Goal: Information Seeking & Learning: Learn about a topic

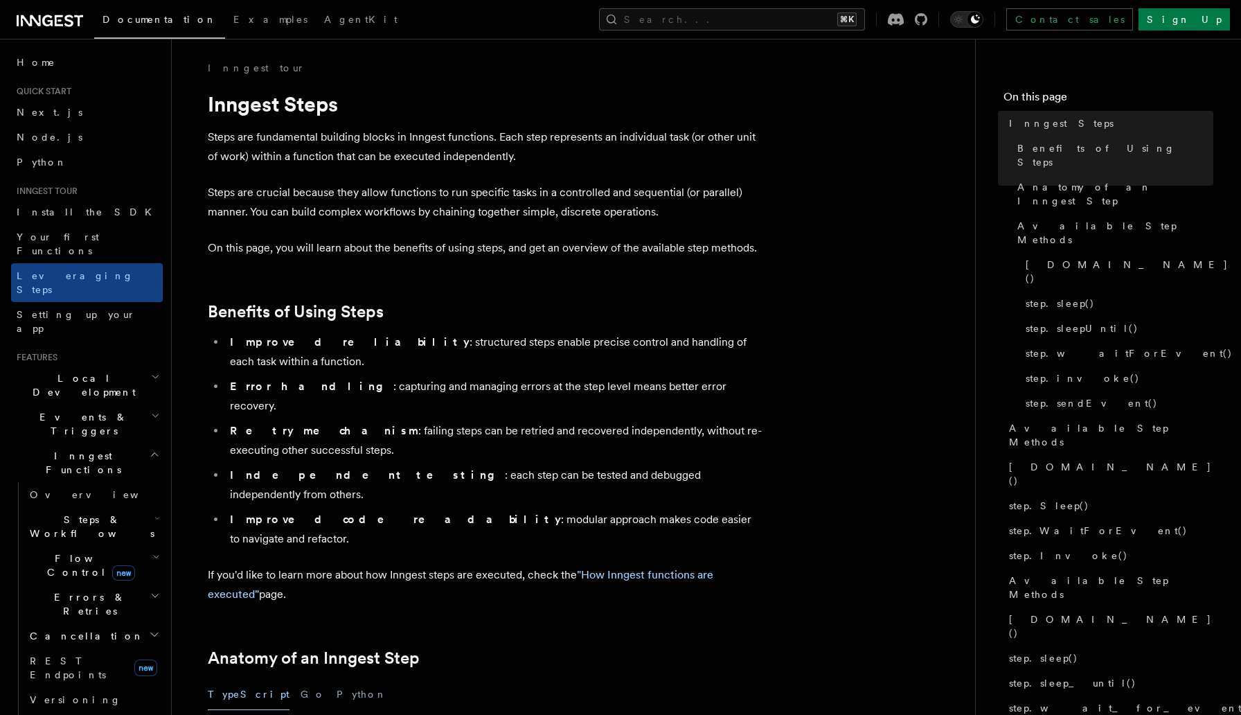
click at [84, 371] on span "Local Development" at bounding box center [81, 385] width 140 height 28
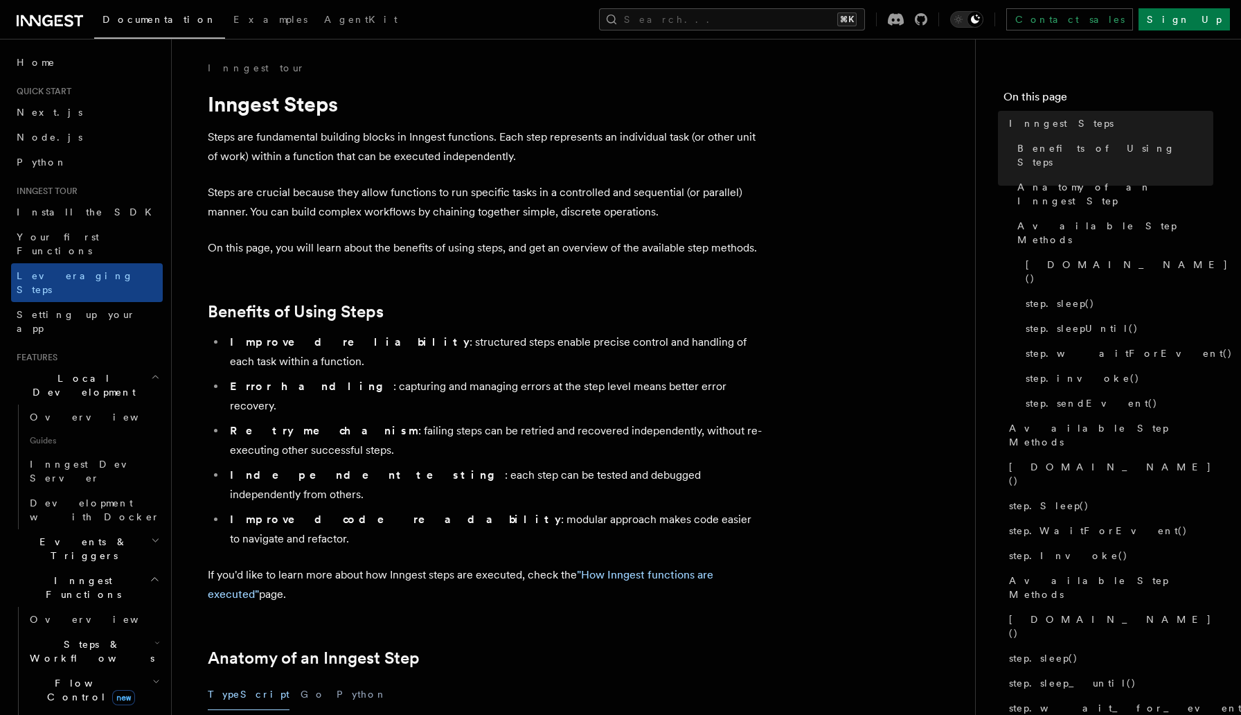
click at [84, 371] on span "Local Development" at bounding box center [81, 385] width 140 height 28
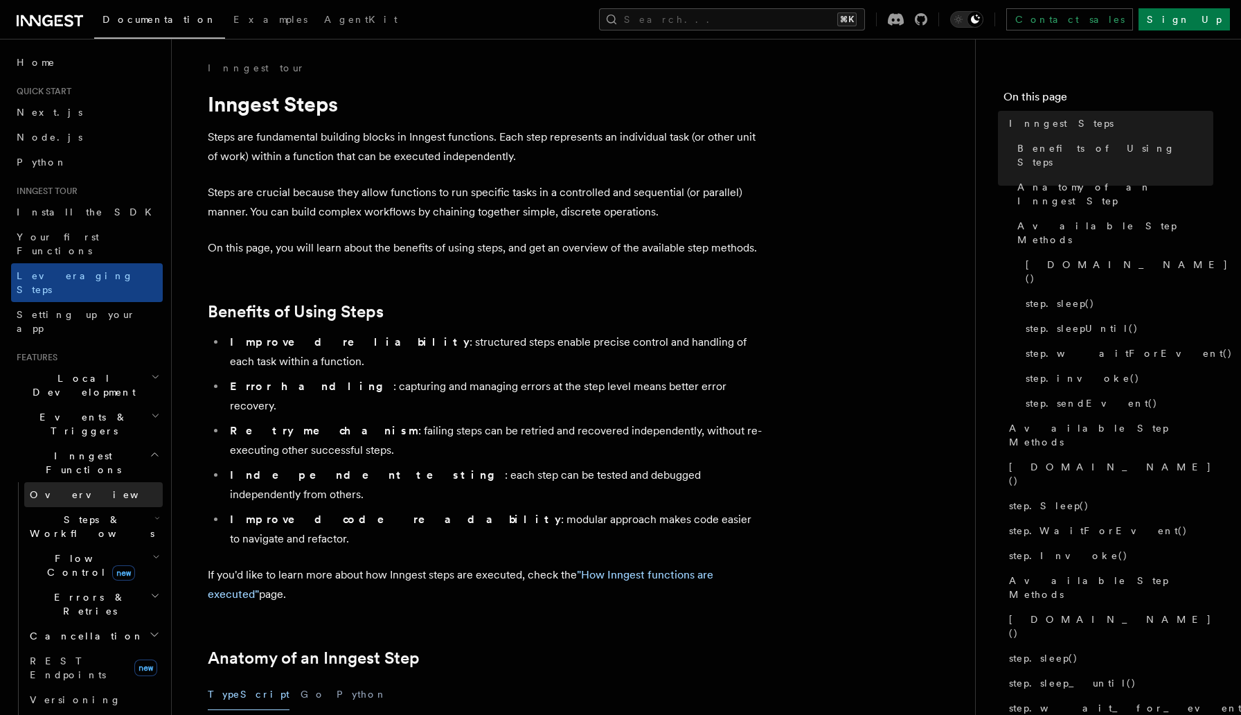
click at [49, 489] on span "Overview" at bounding box center [101, 494] width 143 height 11
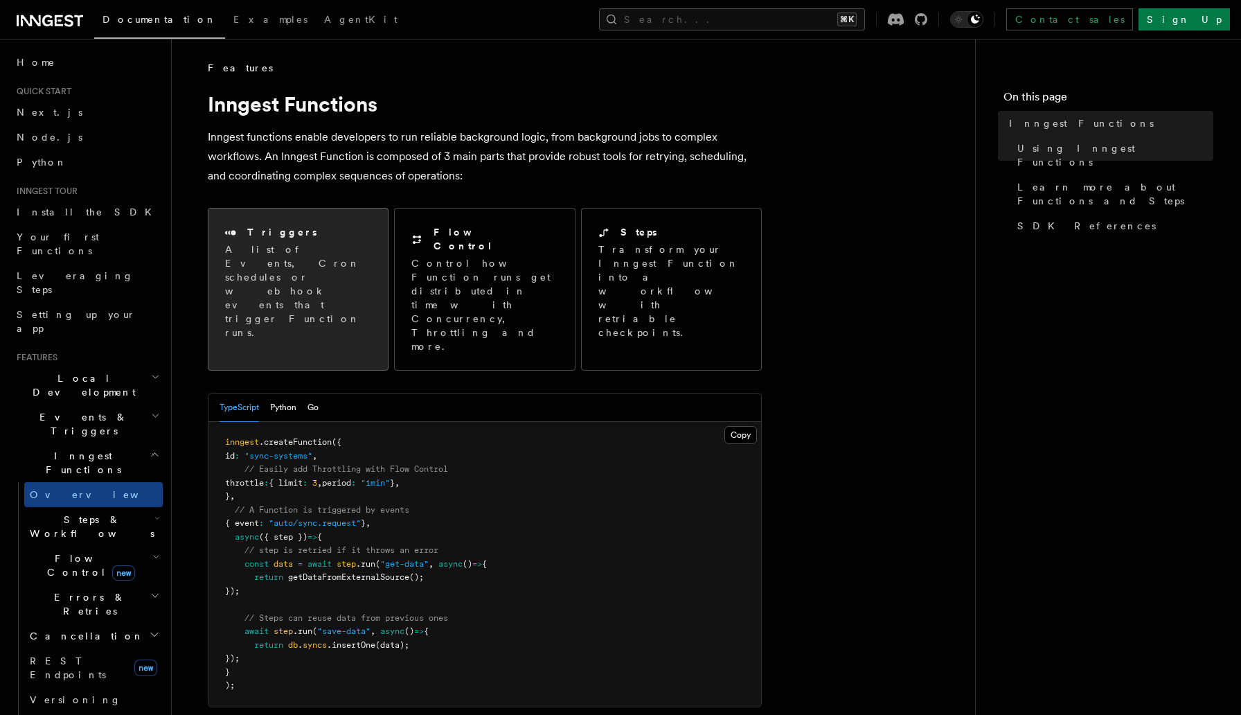
click at [303, 277] on p "A list of Events, Cron schedules or webhook events that trigger Function runs." at bounding box center [298, 290] width 146 height 97
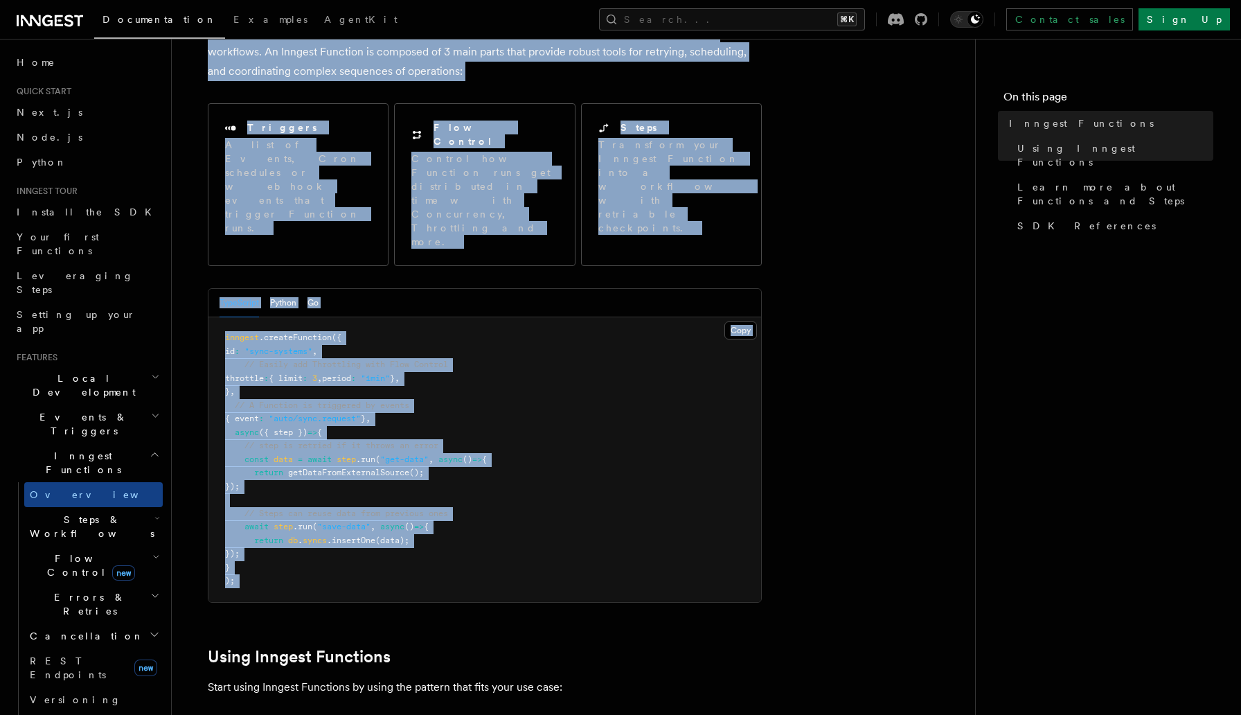
scroll to position [105, 0]
drag, startPoint x: 204, startPoint y: 98, endPoint x: 387, endPoint y: 567, distance: 503.9
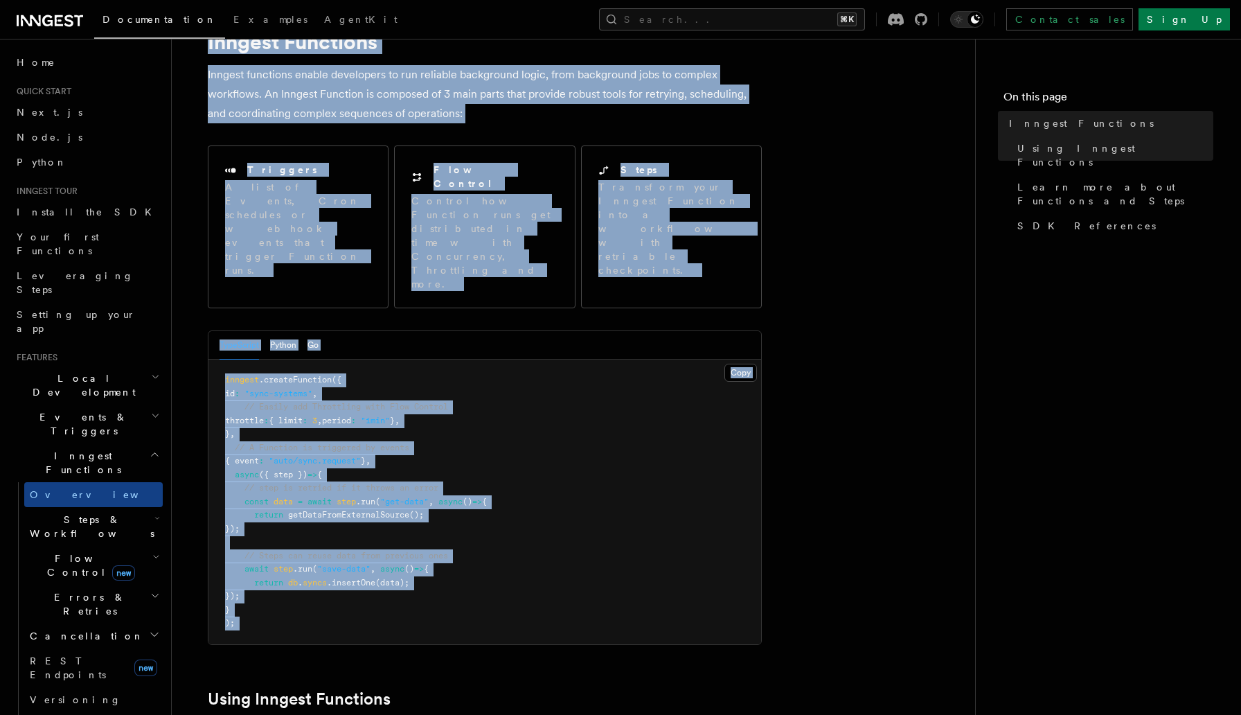
scroll to position [61, 0]
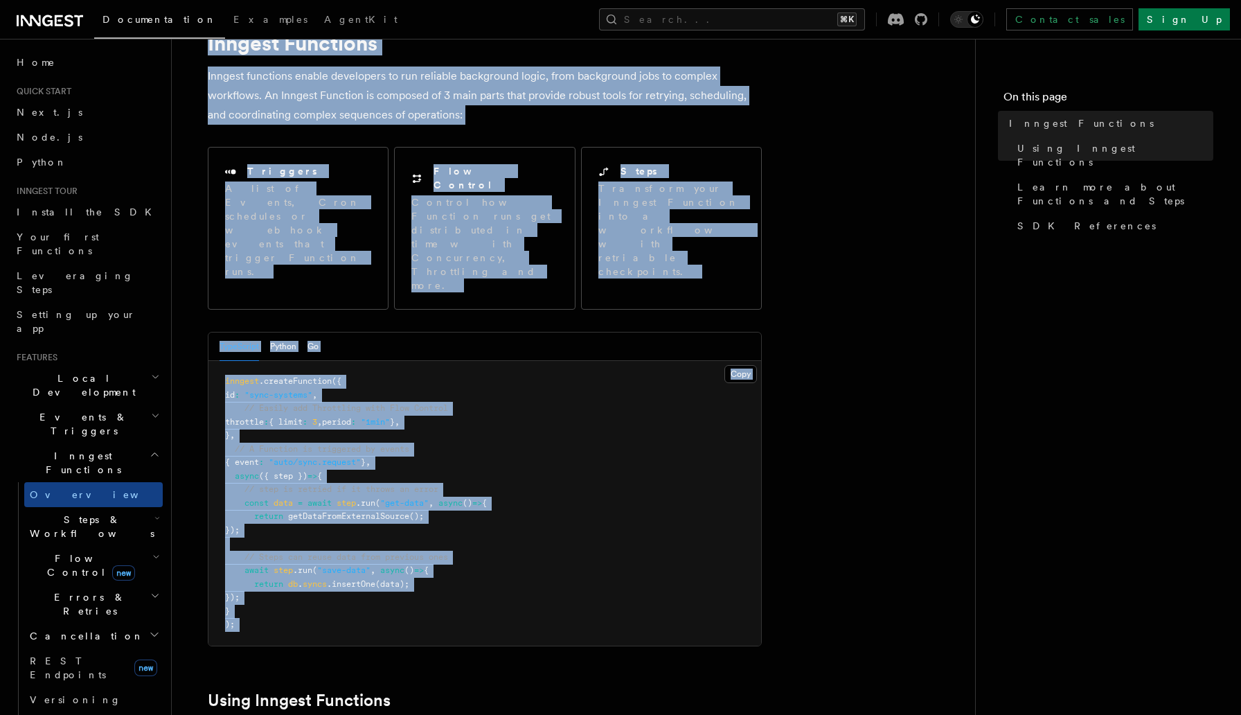
click at [510, 486] on pre "inngest .createFunction ({ id : "sync-systems" , // Easily add Throttling with …" at bounding box center [484, 503] width 553 height 285
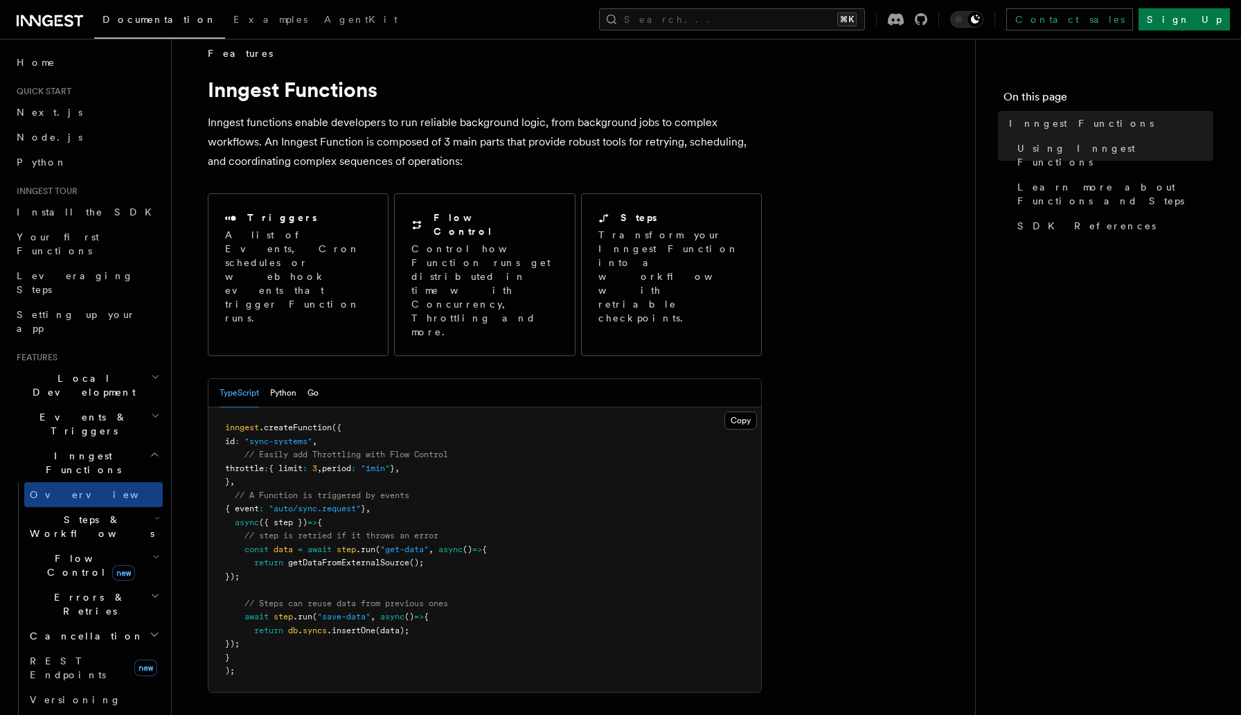
scroll to position [6, 0]
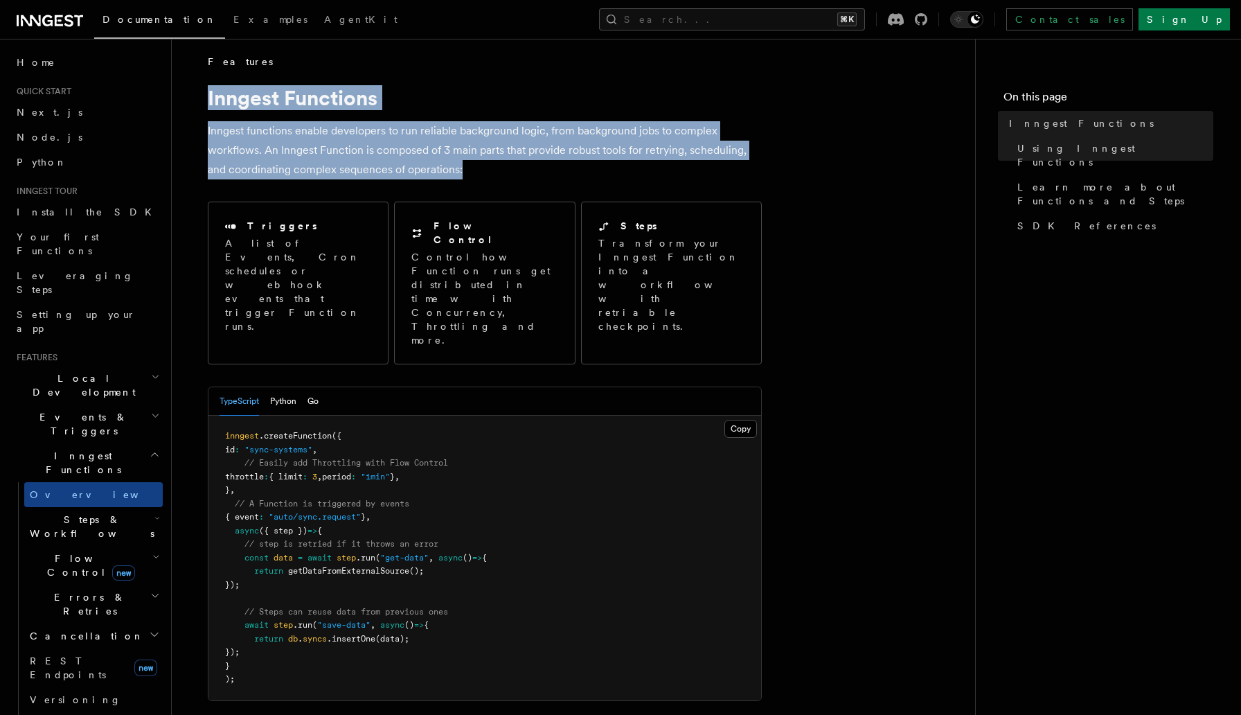
drag, startPoint x: 476, startPoint y: 177, endPoint x: 184, endPoint y: 106, distance: 300.0
copy article "Inngest Functions Inngest functions enable developers to run reliable backgroun…"
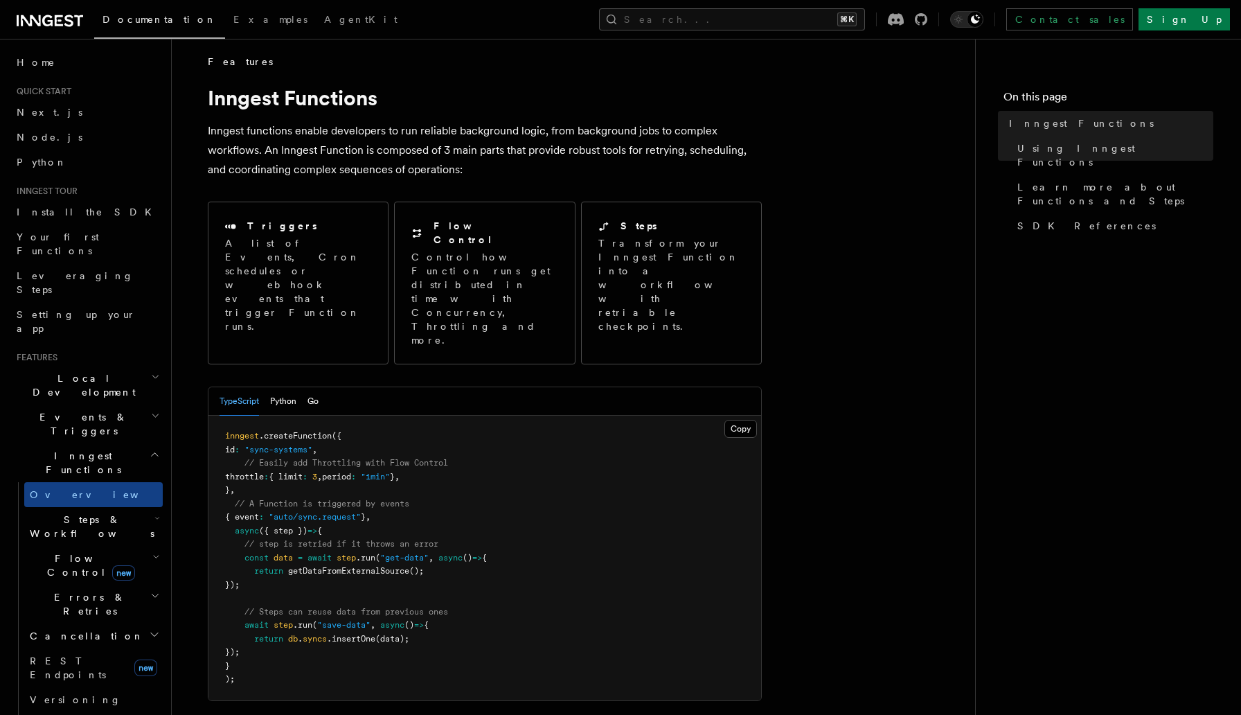
click at [744, 420] on button "Copy Copied" at bounding box center [740, 429] width 33 height 18
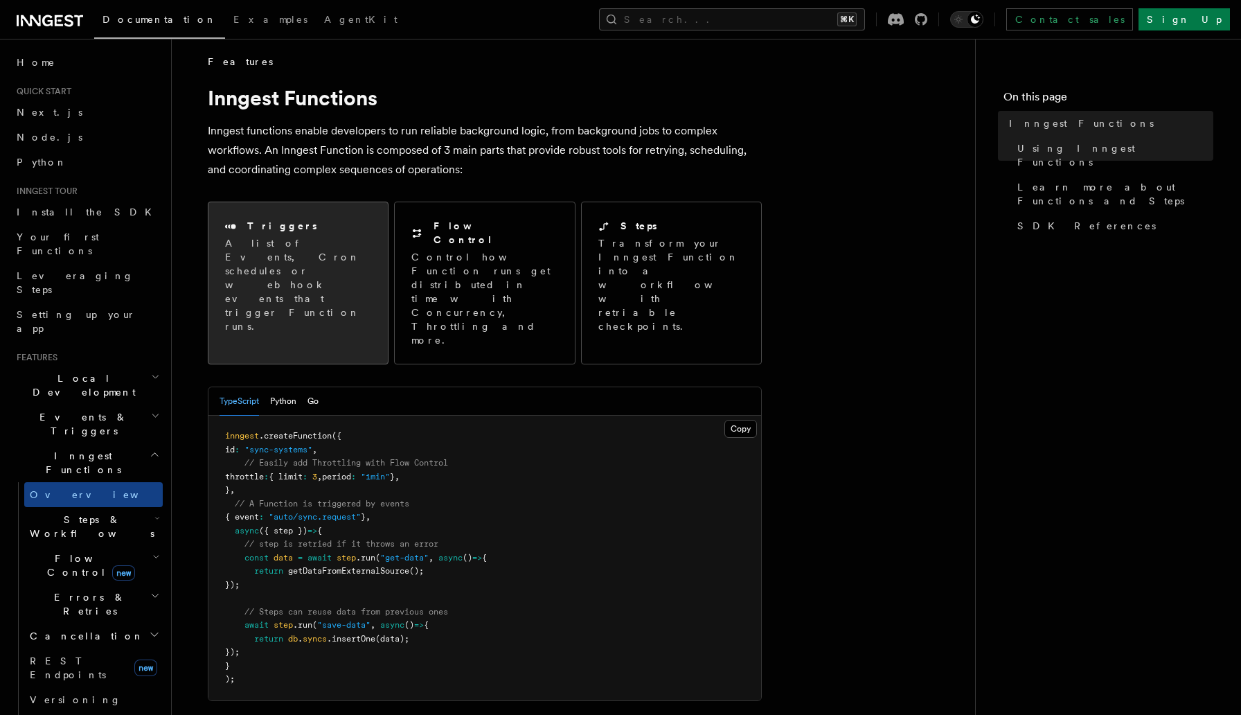
click at [310, 261] on p "A list of Events, Cron schedules or webhook events that trigger Function runs." at bounding box center [298, 284] width 146 height 97
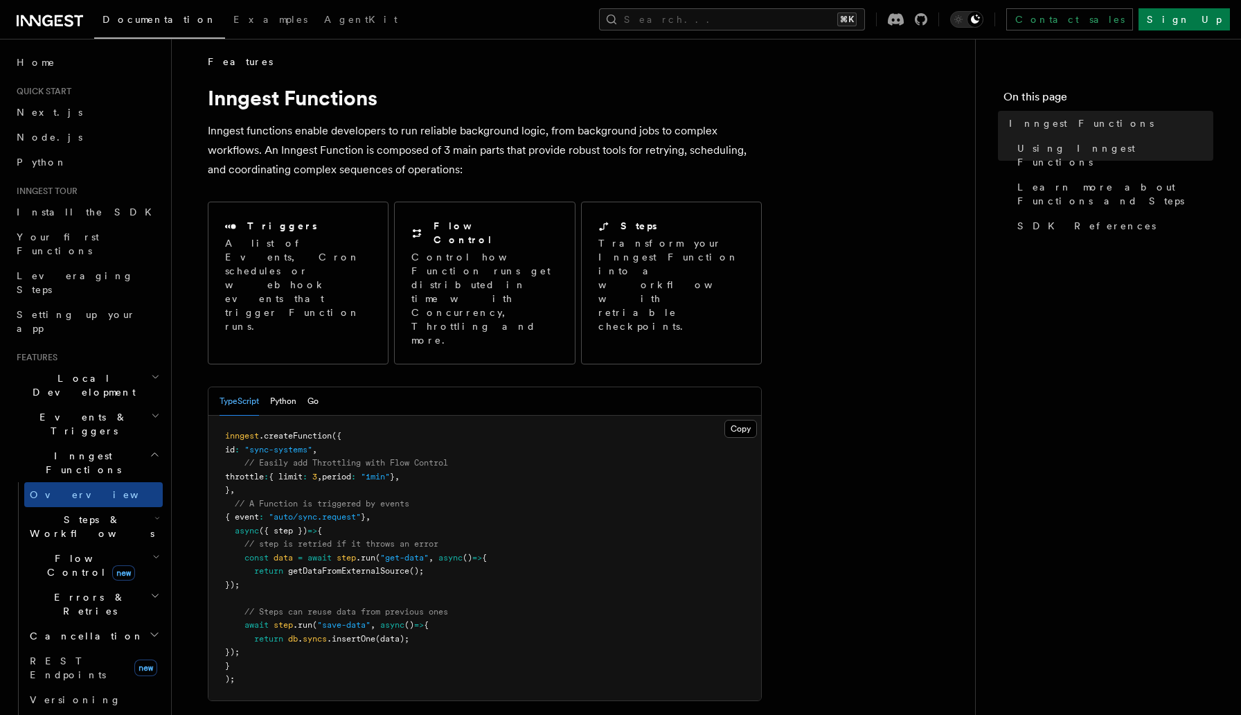
scroll to position [0, 0]
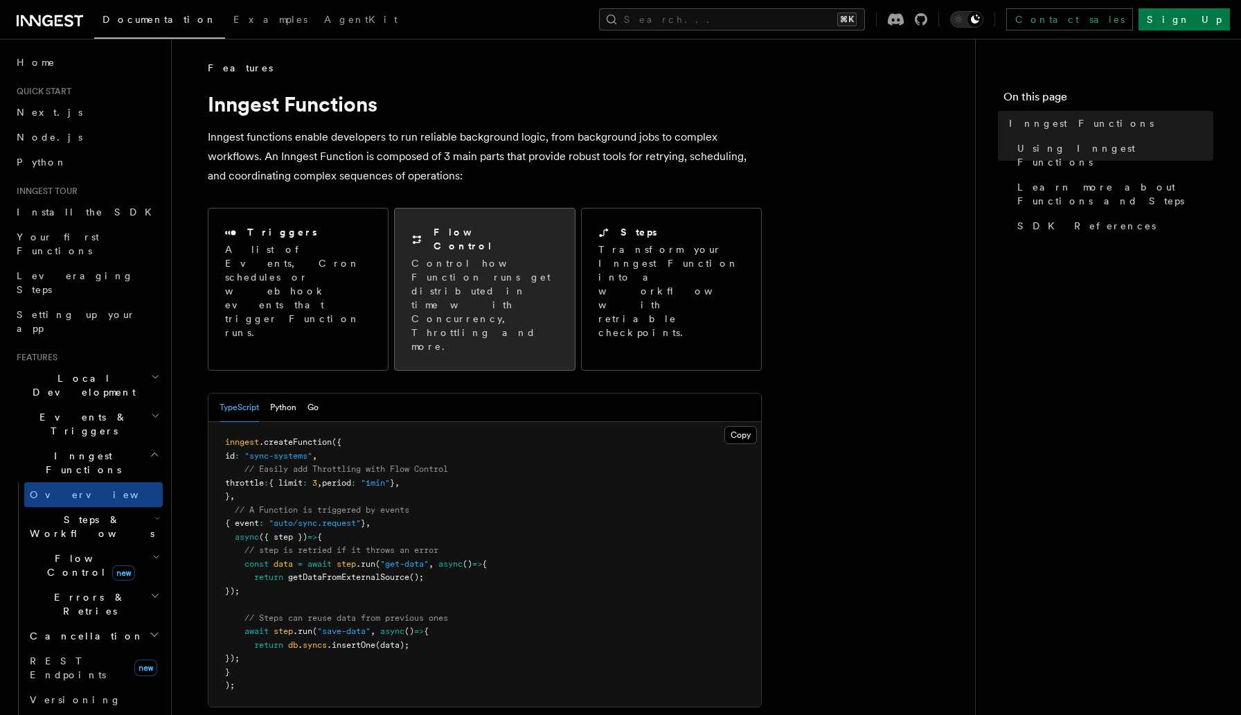
click at [457, 277] on p "Control how Function runs get distributed in time with Concurrency, Throttling …" at bounding box center [484, 304] width 146 height 97
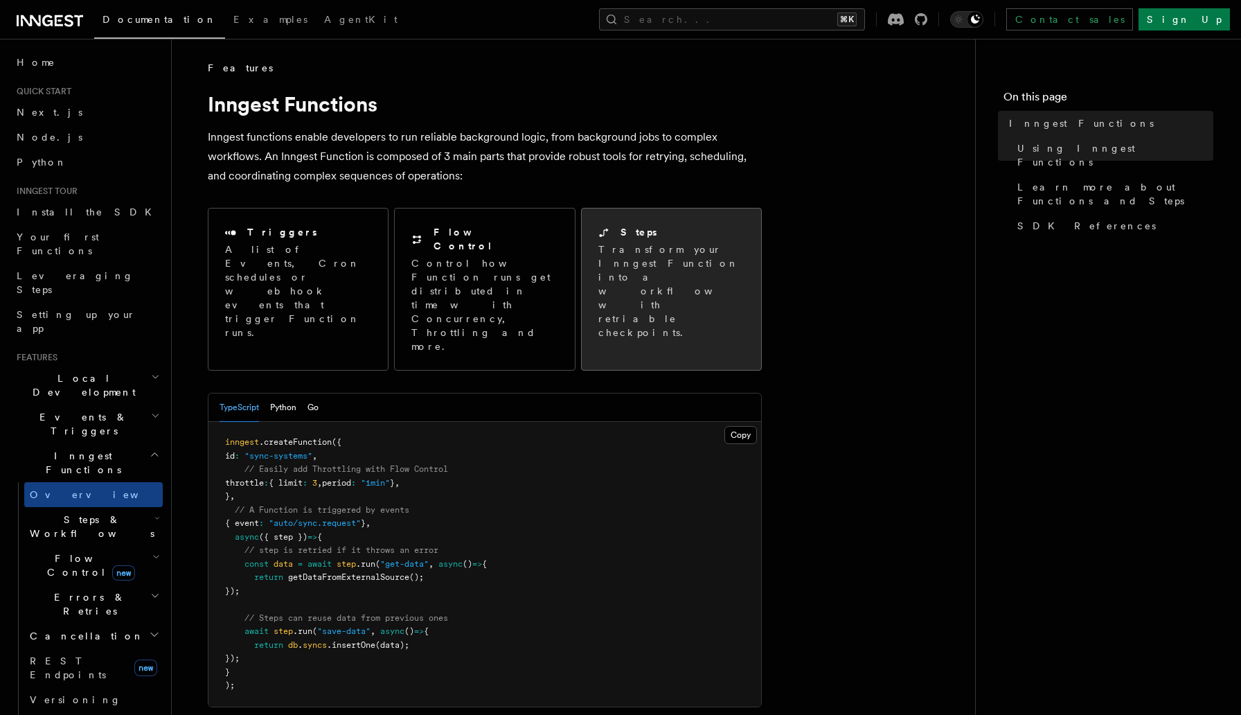
click at [630, 280] on p "Transform your Inngest Function into a workflow with retriable checkpoints." at bounding box center [672, 290] width 148 height 97
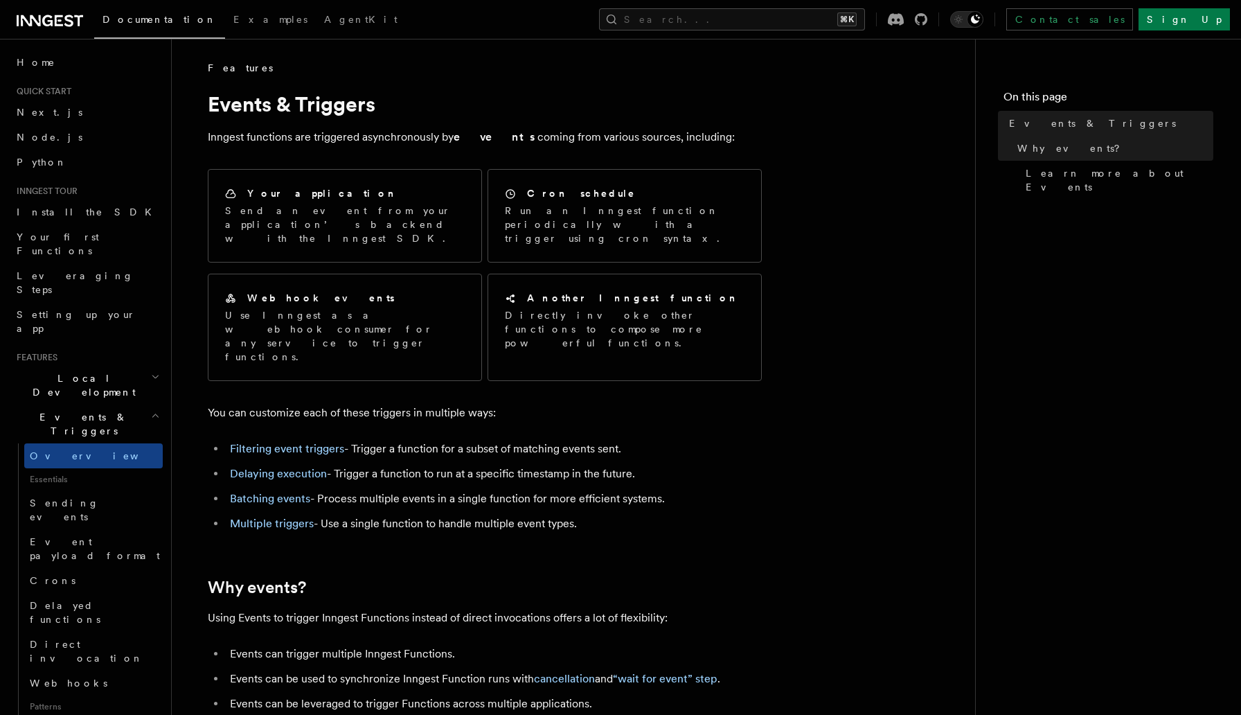
drag, startPoint x: 705, startPoint y: 135, endPoint x: 199, endPoint y: 100, distance: 507.4
copy article "Events & Triggers Inngest functions are triggered asynchronously by events comi…"
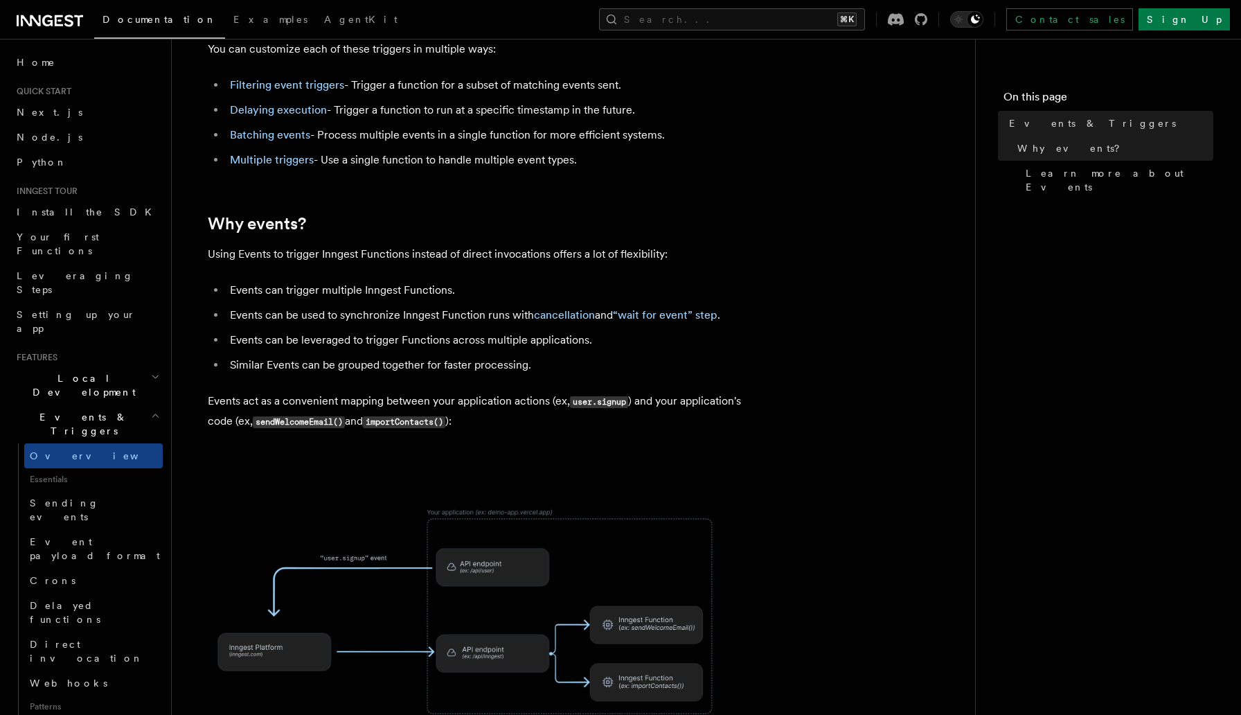
scroll to position [362, 0]
click at [760, 621] on span at bounding box center [573, 613] width 759 height 289
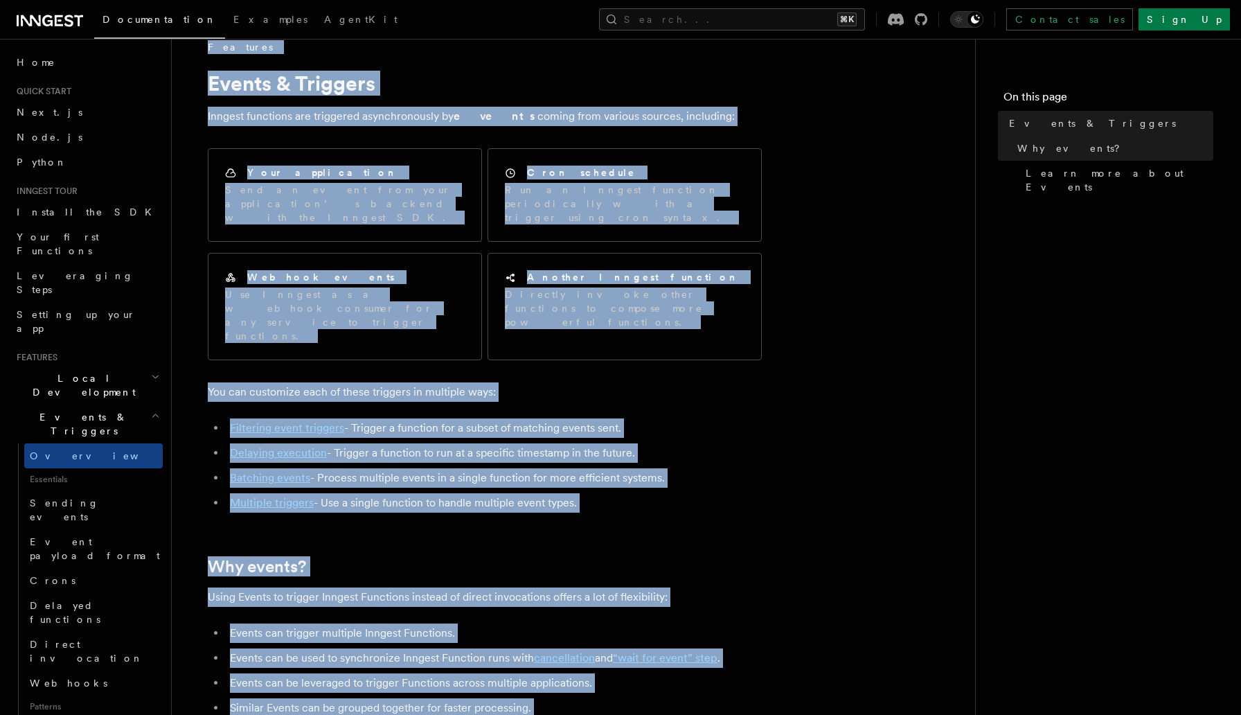
scroll to position [0, 0]
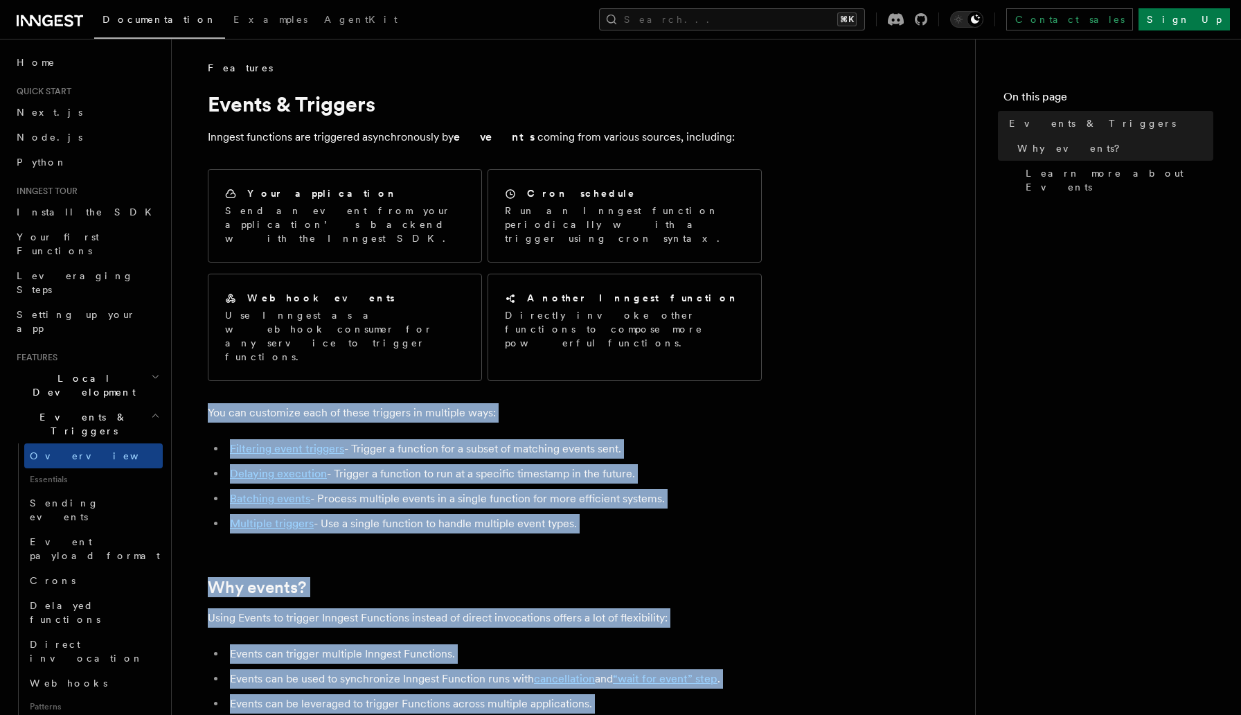
drag, startPoint x: 763, startPoint y: 634, endPoint x: 206, endPoint y: 372, distance: 614.7
copy article "You can customize each of these triggers in multiple ways: Filtering event trig…"
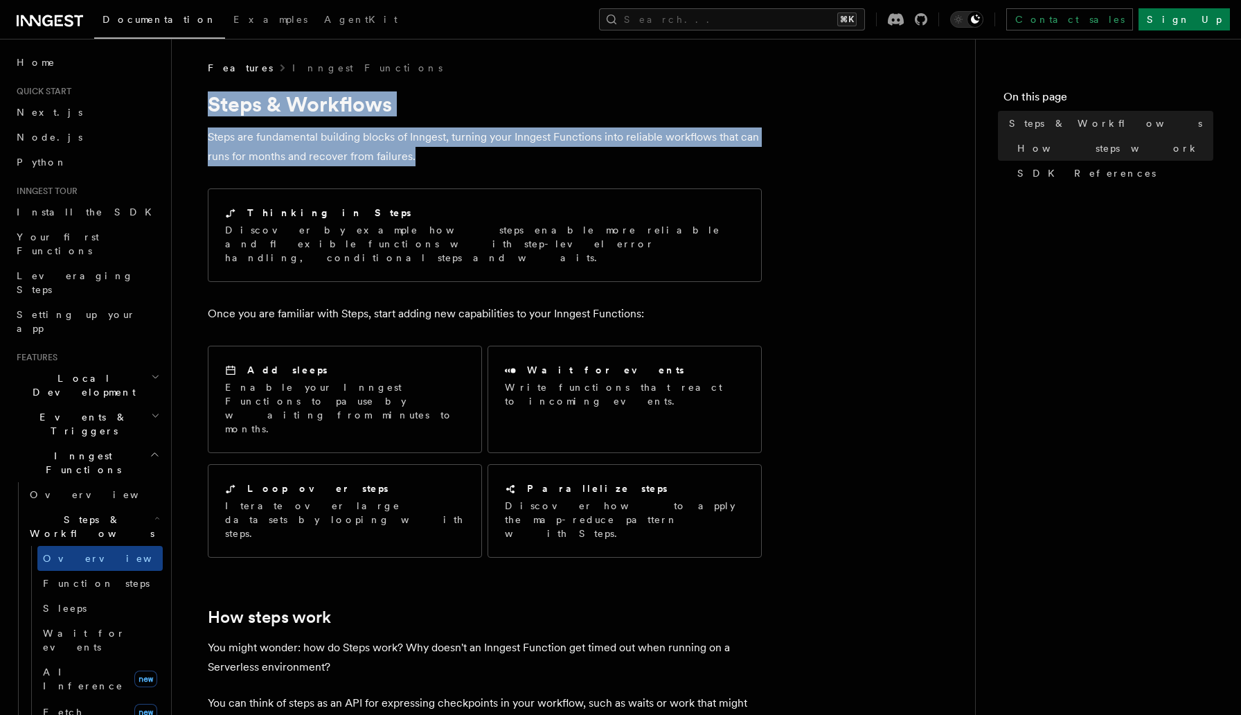
drag, startPoint x: 420, startPoint y: 161, endPoint x: 196, endPoint y: 97, distance: 232.8
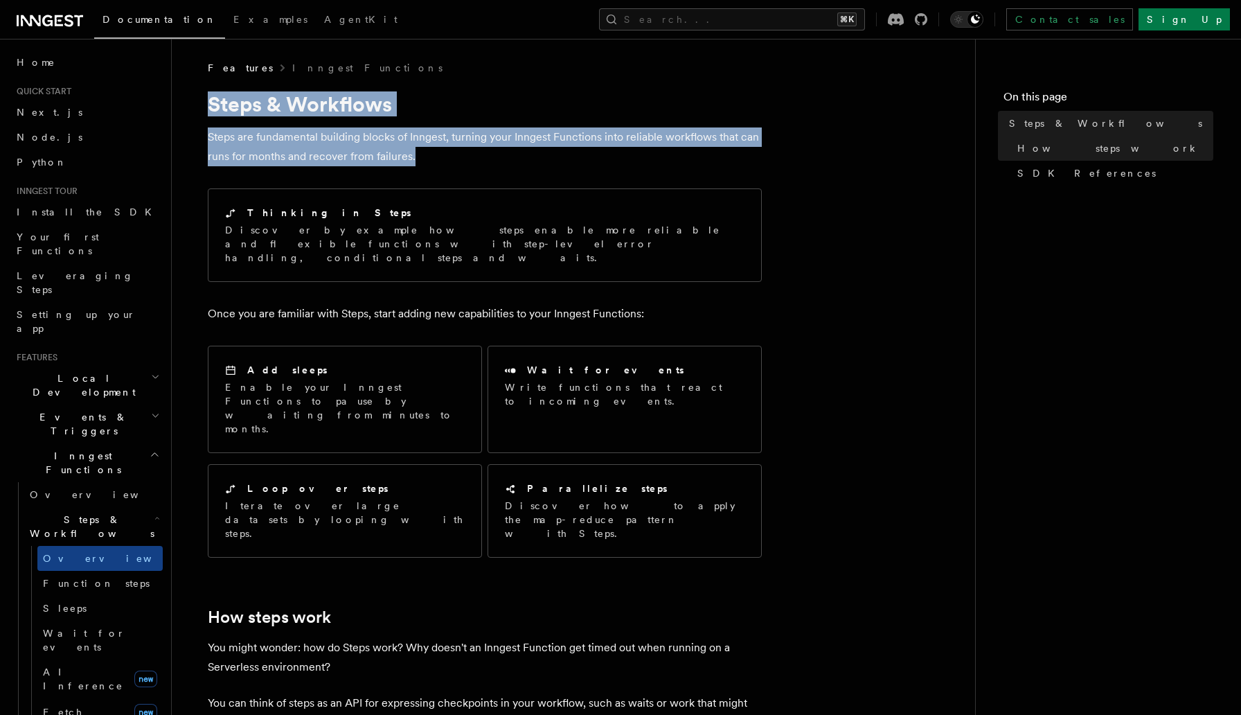
drag, startPoint x: 421, startPoint y: 161, endPoint x: 211, endPoint y: 103, distance: 218.2
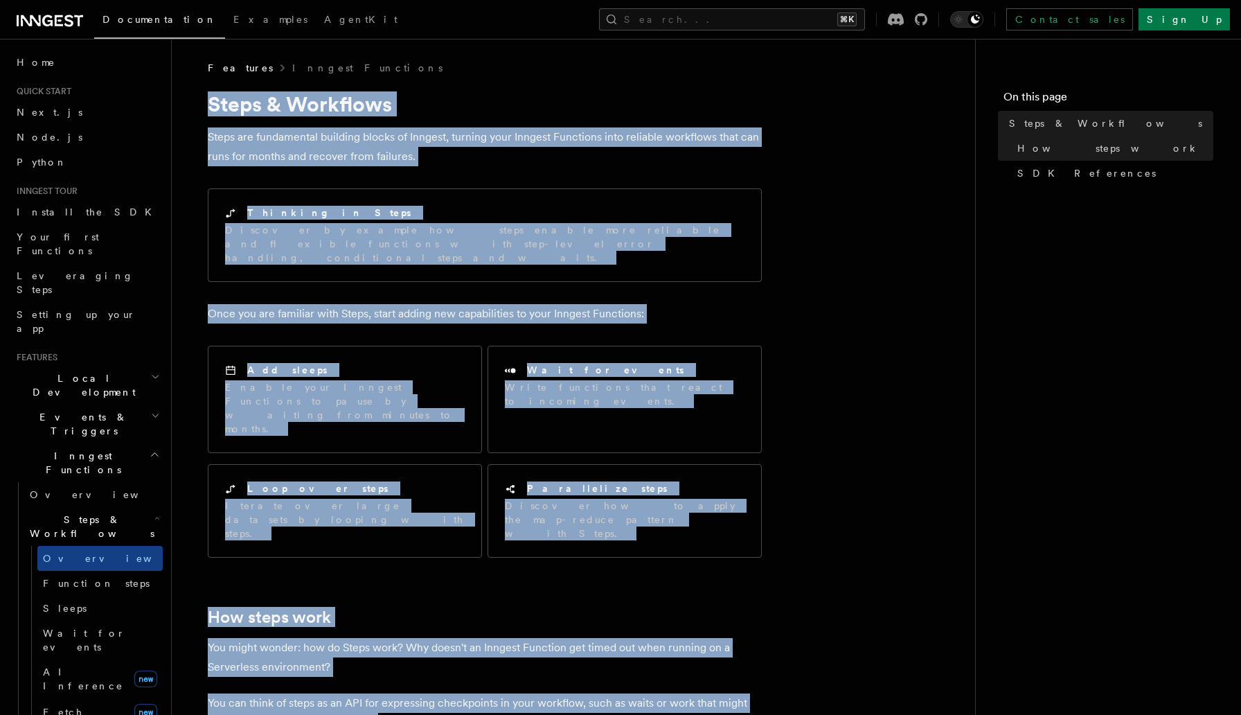
drag, startPoint x: 637, startPoint y: 521, endPoint x: 197, endPoint y: 96, distance: 611.8
copy article "Steps & Workflows Steps are fundamental building blocks of Inngest, turning you…"
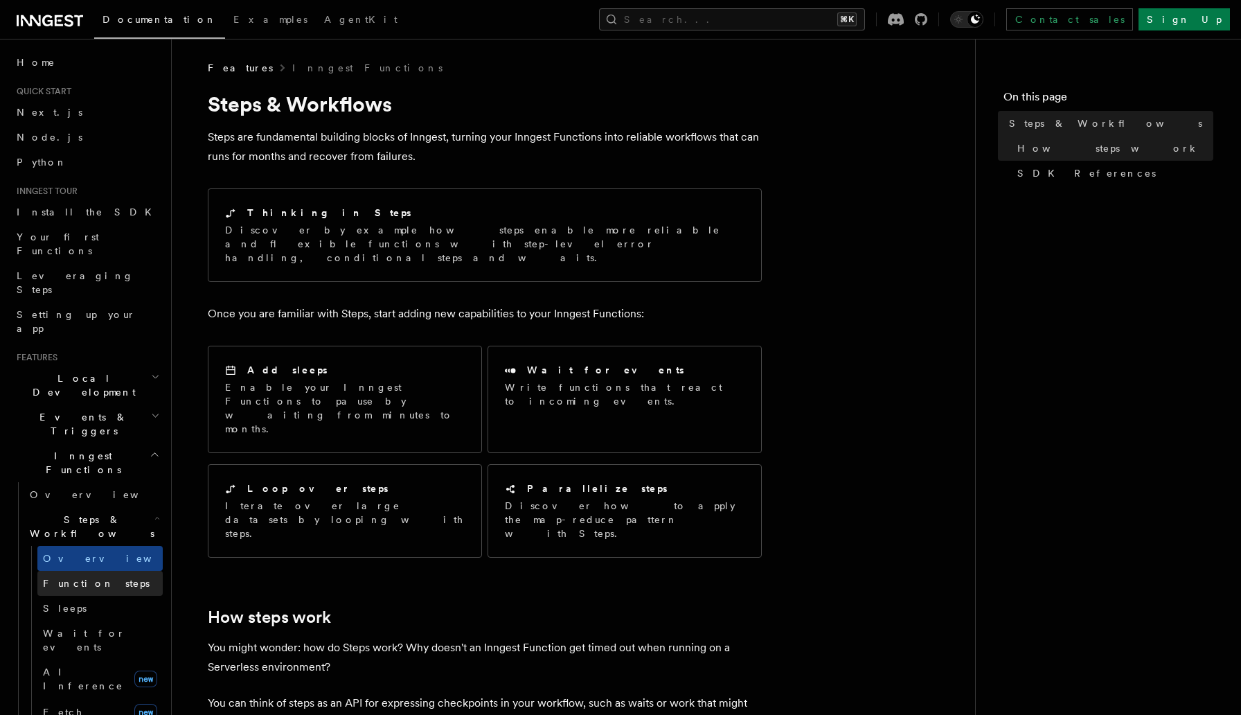
click at [66, 578] on span "Function steps" at bounding box center [96, 583] width 107 height 11
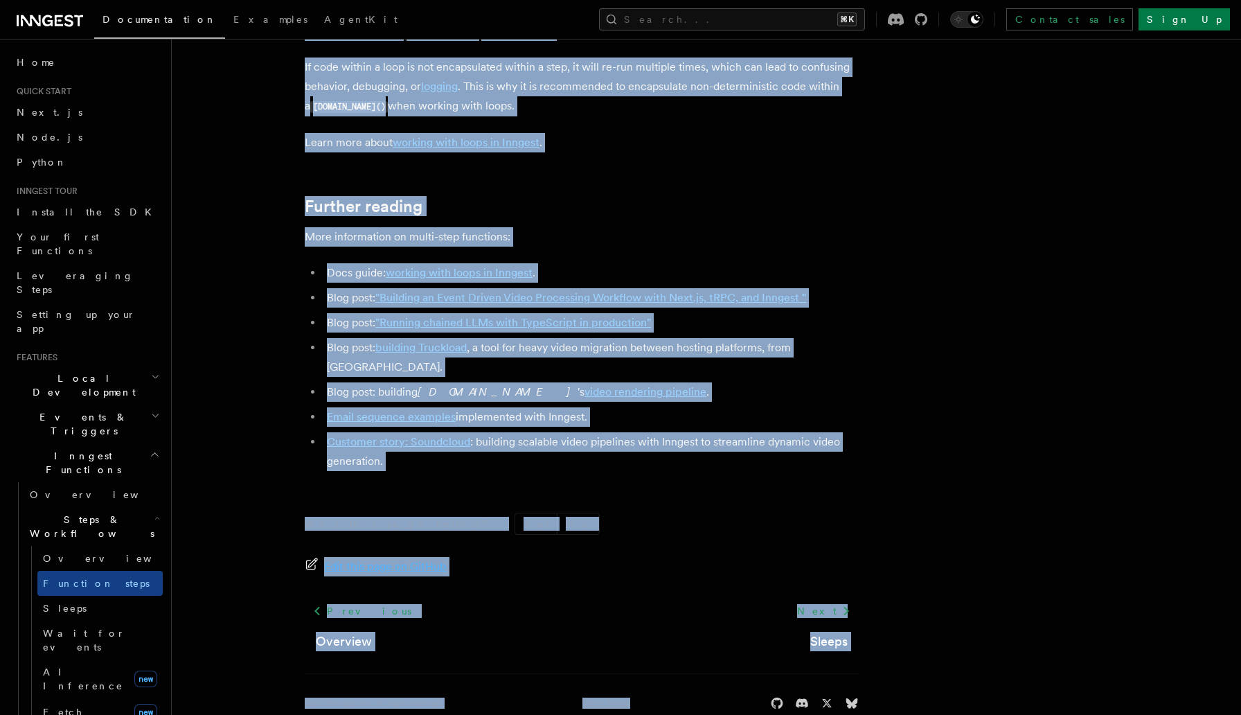
scroll to position [4587, 0]
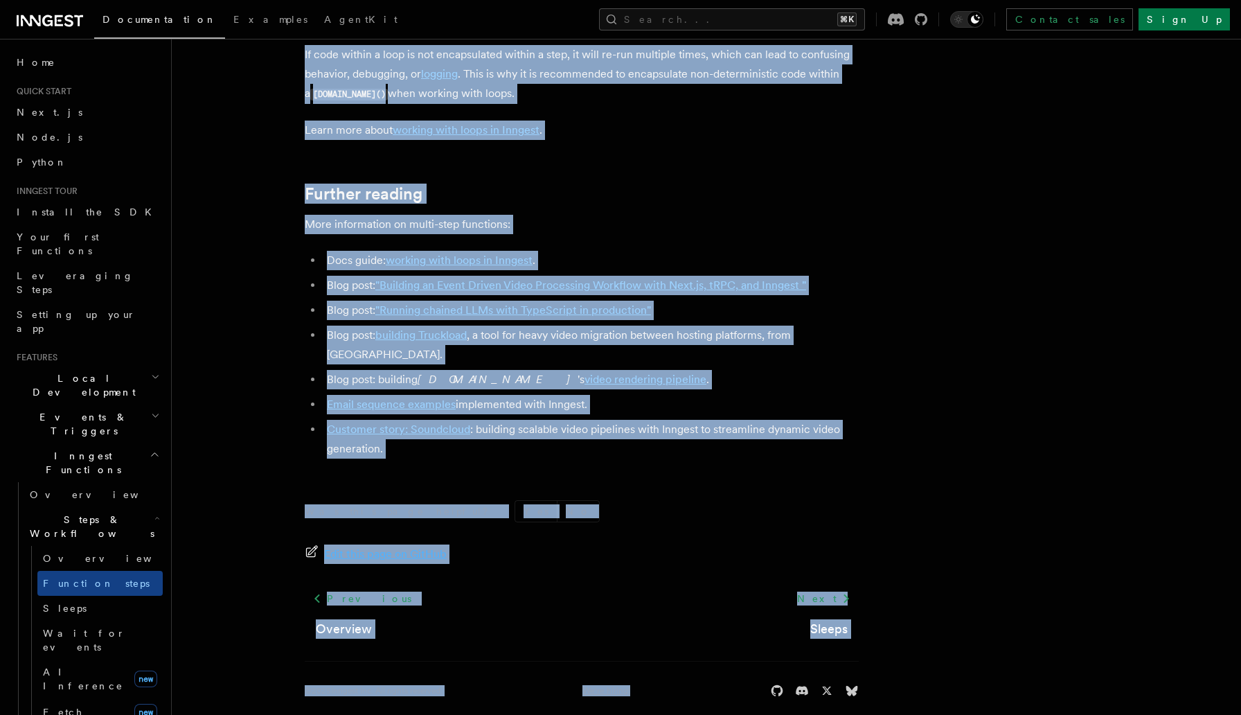
drag, startPoint x: 303, startPoint y: 93, endPoint x: 541, endPoint y: 102, distance: 237.7
copy article "Multi-Step Functions Use Inngest's multi-step functions to safely coordinate ev…"
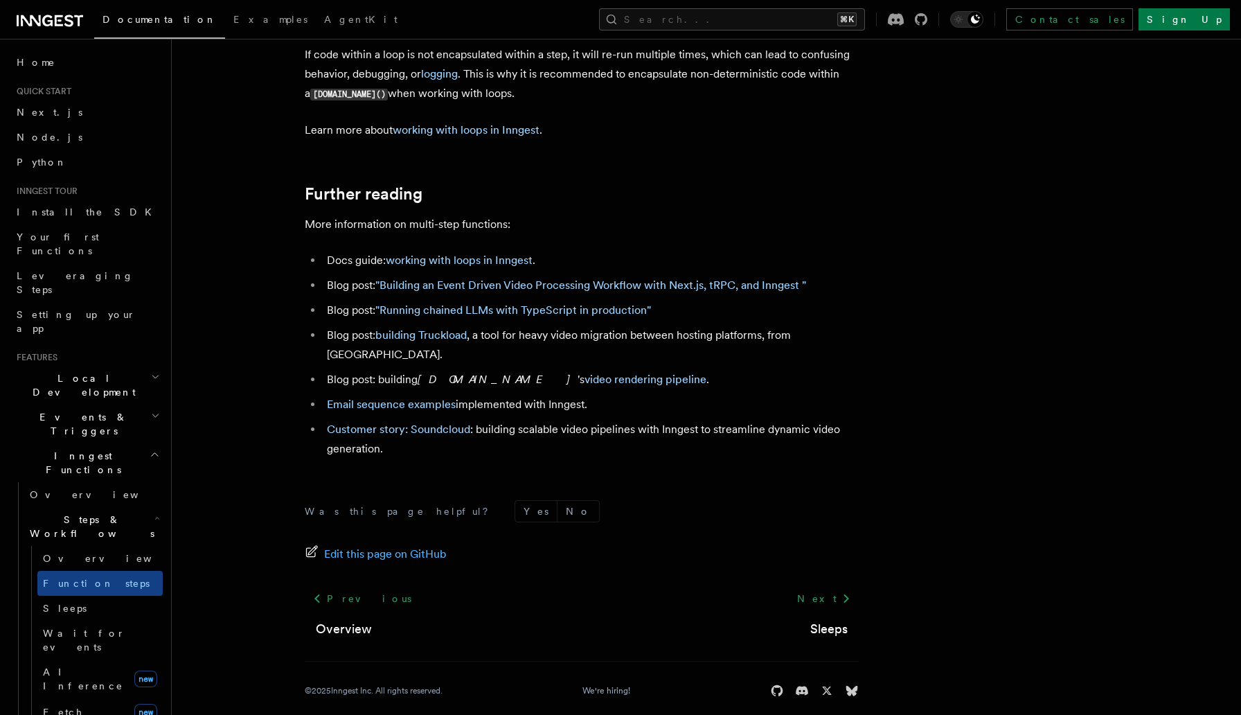
click at [593, 138] on p "Learn more about working with loops in Inngest ." at bounding box center [582, 130] width 554 height 19
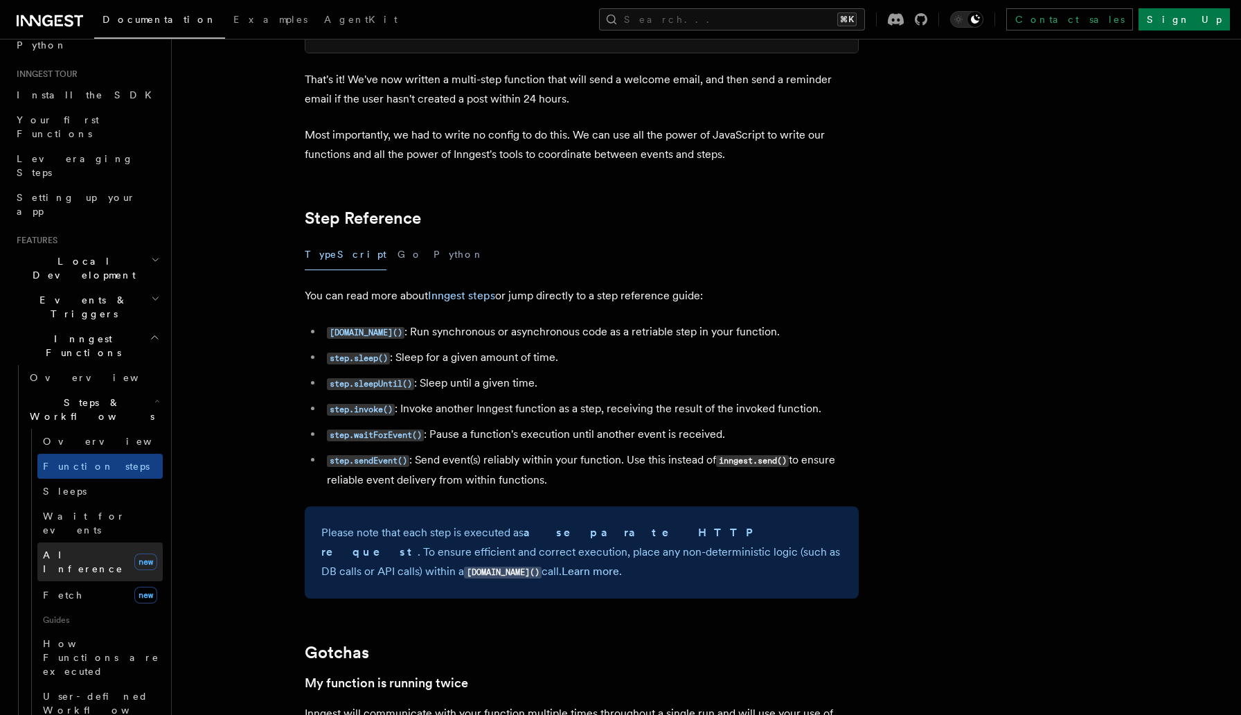
scroll to position [119, 0]
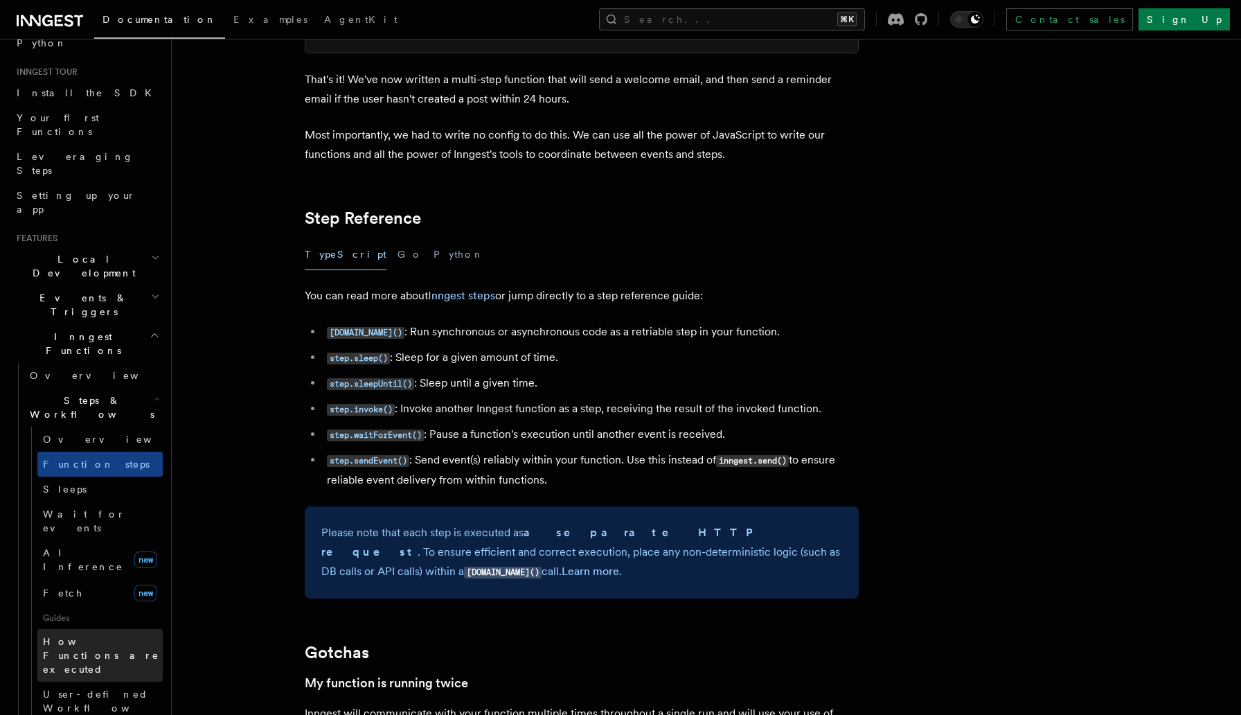
click at [63, 636] on span "How Functions are executed" at bounding box center [101, 655] width 116 height 39
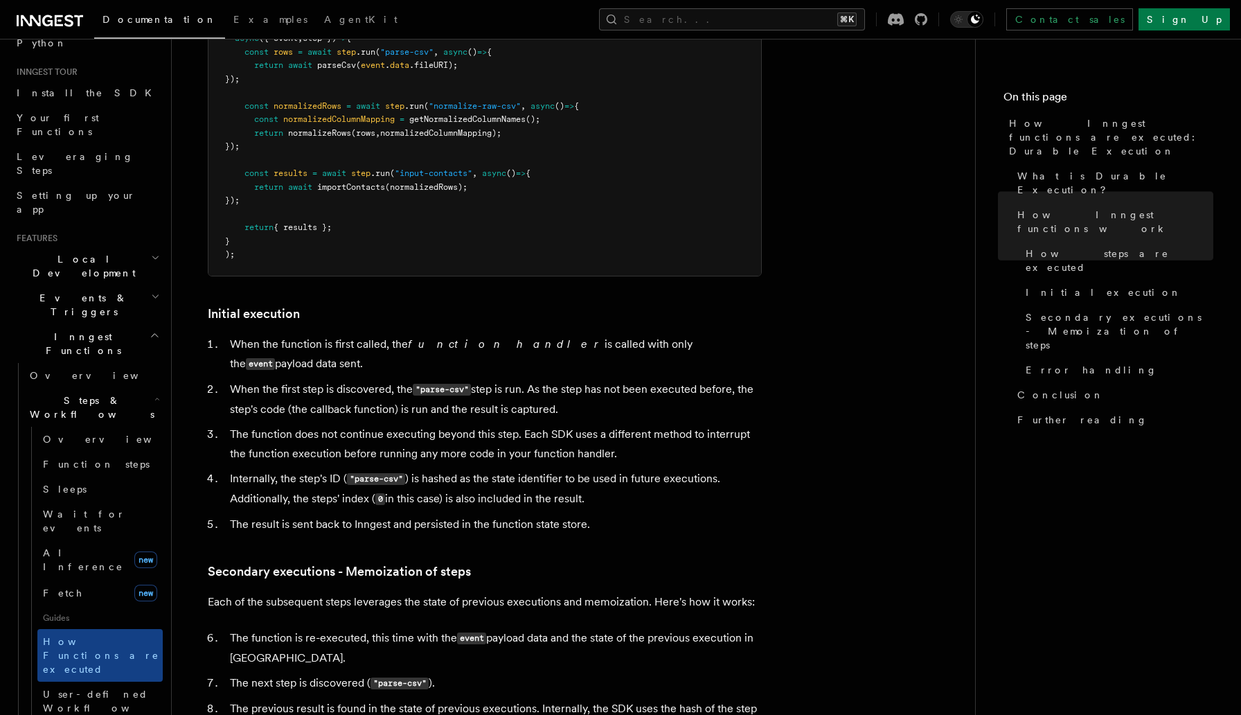
scroll to position [1633, 0]
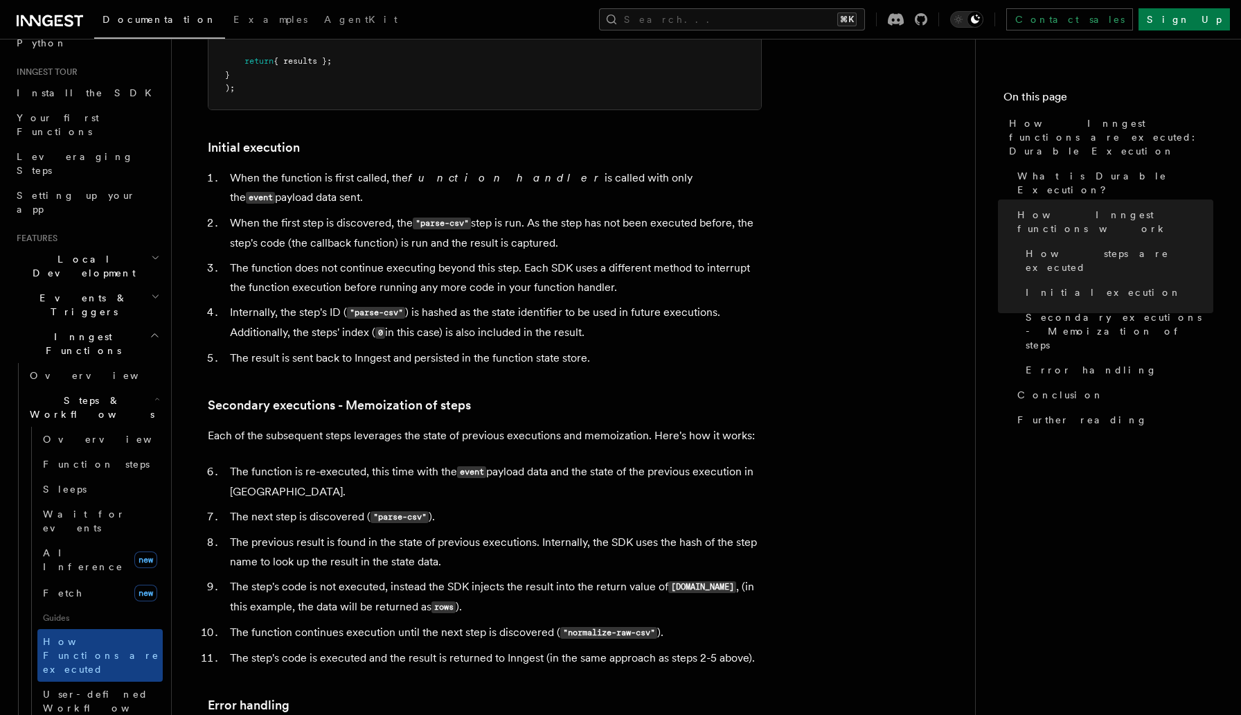
click at [402, 426] on p "Each of the subsequent steps leverages the state of previous executions and mem…" at bounding box center [485, 435] width 554 height 19
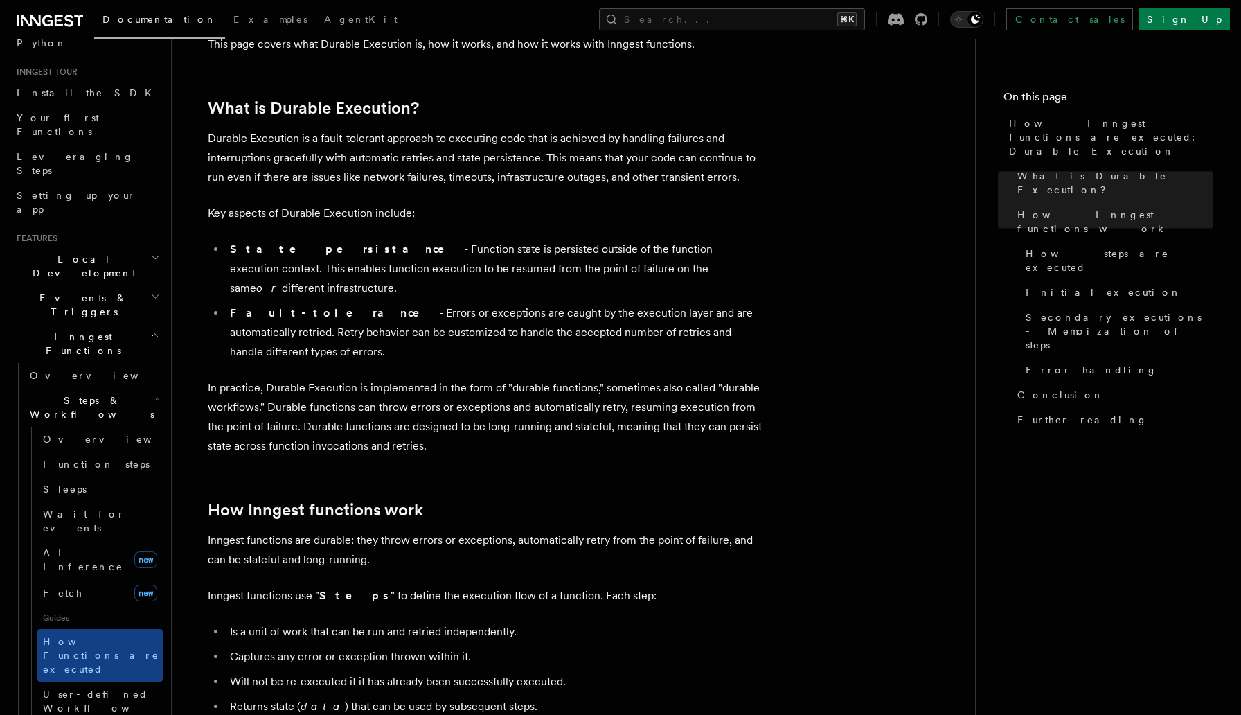
scroll to position [0, 0]
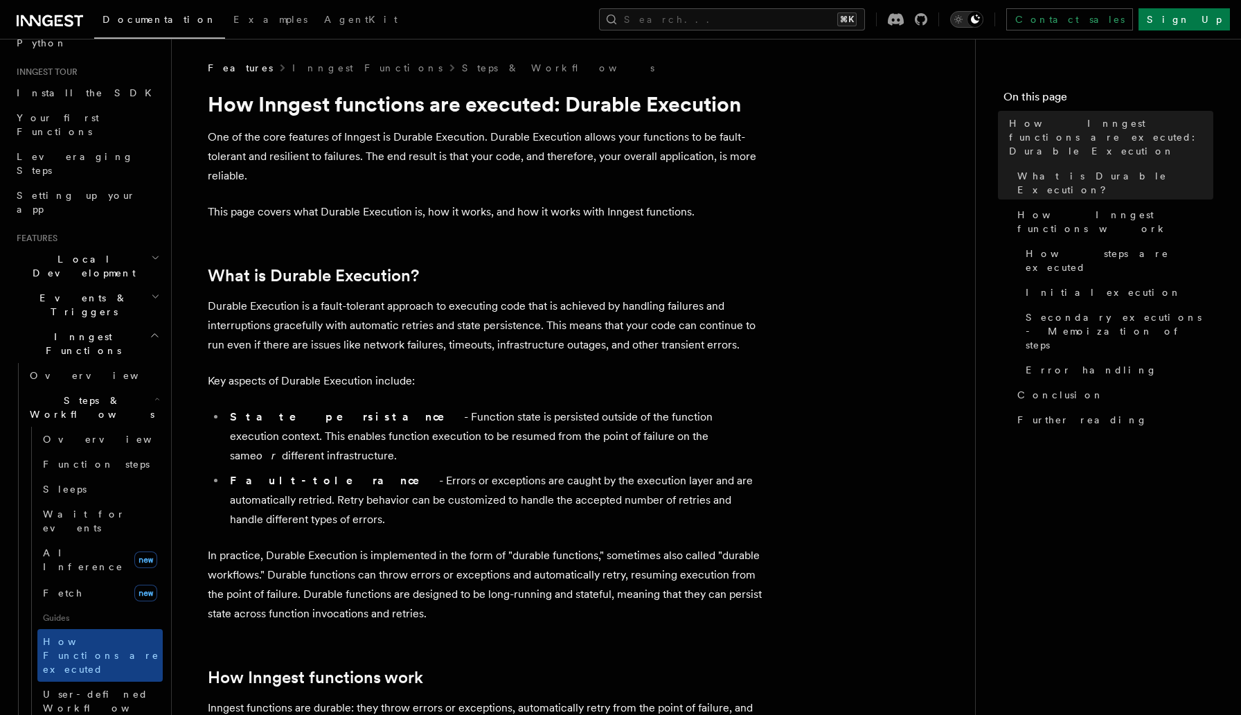
click at [965, 19] on icon "Toggle dark mode" at bounding box center [959, 19] width 14 height 14
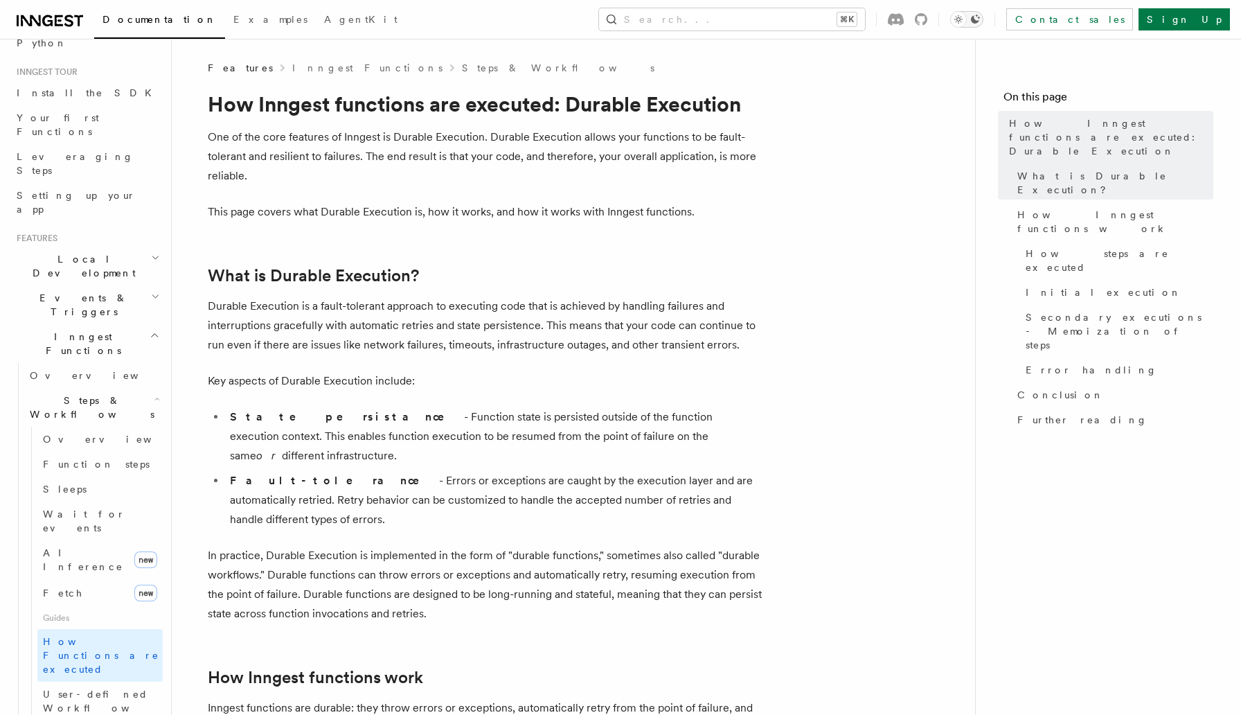
click at [980, 20] on icon "Toggle dark mode" at bounding box center [975, 19] width 9 height 9
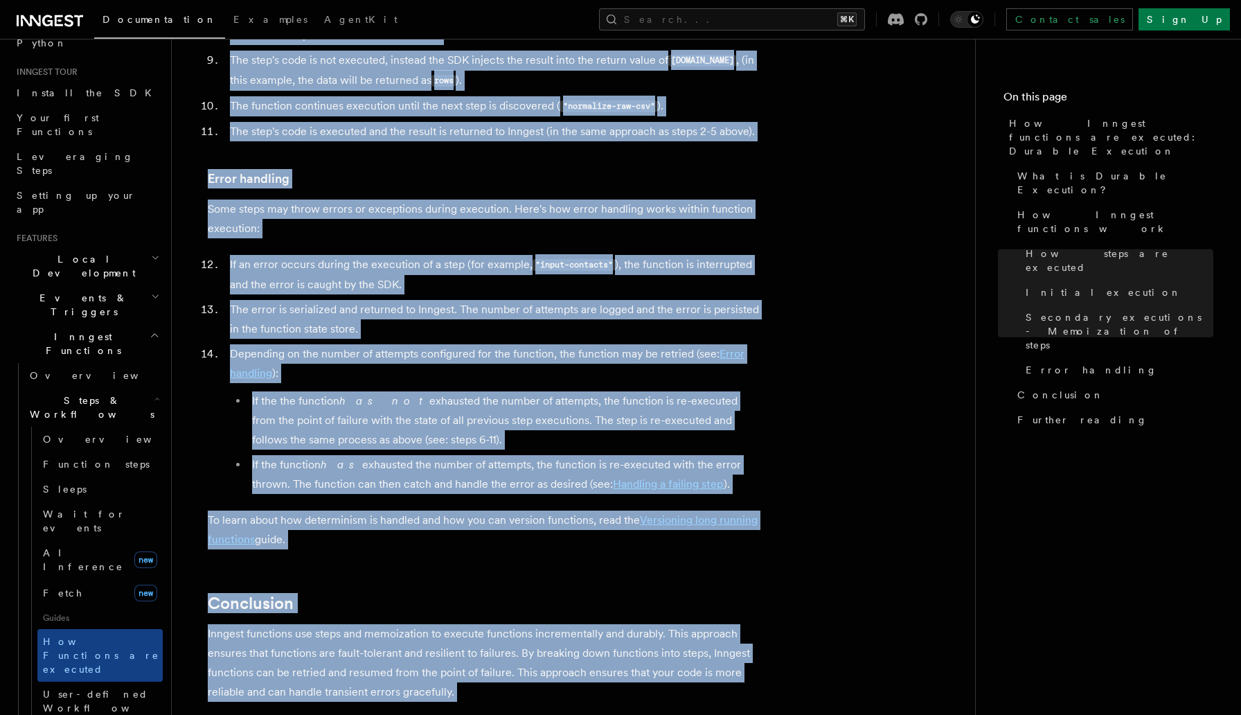
scroll to position [2169, 0]
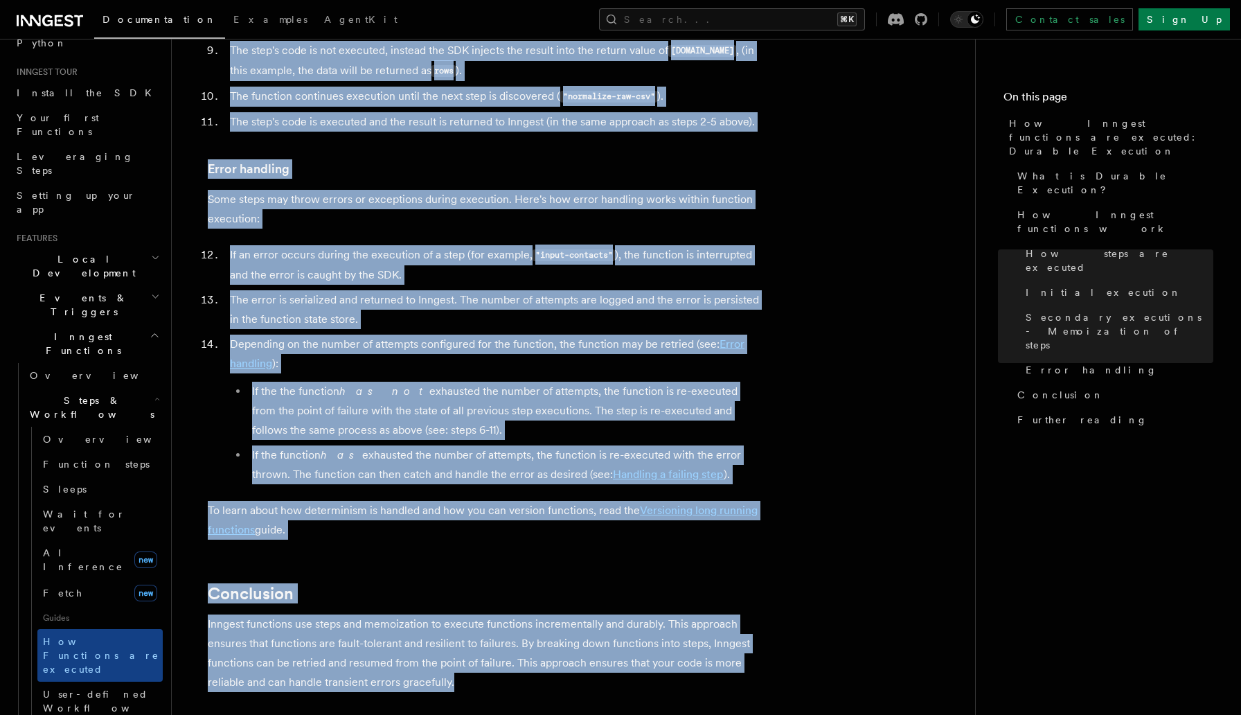
drag, startPoint x: 211, startPoint y: 108, endPoint x: 490, endPoint y: 626, distance: 588.4
copy article "How Inngest functions are executed: Durable Execution One of the core features …"
click at [502, 335] on li "Depending on the number of attempts configured for the function, the function m…" at bounding box center [494, 410] width 536 height 150
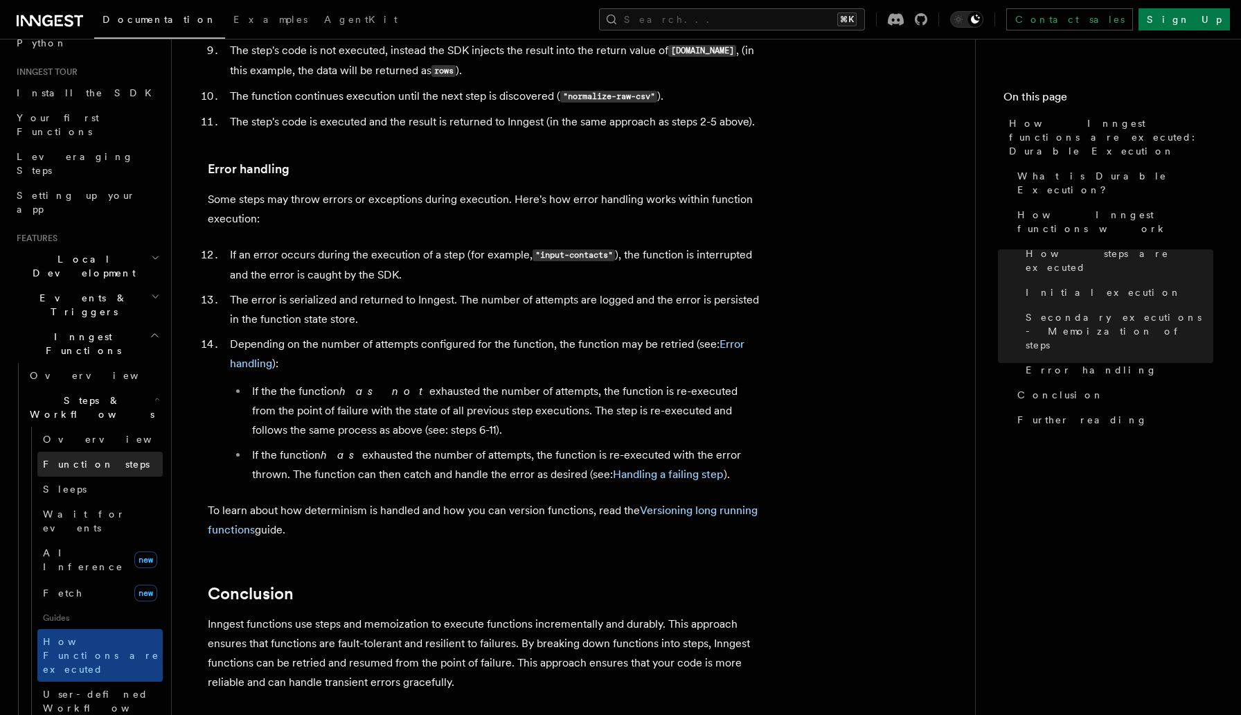
click at [65, 458] on span "Function steps" at bounding box center [96, 463] width 107 height 11
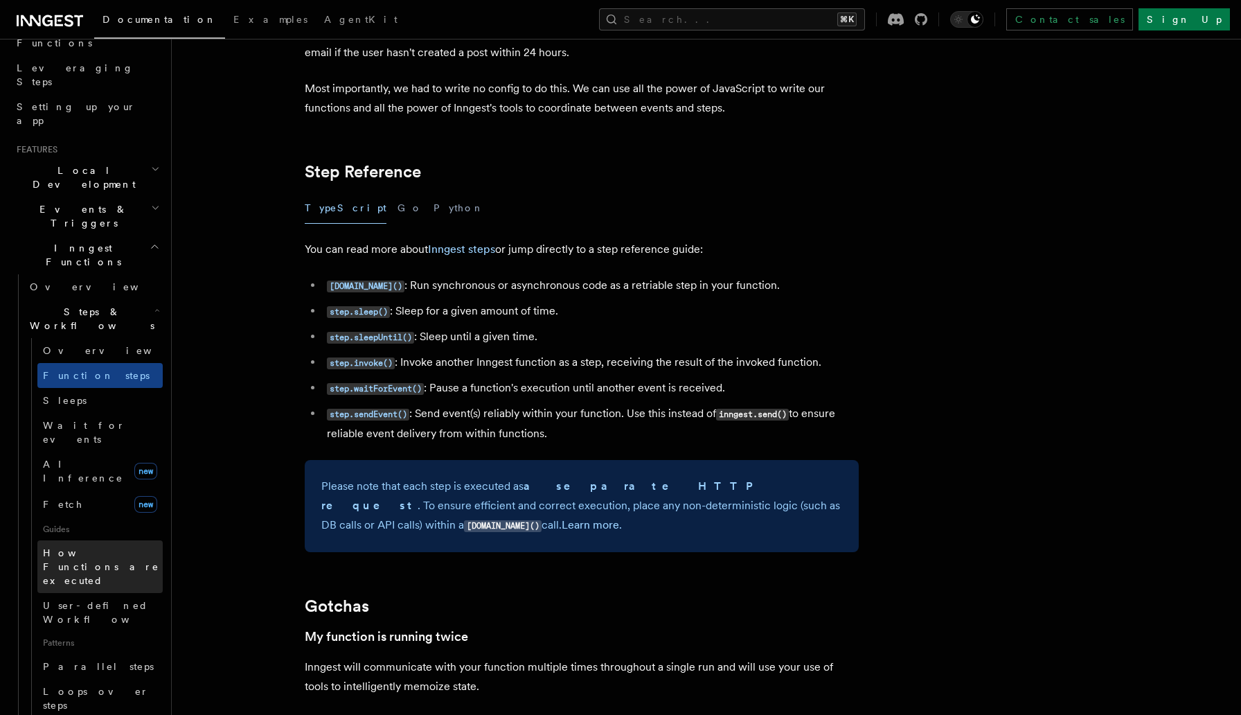
scroll to position [213, 0]
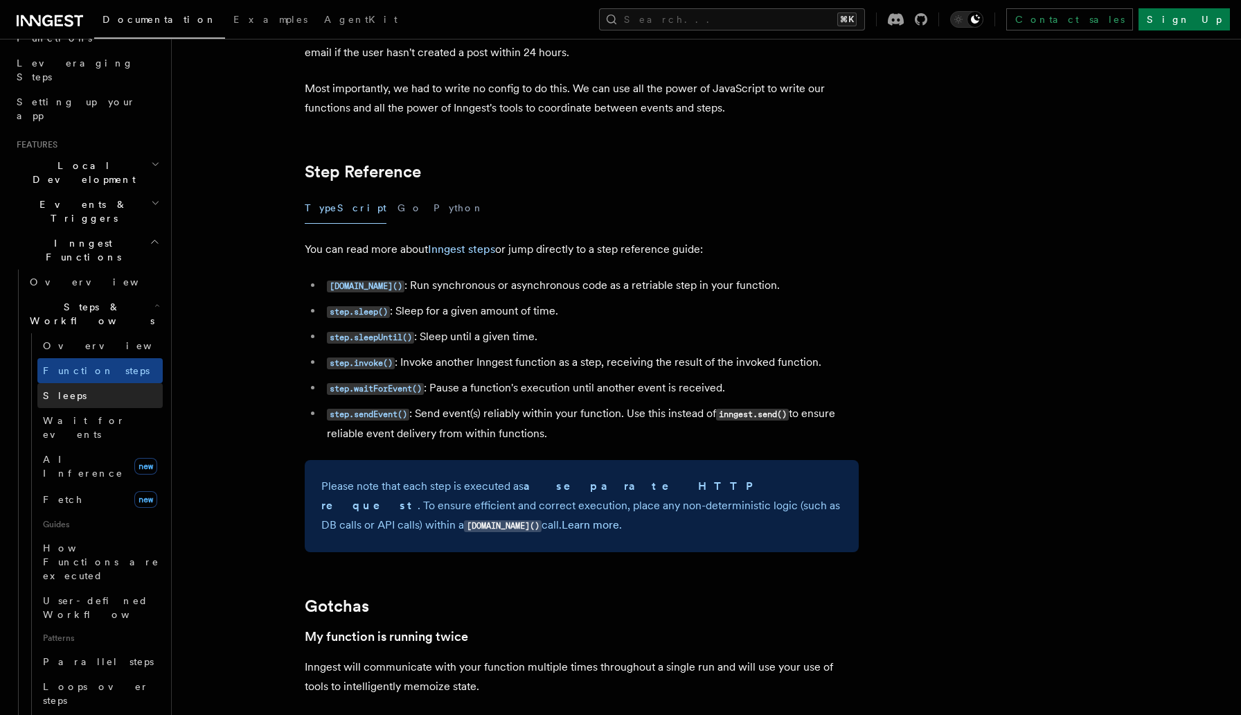
click at [72, 383] on link "Sleeps" at bounding box center [99, 395] width 125 height 25
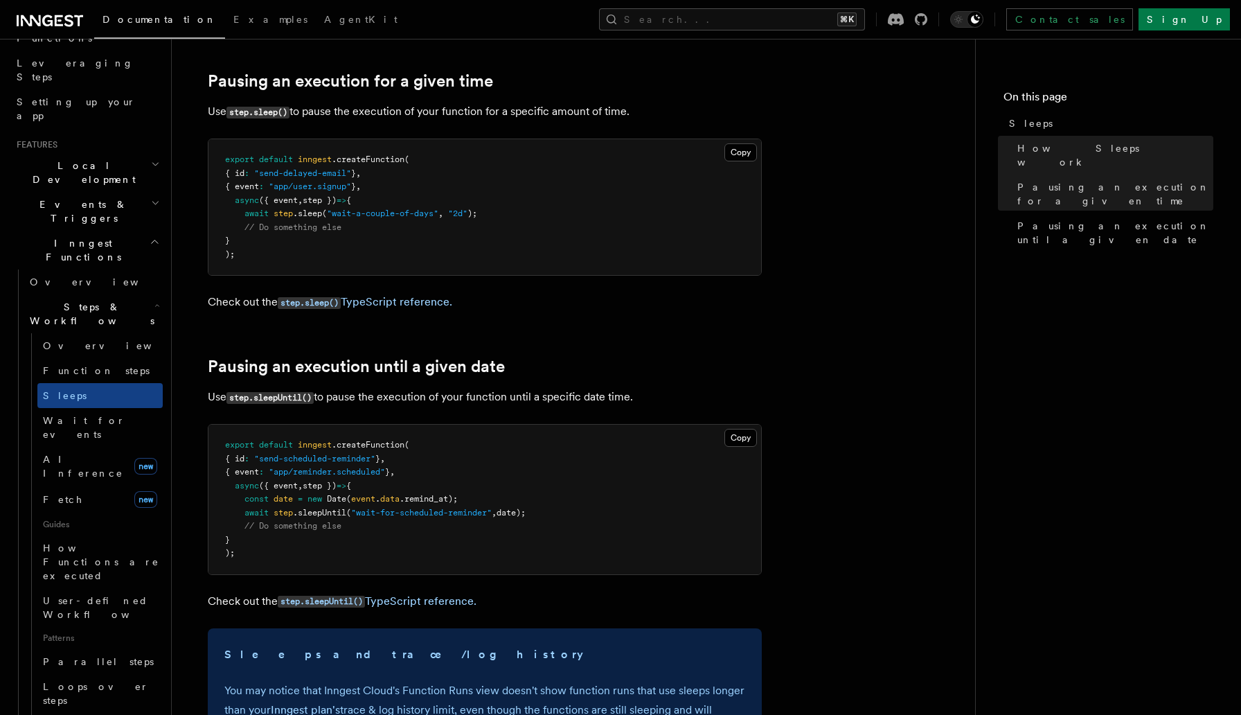
scroll to position [485, 0]
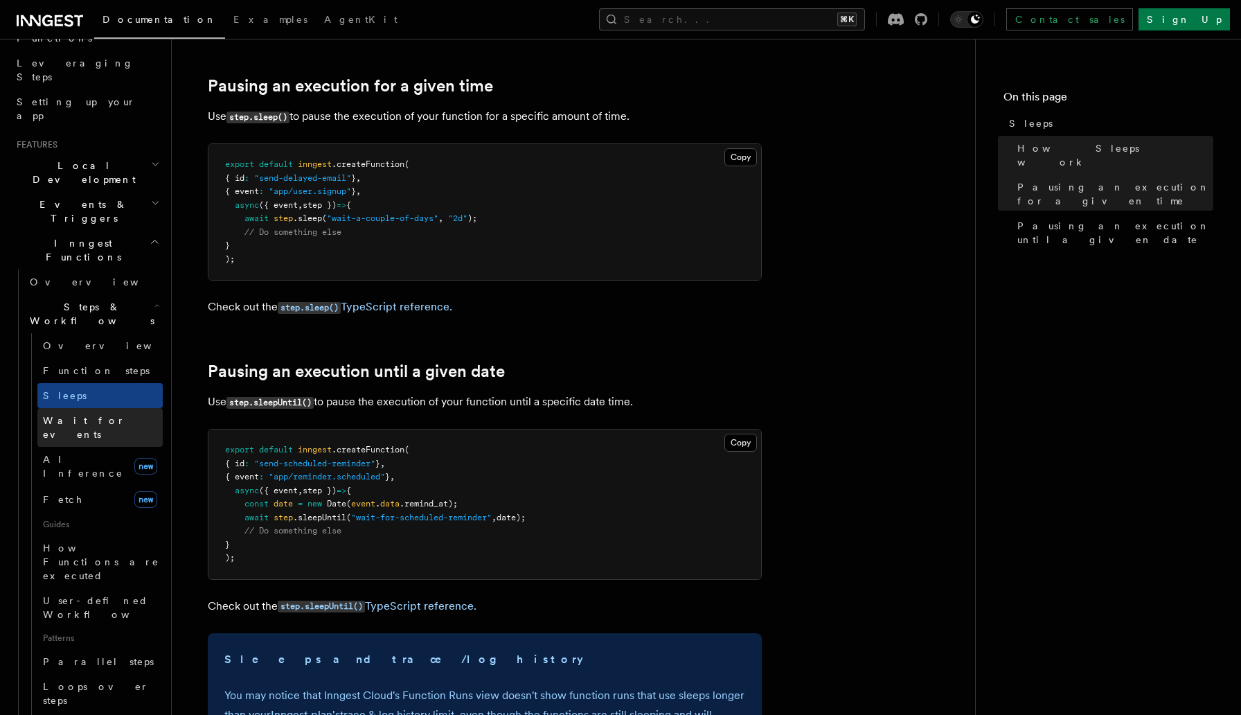
click at [93, 415] on span "Wait for events" at bounding box center [84, 427] width 82 height 25
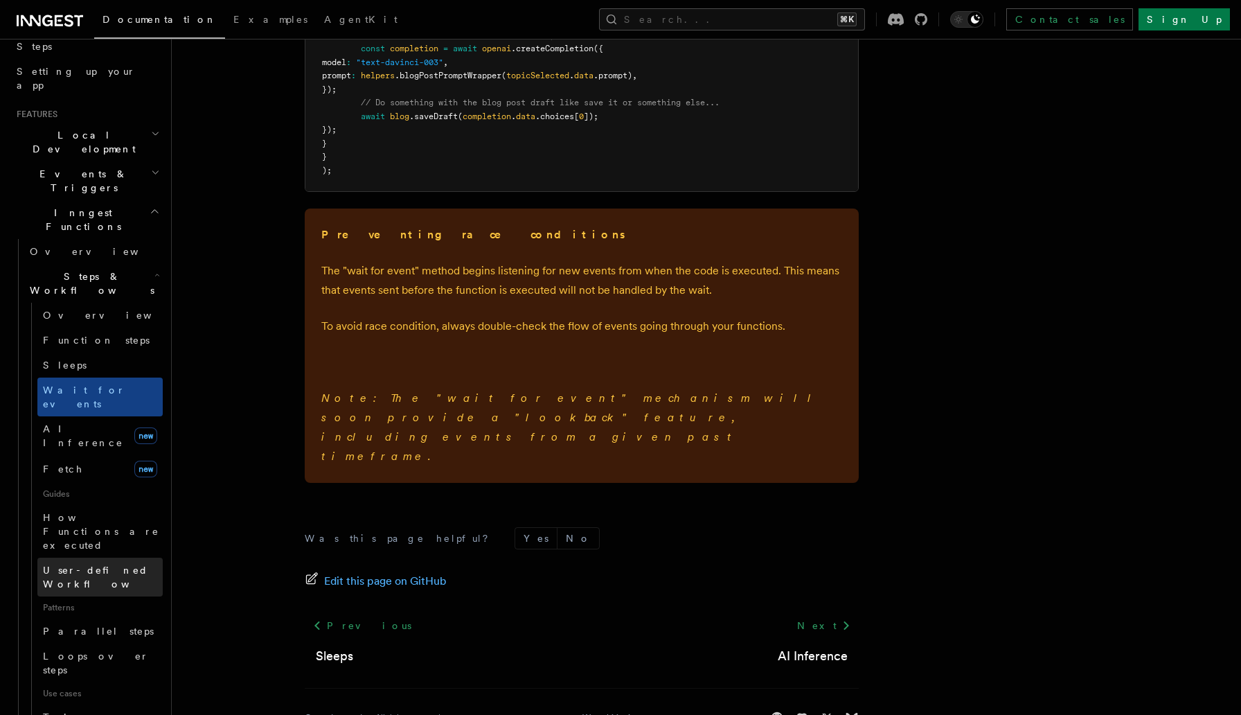
scroll to position [244, 0]
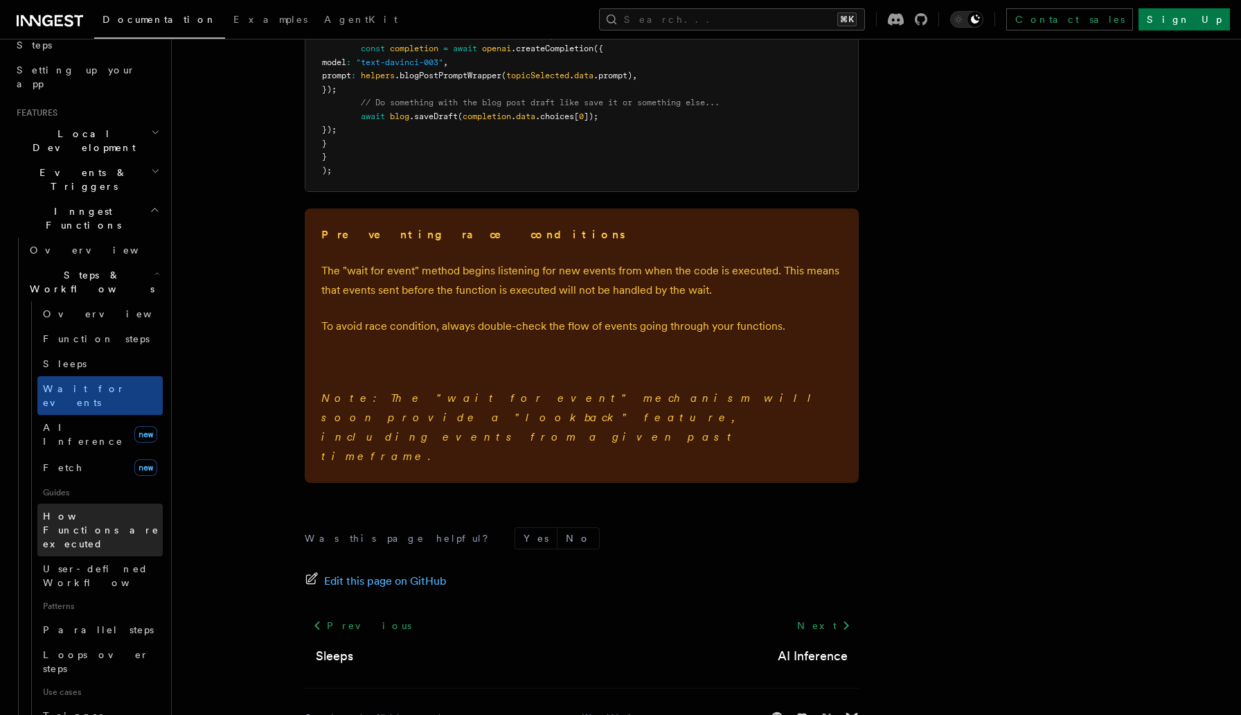
click at [72, 509] on span "How Functions are executed" at bounding box center [103, 530] width 120 height 42
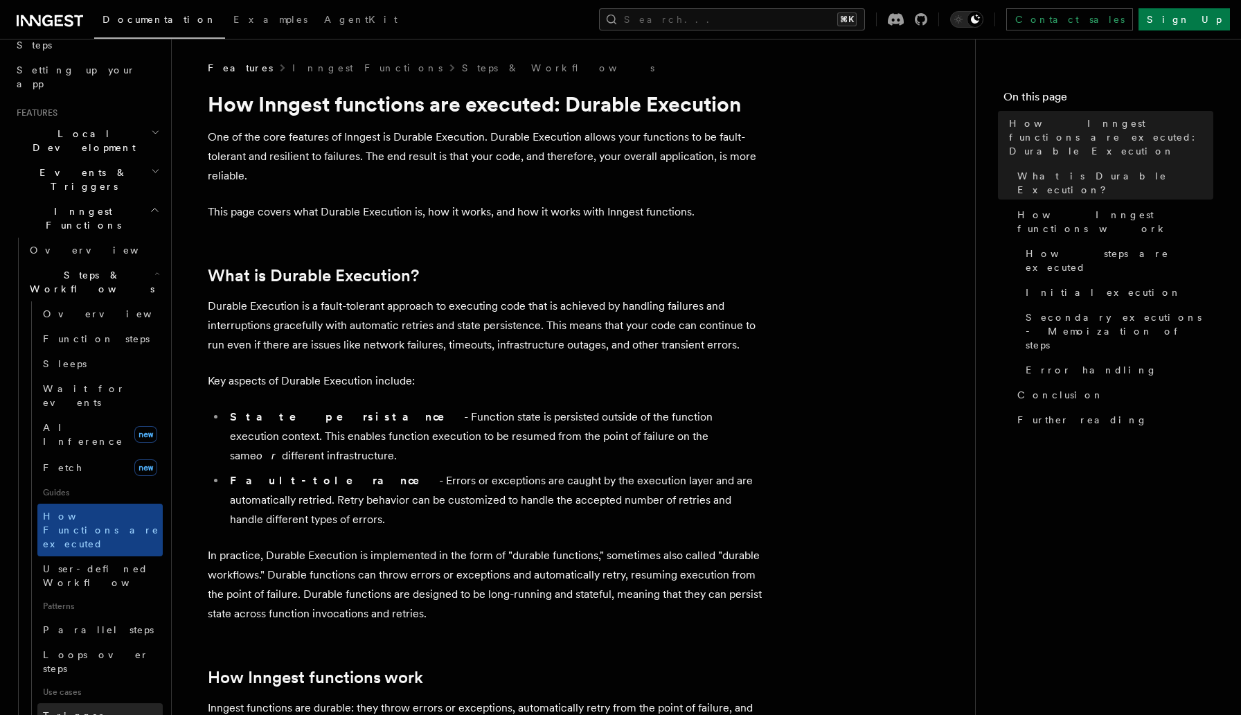
click at [62, 708] on span "Trigger workflows from Retool" at bounding box center [119, 729] width 152 height 42
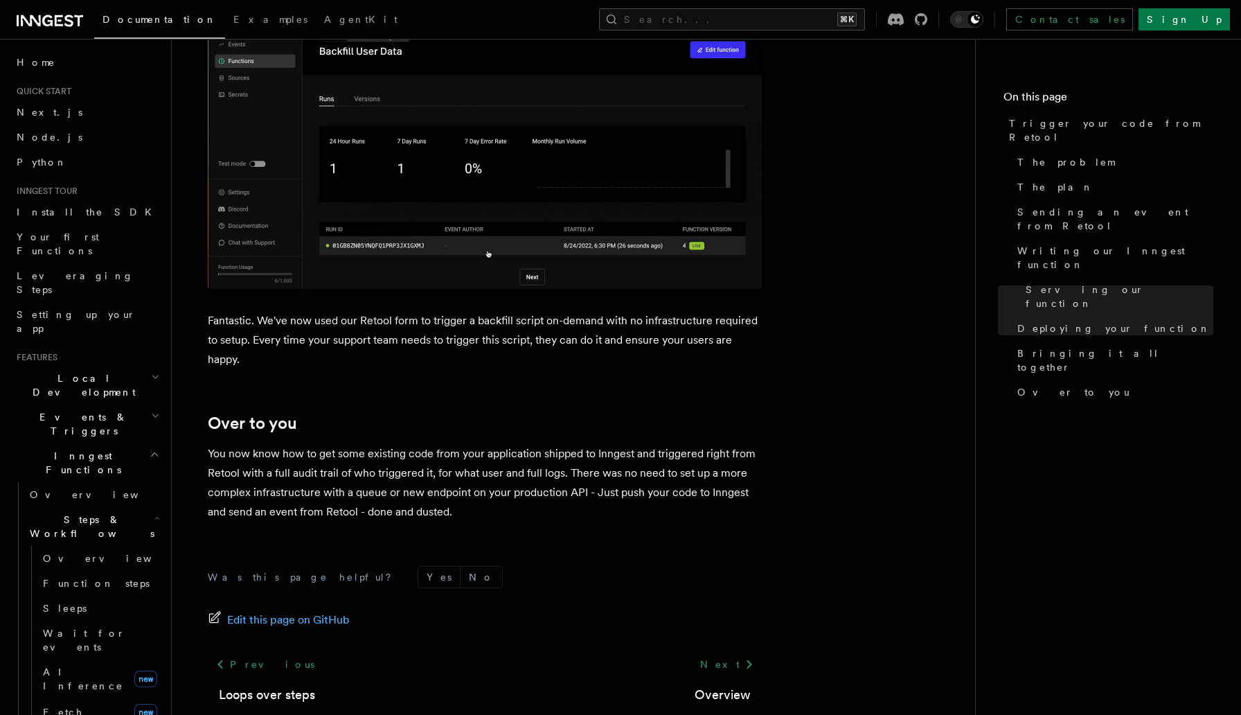
scroll to position [4439, 0]
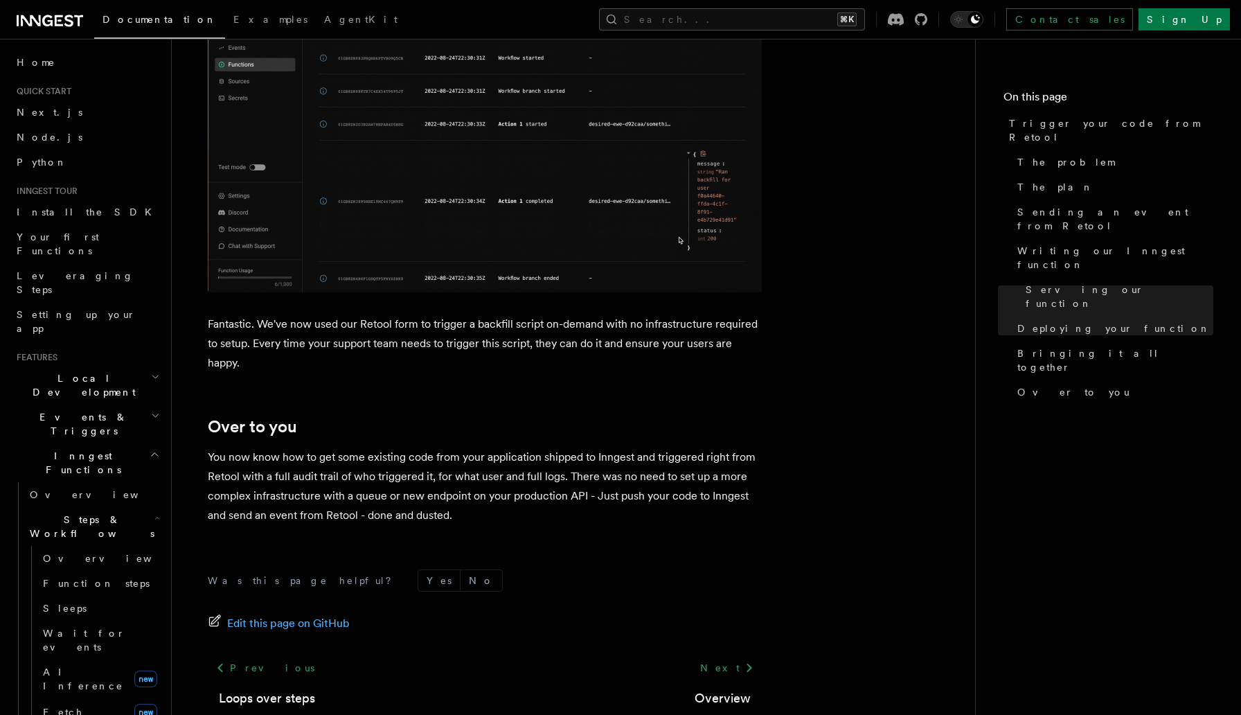
click at [134, 507] on h2 "Steps & Workflows" at bounding box center [93, 526] width 139 height 39
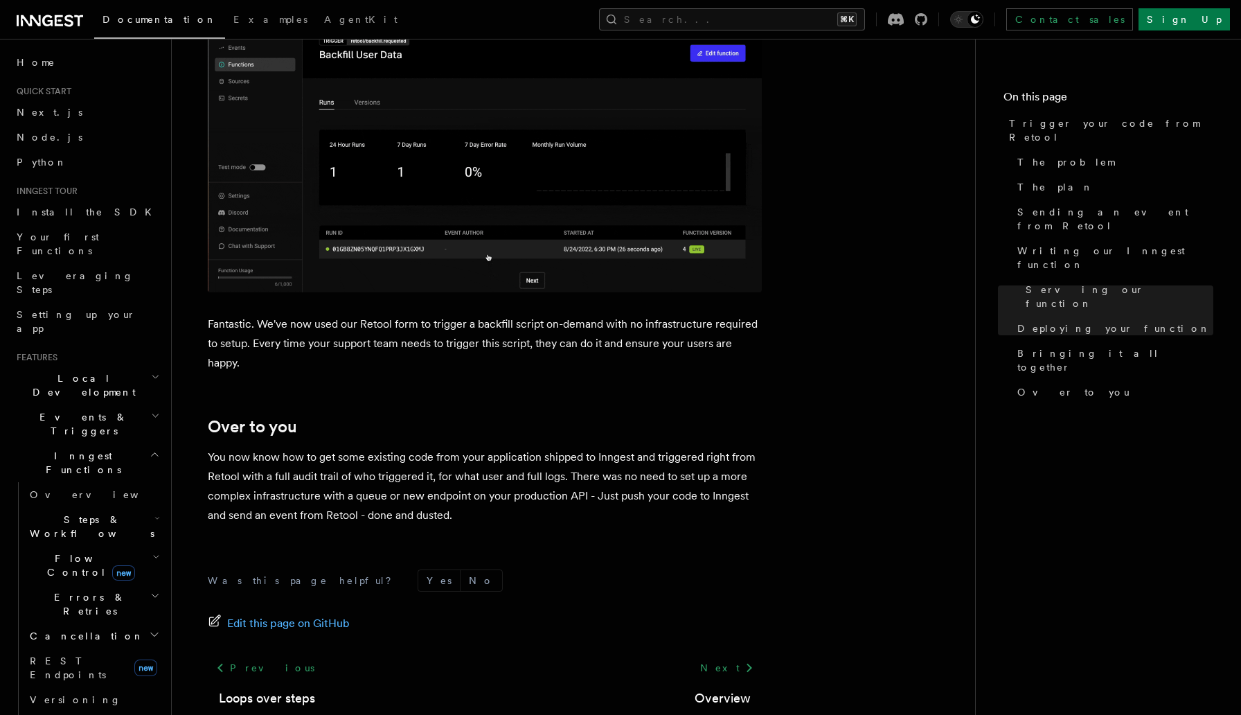
click at [100, 512] on span "Steps & Workflows" at bounding box center [89, 526] width 130 height 28
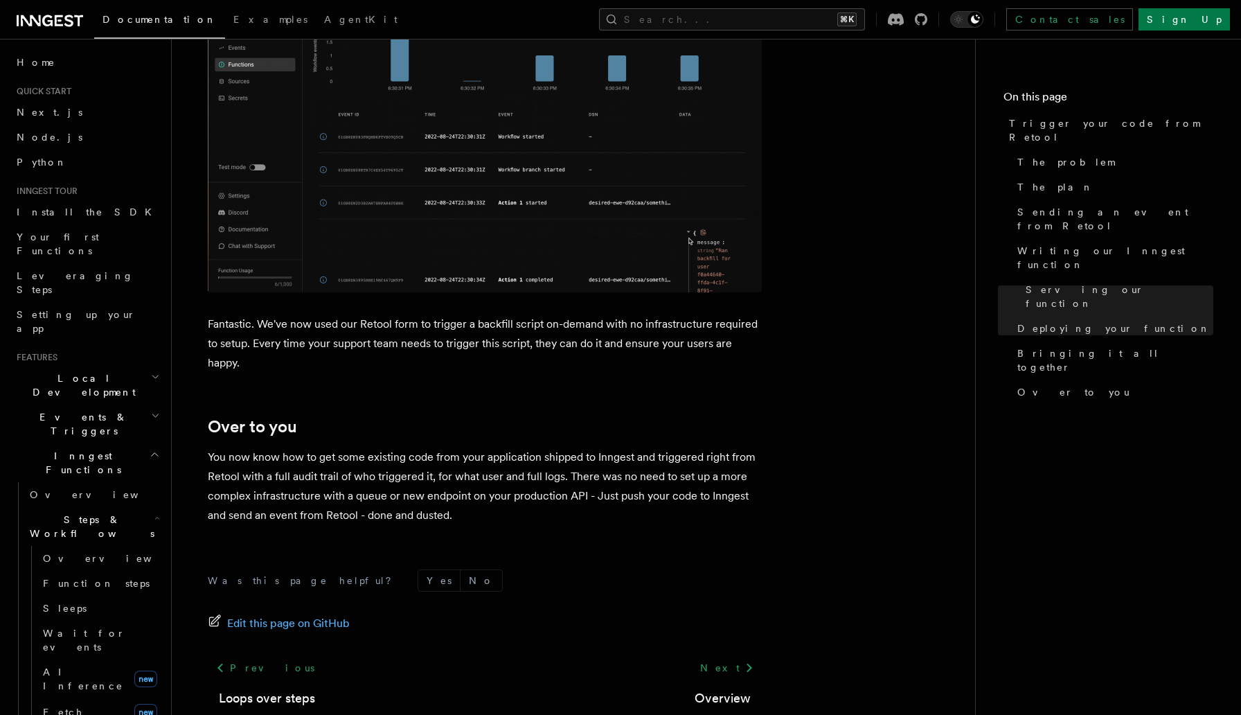
click at [100, 512] on span "Steps & Workflows" at bounding box center [89, 526] width 130 height 28
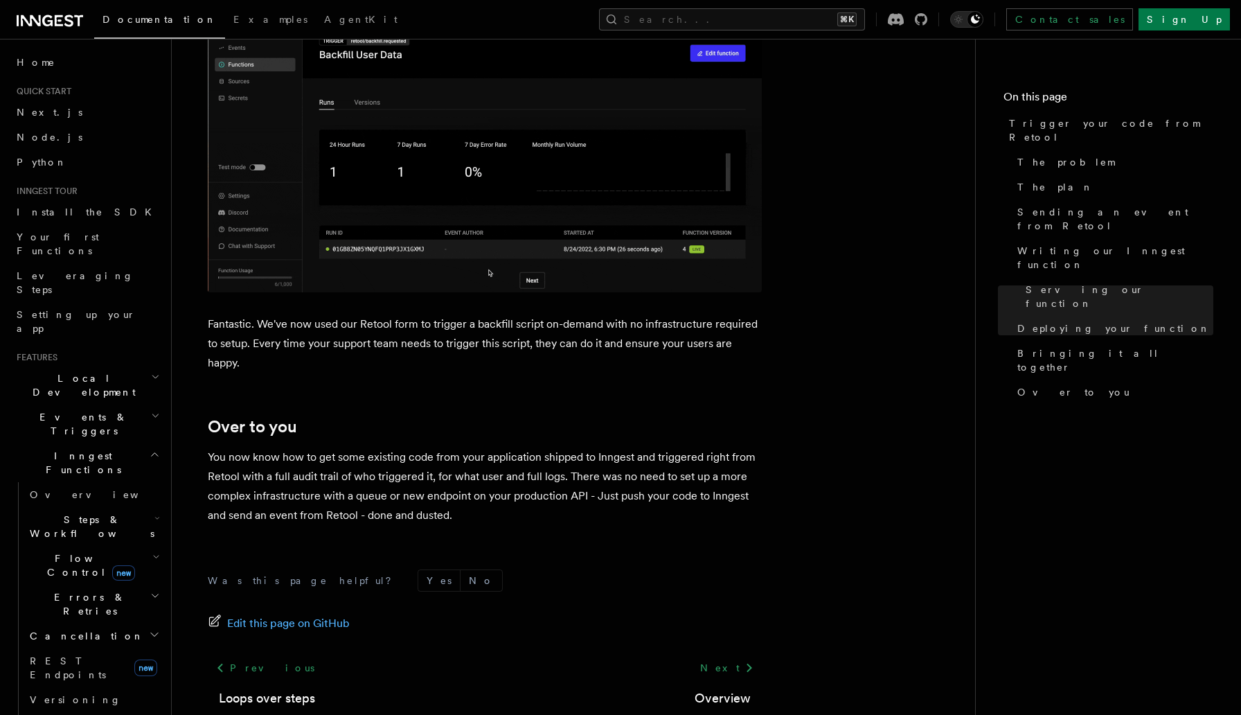
click at [102, 623] on h2 "Cancellation" at bounding box center [93, 635] width 139 height 25
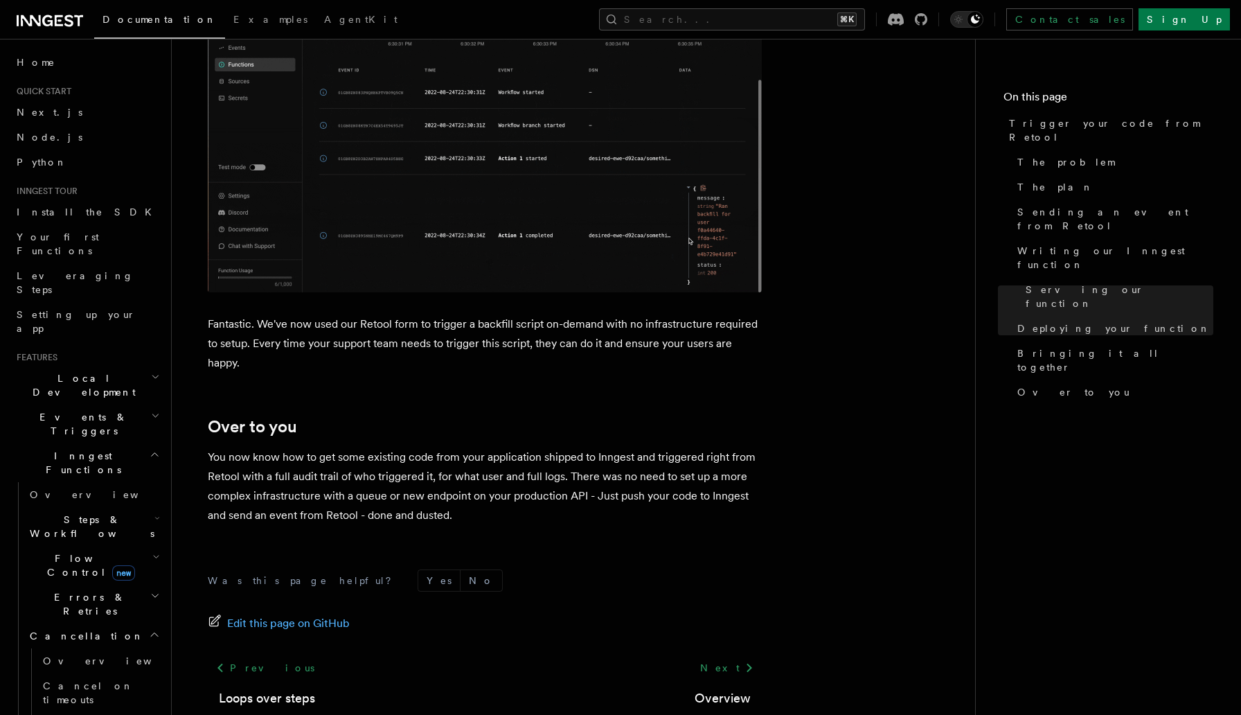
click at [102, 623] on h2 "Cancellation" at bounding box center [93, 635] width 139 height 25
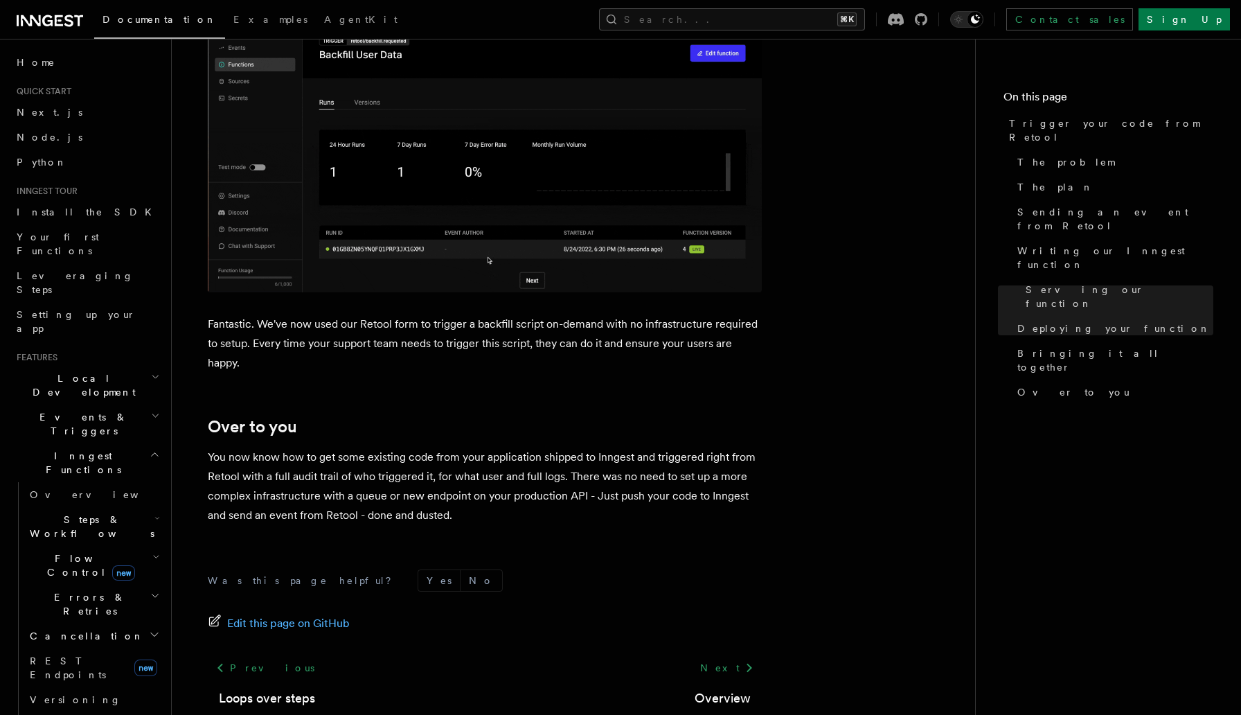
click at [109, 585] on h2 "Errors & Retries" at bounding box center [93, 604] width 139 height 39
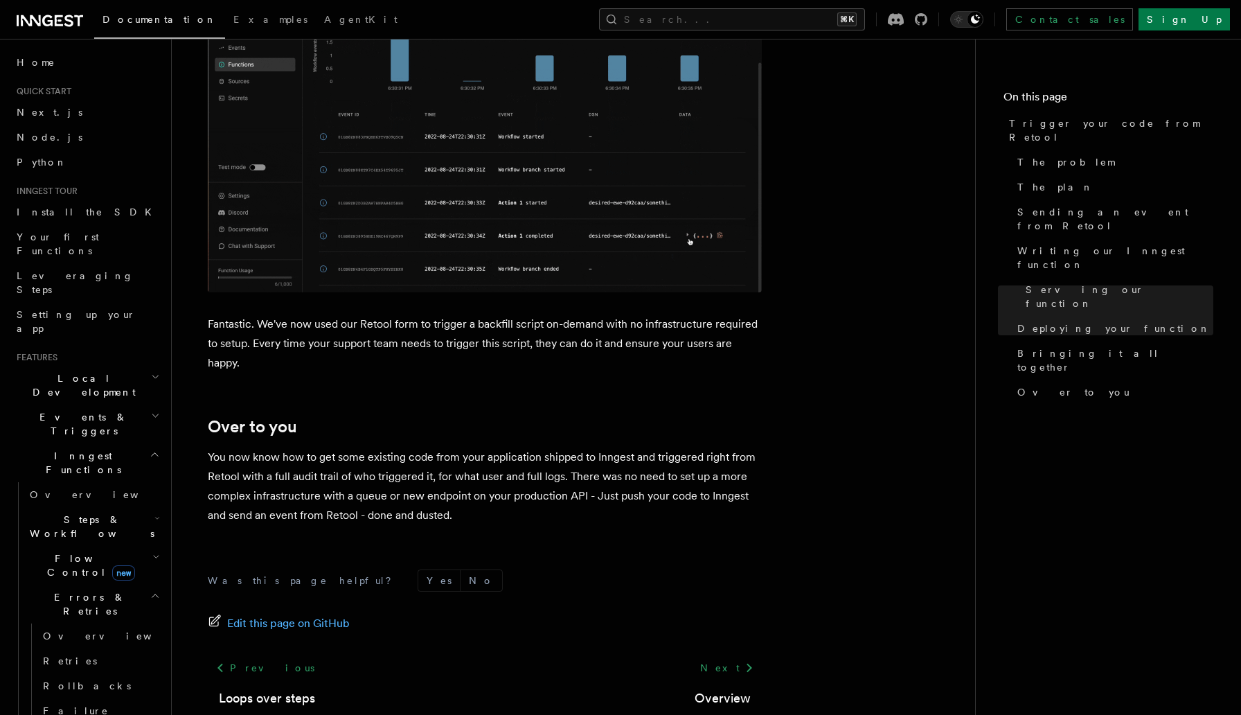
click at [69, 585] on h2 "Errors & Retries" at bounding box center [93, 604] width 139 height 39
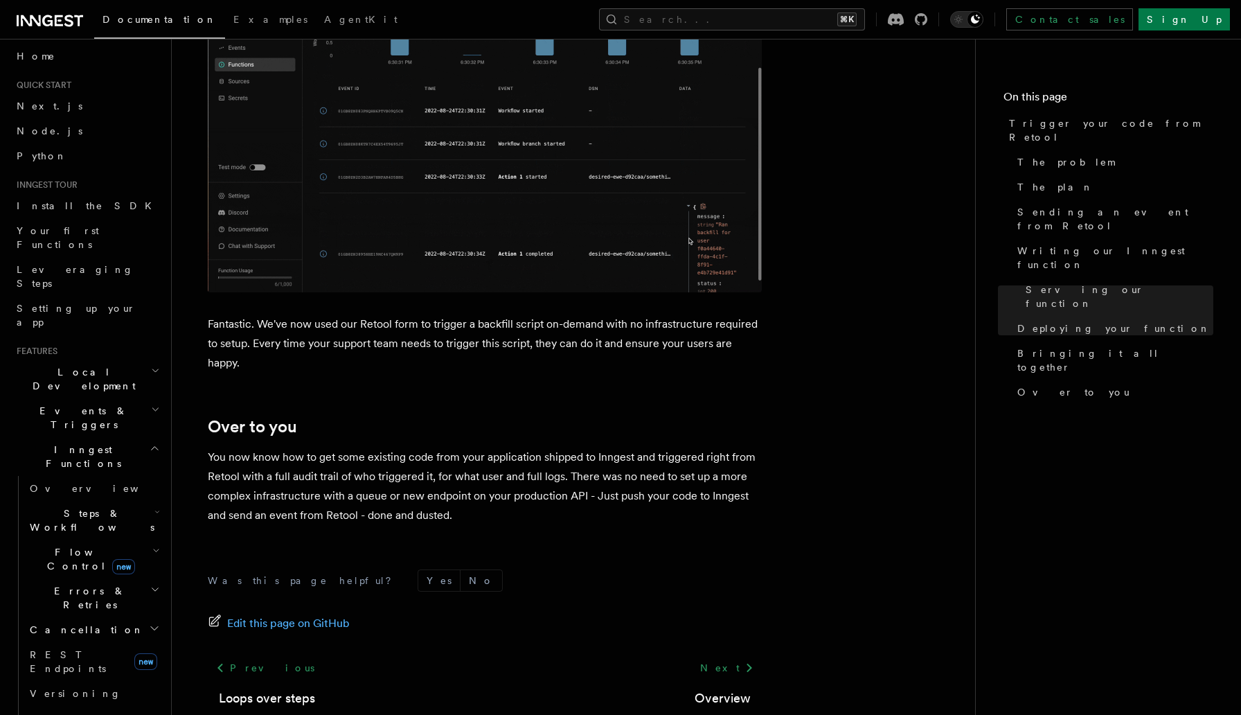
scroll to position [5, 0]
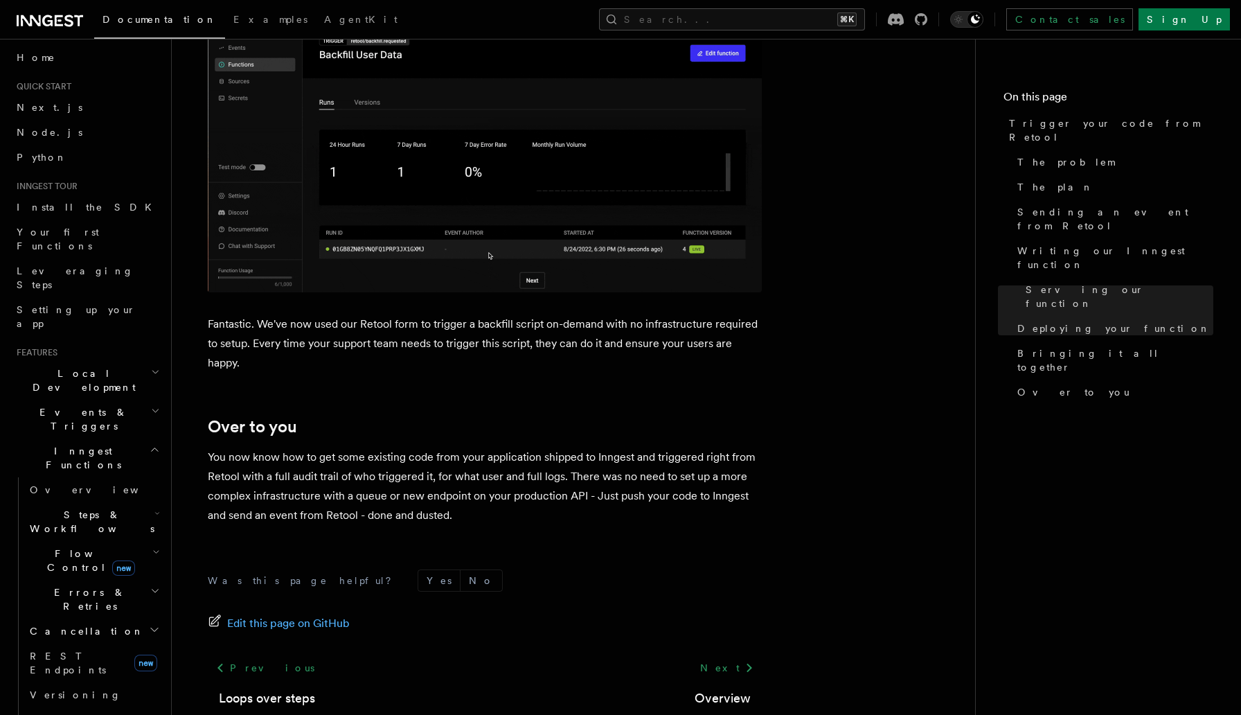
click at [151, 444] on icon "button" at bounding box center [155, 449] width 10 height 11
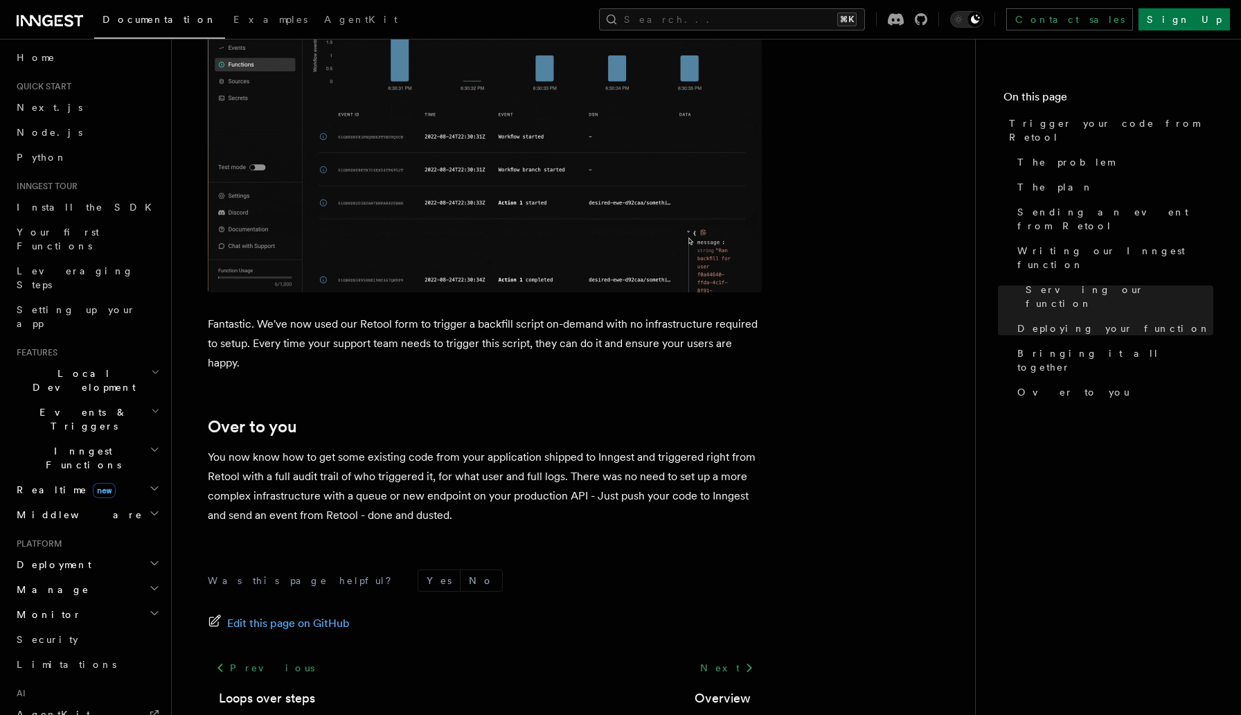
click at [151, 444] on icon "button" at bounding box center [155, 449] width 10 height 11
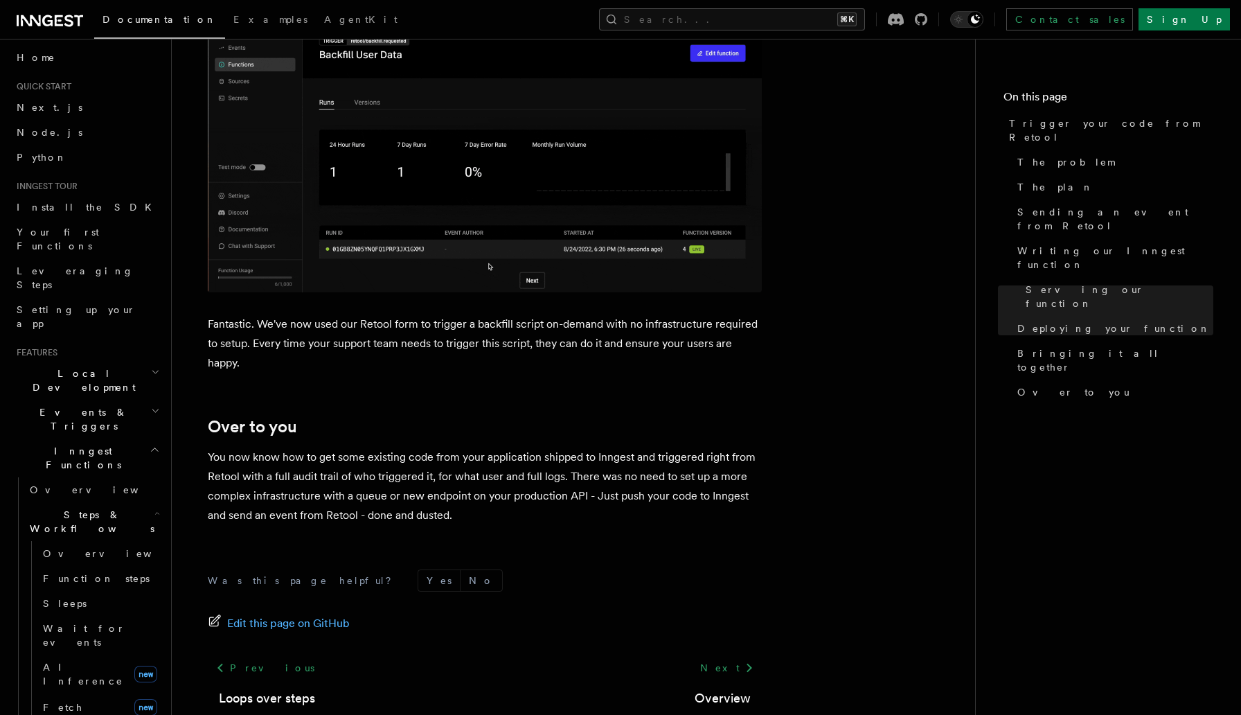
click at [154, 508] on icon "button" at bounding box center [157, 513] width 6 height 11
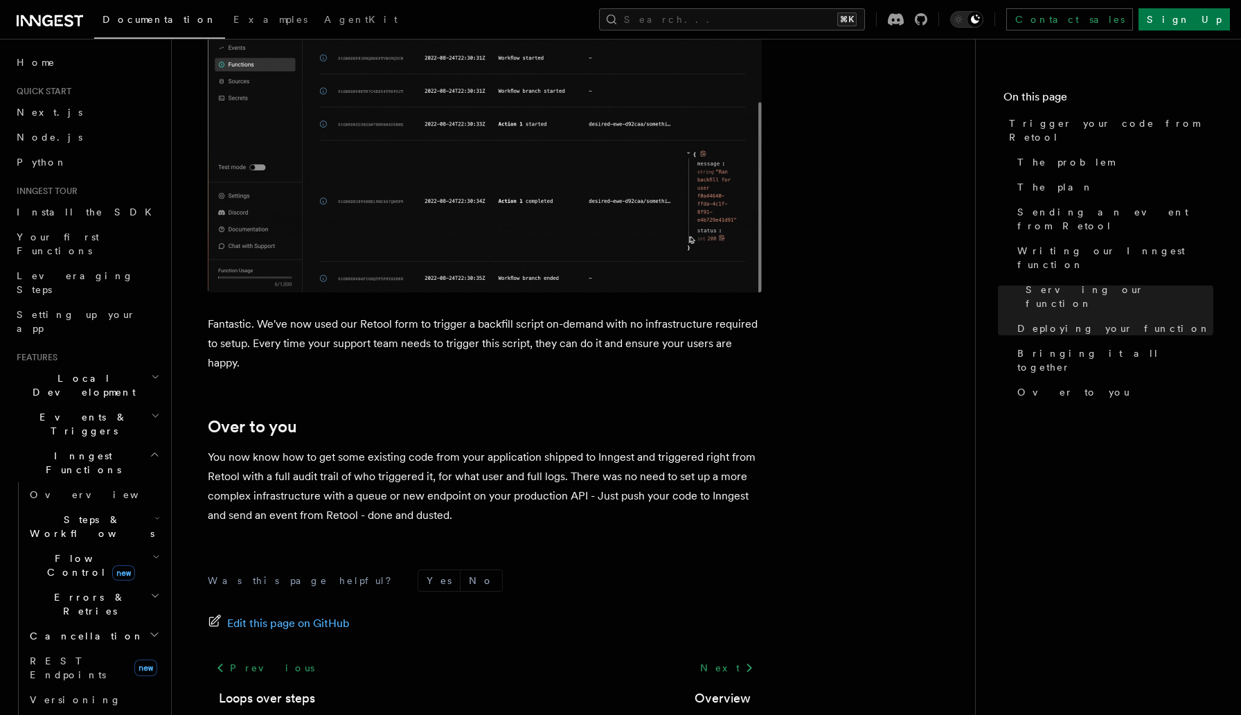
click at [65, 449] on span "Inngest Functions" at bounding box center [80, 463] width 139 height 28
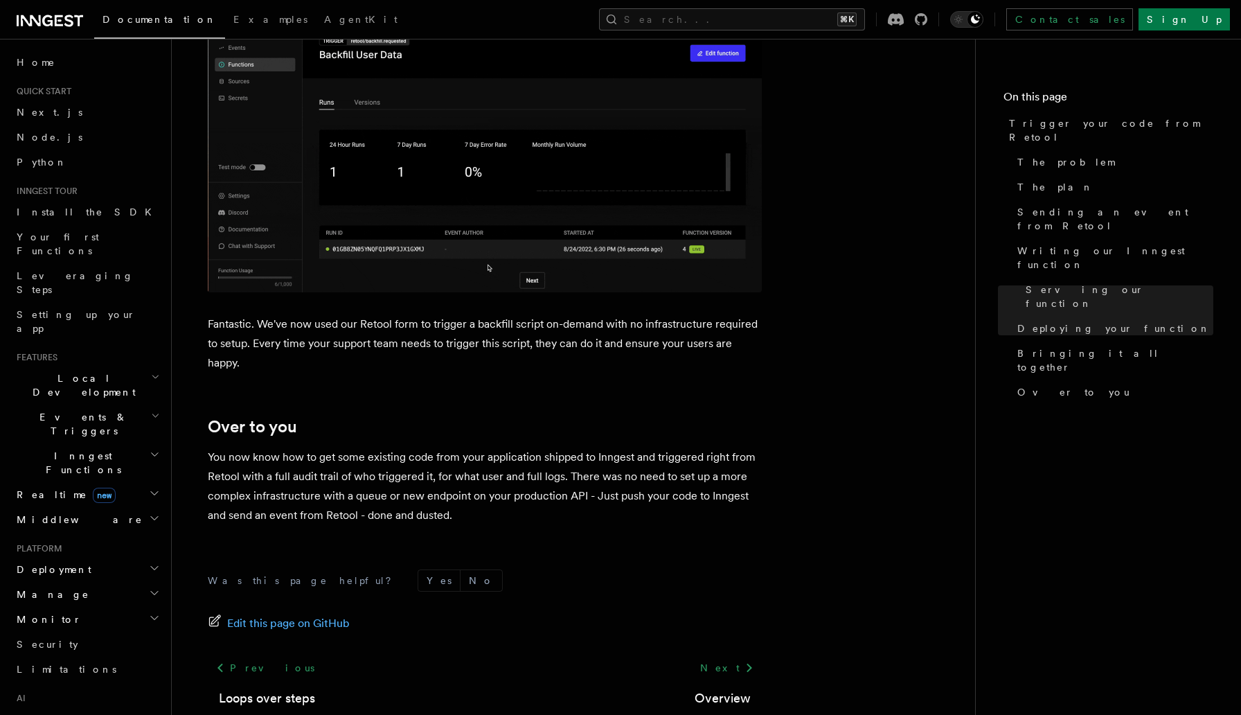
click at [126, 607] on h2 "Monitor" at bounding box center [87, 619] width 152 height 25
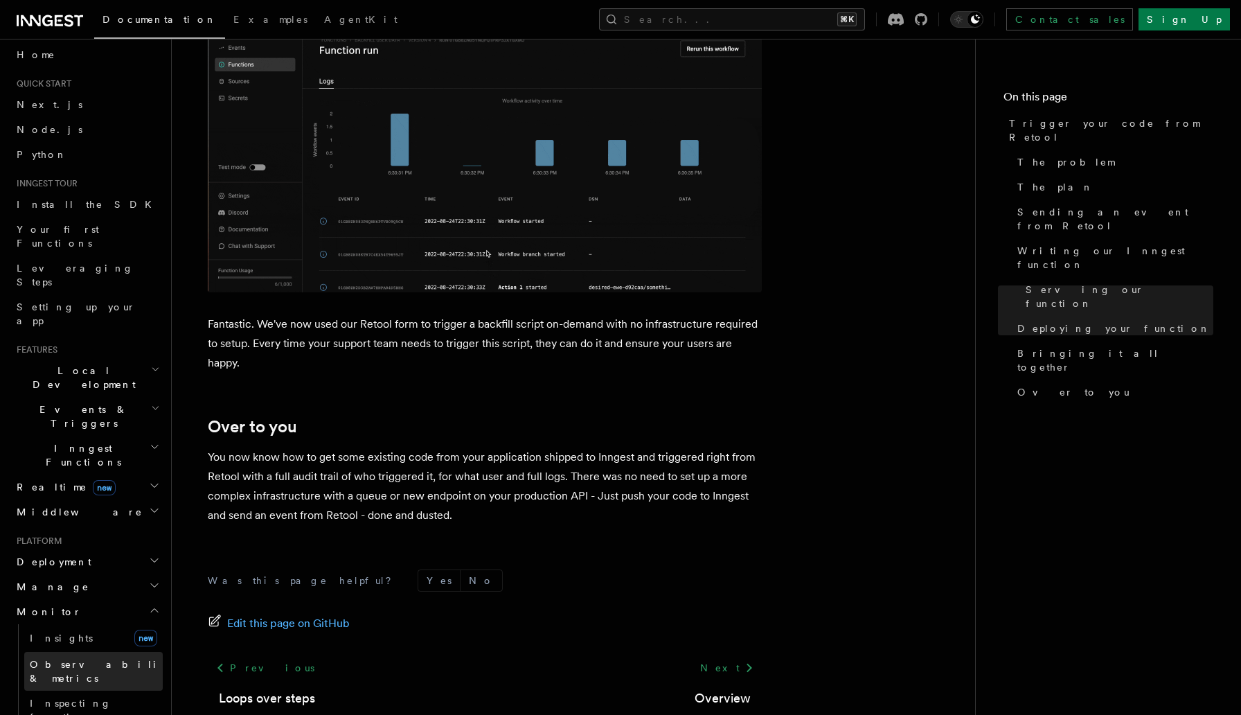
scroll to position [7, 0]
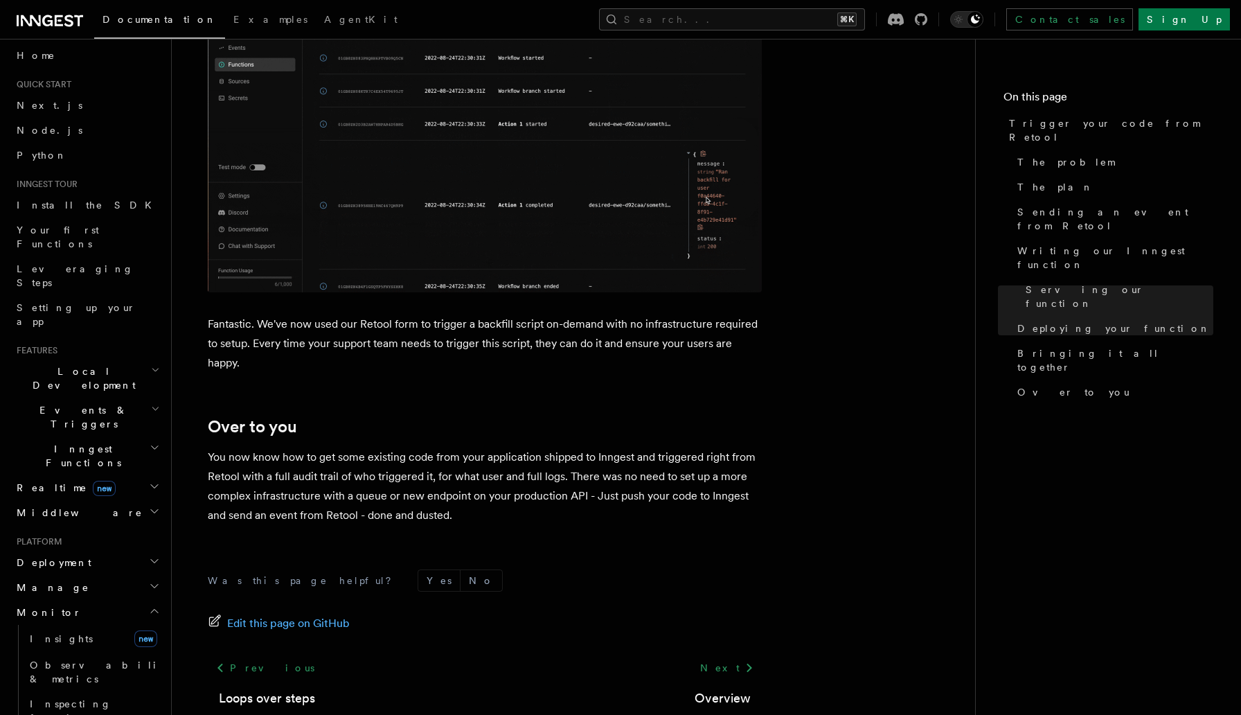
click at [67, 600] on h2 "Monitor" at bounding box center [87, 612] width 152 height 25
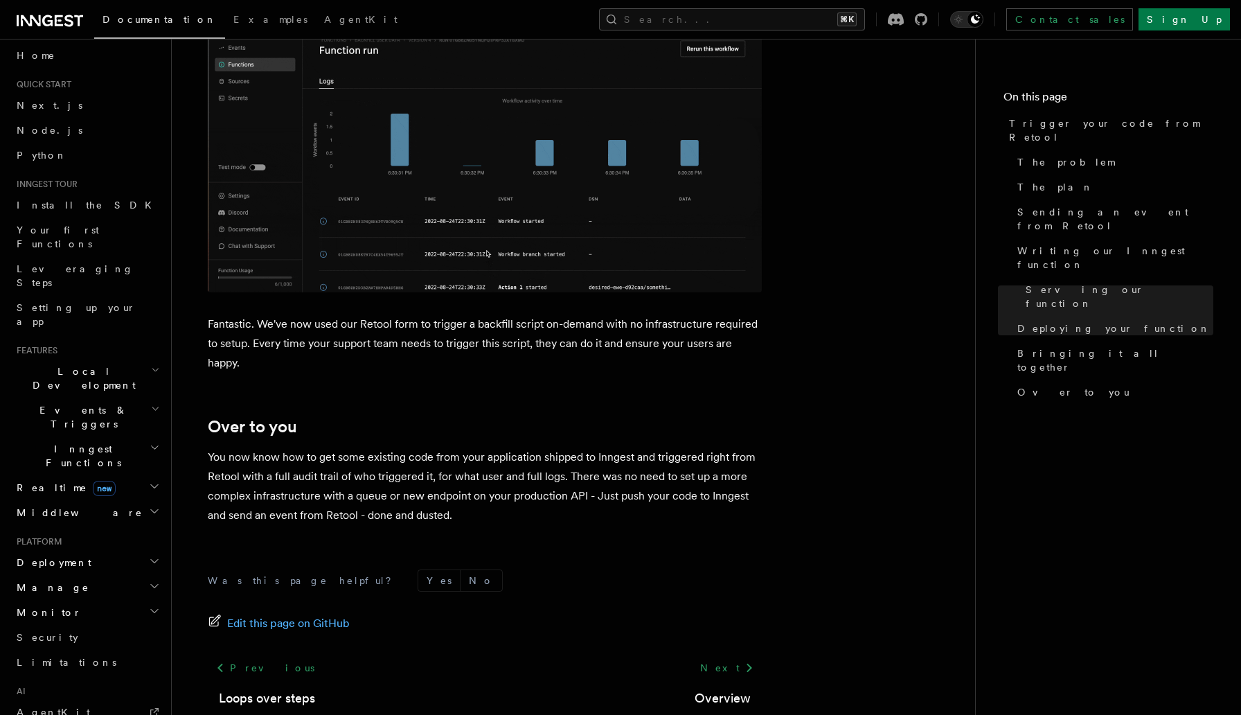
click at [73, 575] on h2 "Manage" at bounding box center [87, 587] width 152 height 25
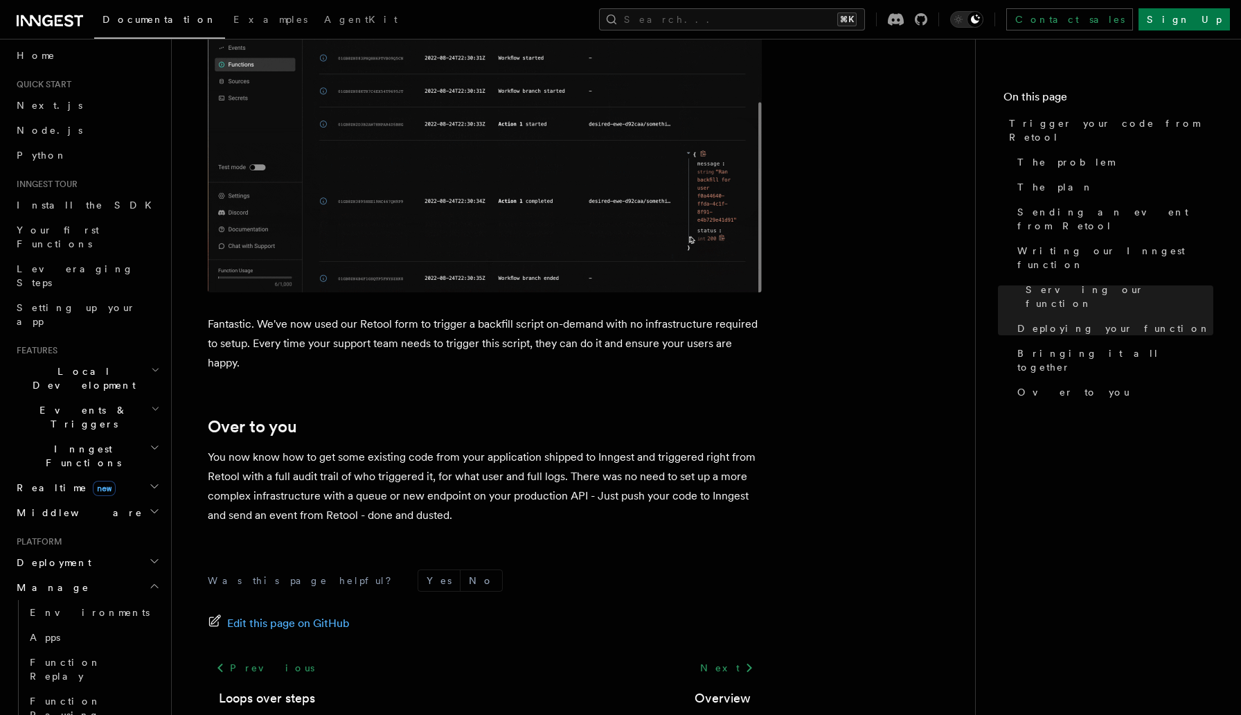
click at [73, 575] on h2 "Manage" at bounding box center [87, 587] width 152 height 25
click at [69, 575] on h2 "Manage" at bounding box center [87, 587] width 152 height 25
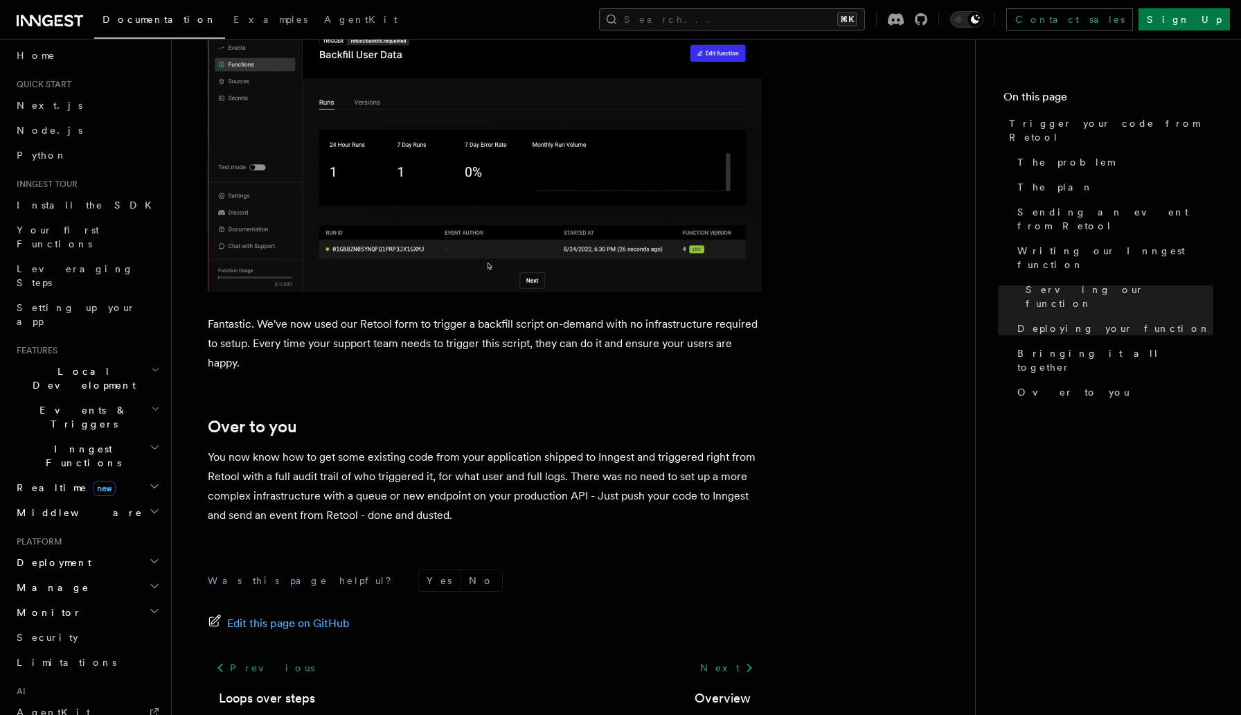
click at [73, 550] on h2 "Deployment" at bounding box center [87, 562] width 152 height 25
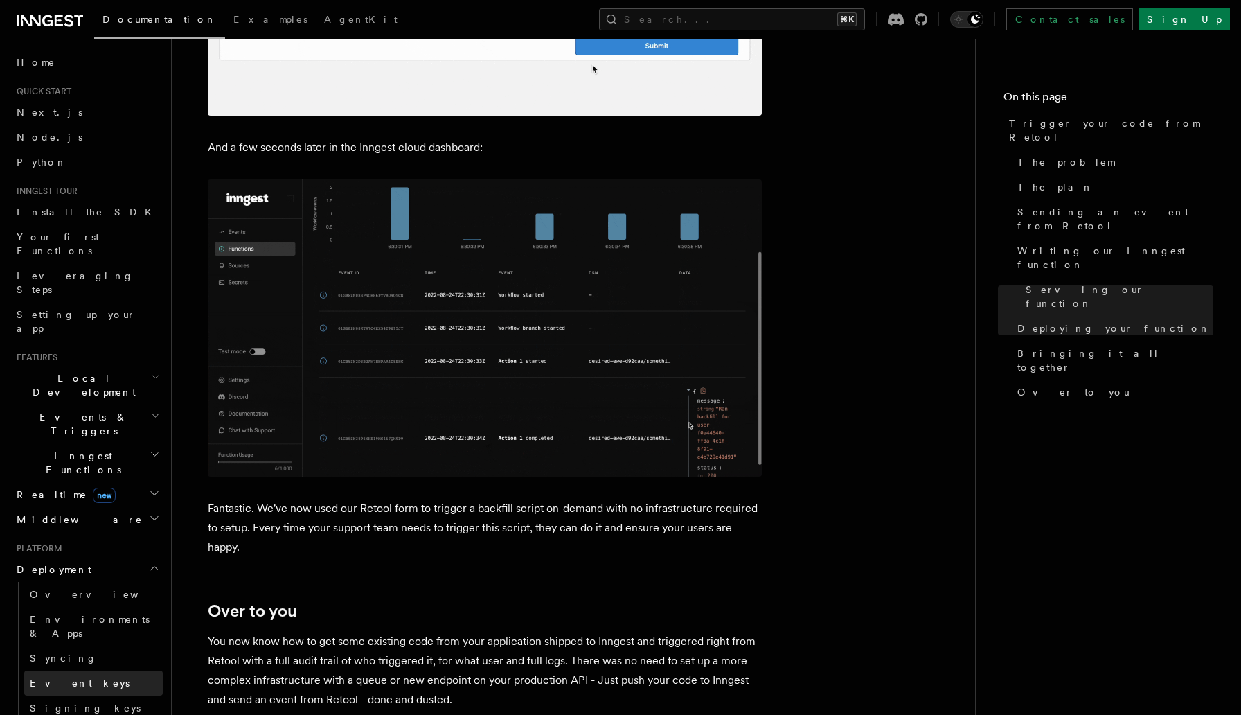
scroll to position [4253, 0]
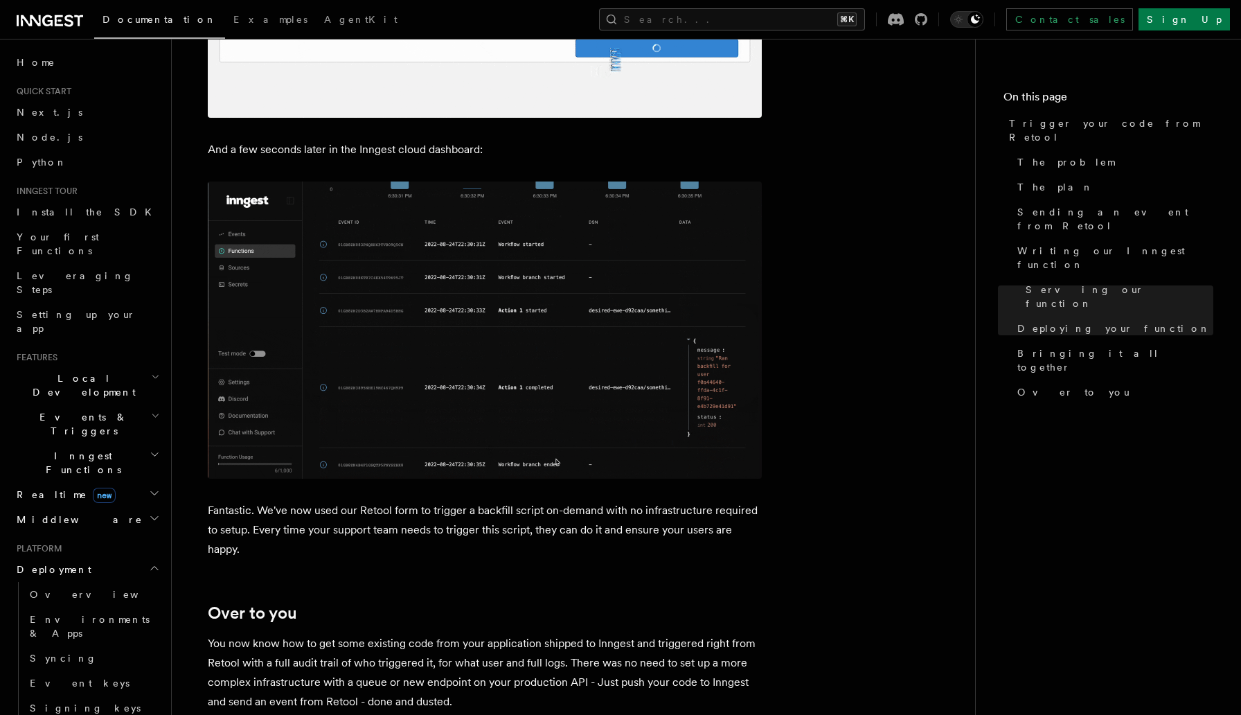
click at [54, 371] on span "Local Development" at bounding box center [81, 385] width 140 height 28
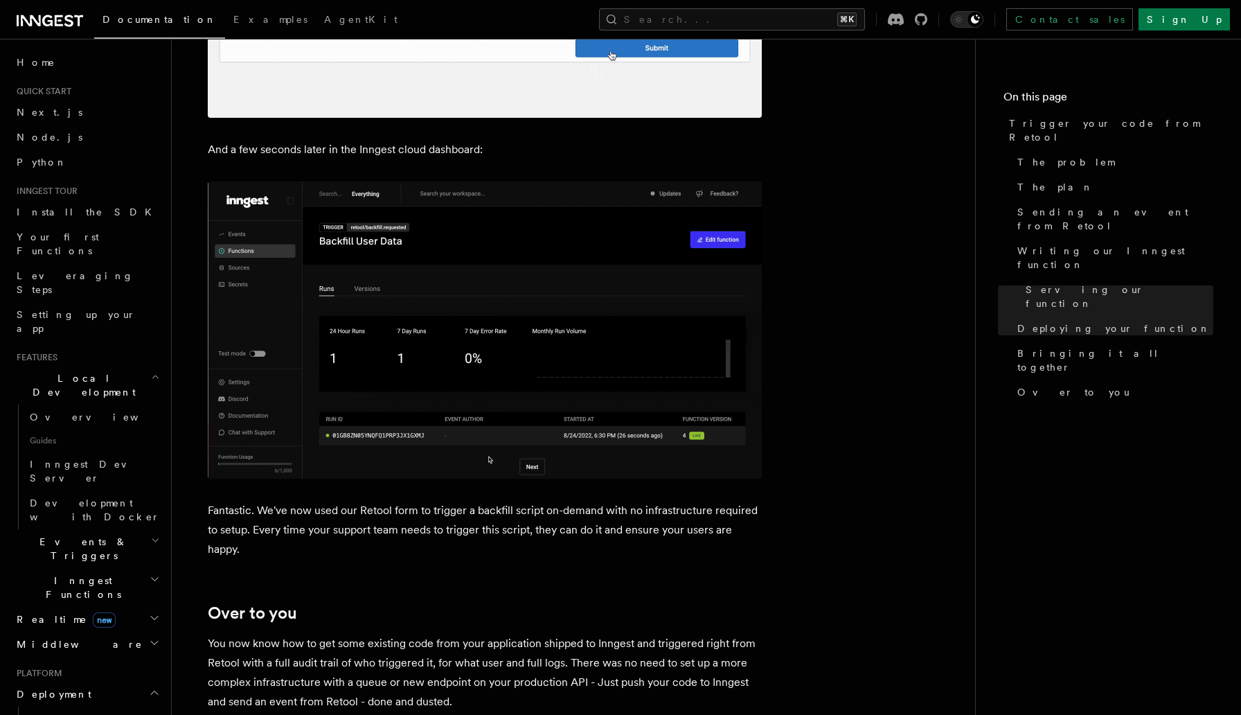
click at [54, 371] on span "Local Development" at bounding box center [81, 385] width 140 height 28
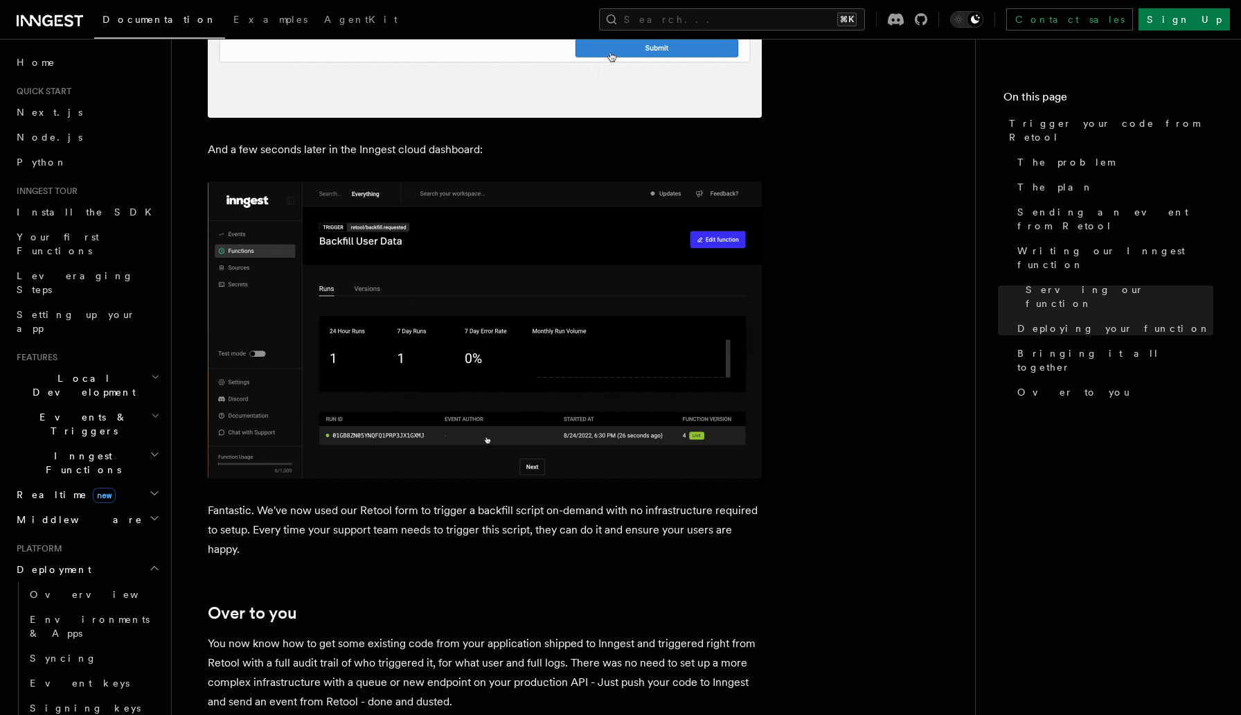
click at [54, 410] on span "Events & Triggers" at bounding box center [81, 424] width 140 height 28
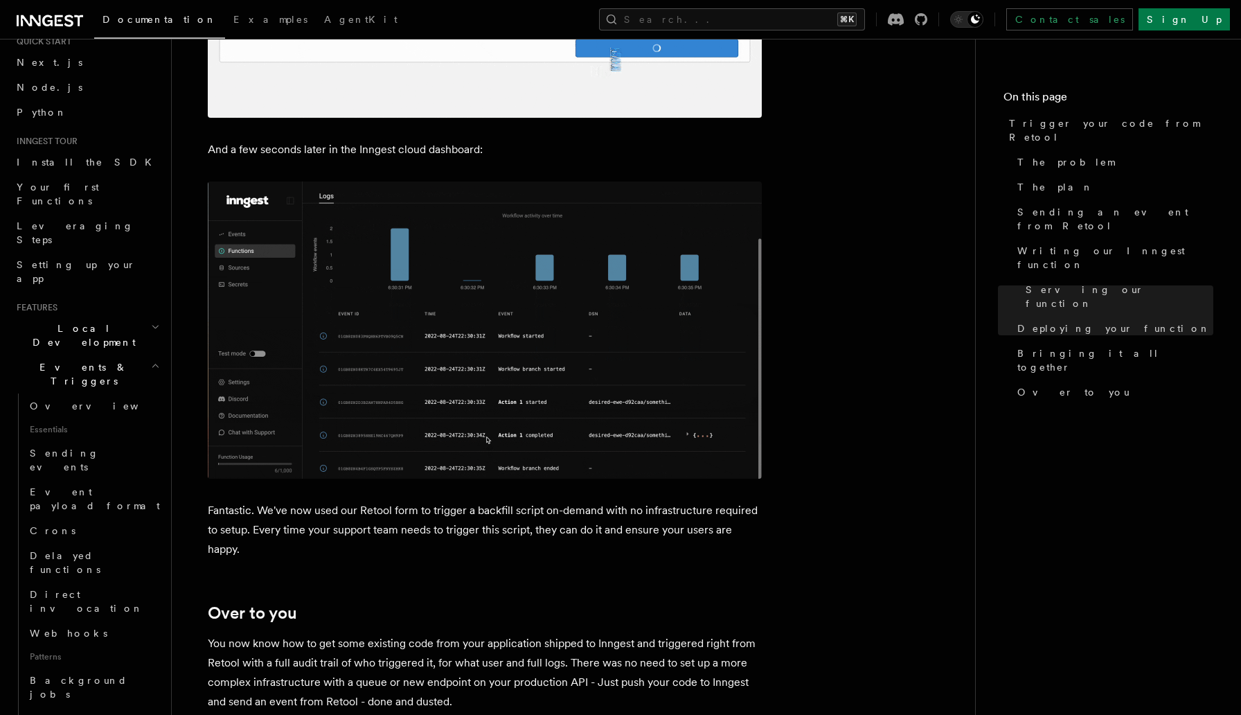
scroll to position [55, 0]
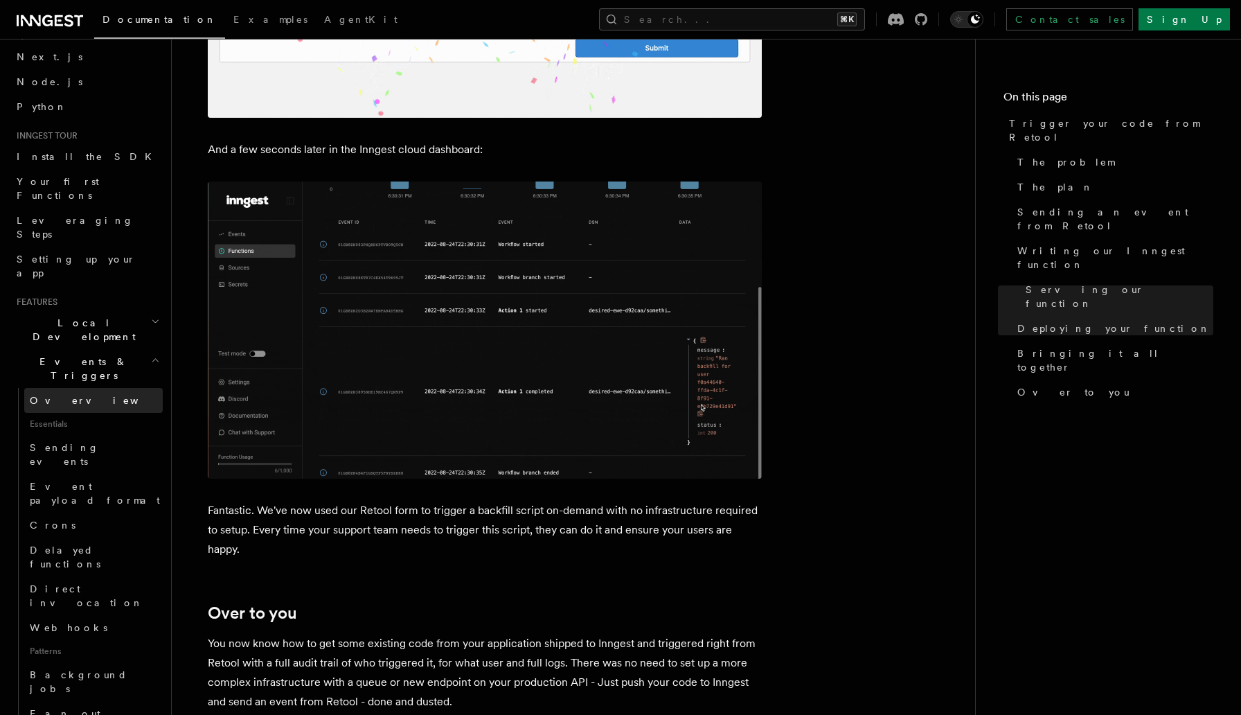
click at [63, 395] on span "Overview" at bounding box center [101, 400] width 143 height 11
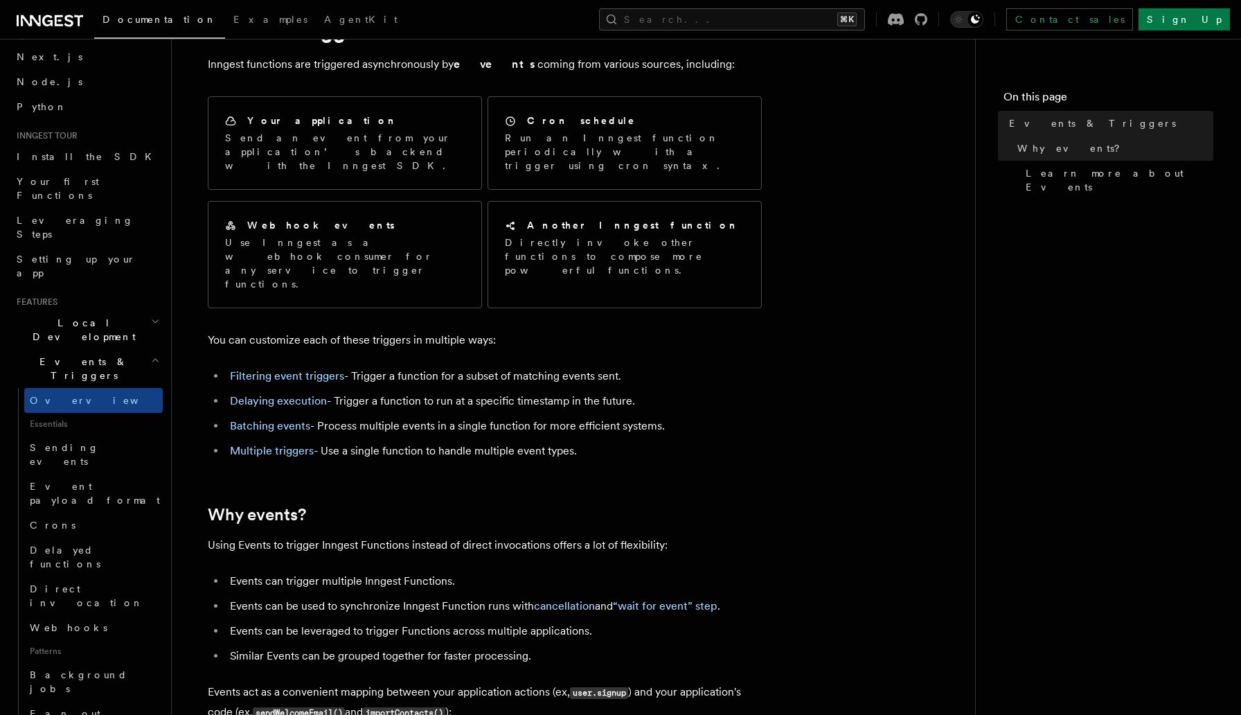
scroll to position [66, 0]
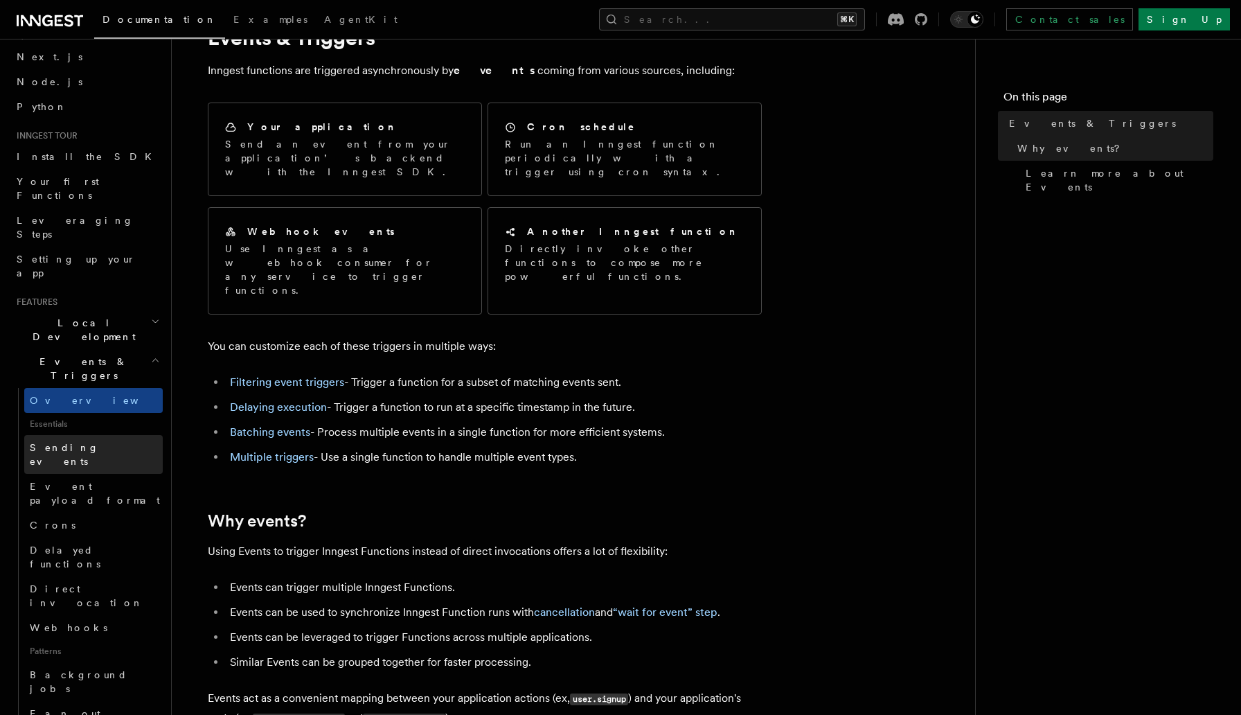
click at [82, 442] on span "Sending events" at bounding box center [64, 454] width 69 height 25
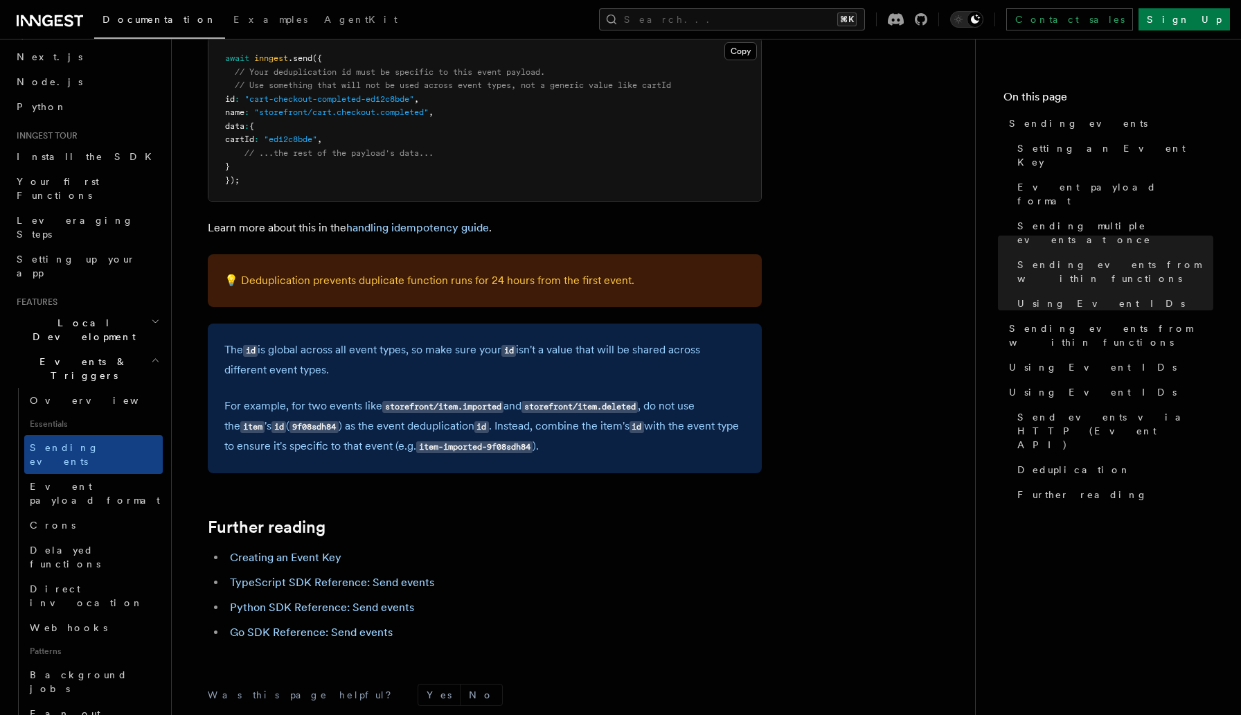
scroll to position [3675, 0]
click at [86, 481] on span "Event payload format" at bounding box center [95, 493] width 130 height 25
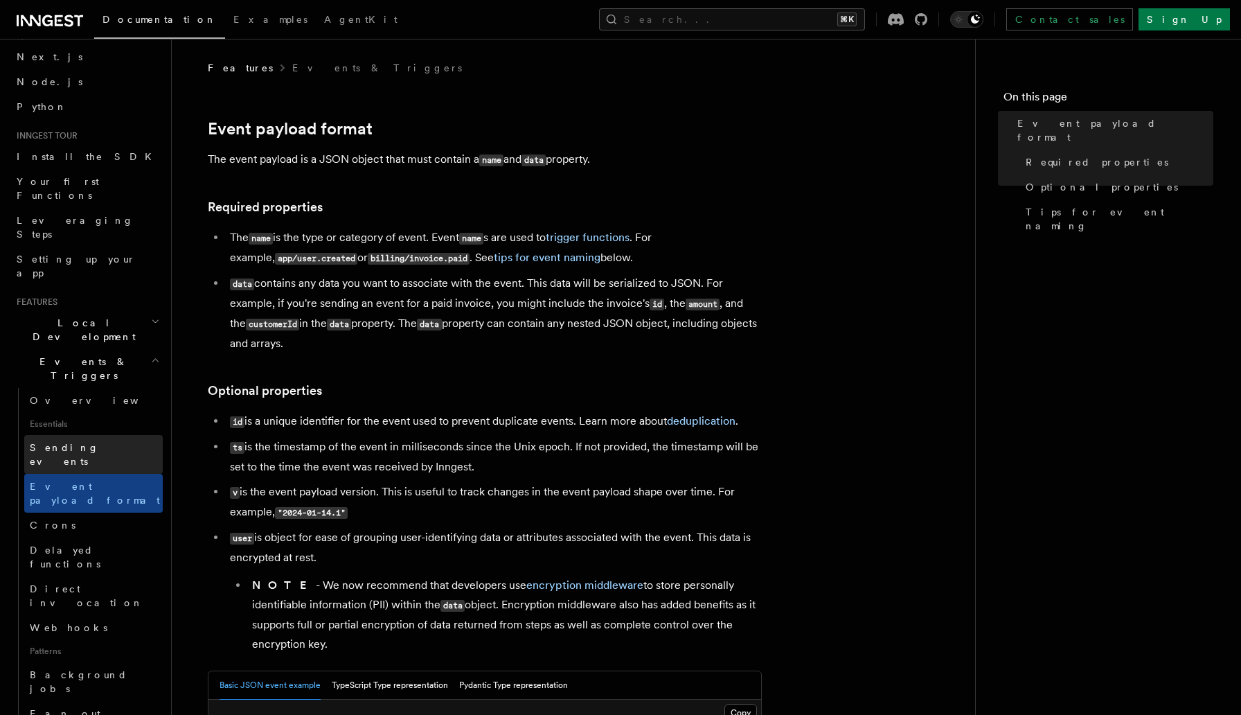
click at [74, 442] on span "Sending events" at bounding box center [64, 454] width 69 height 25
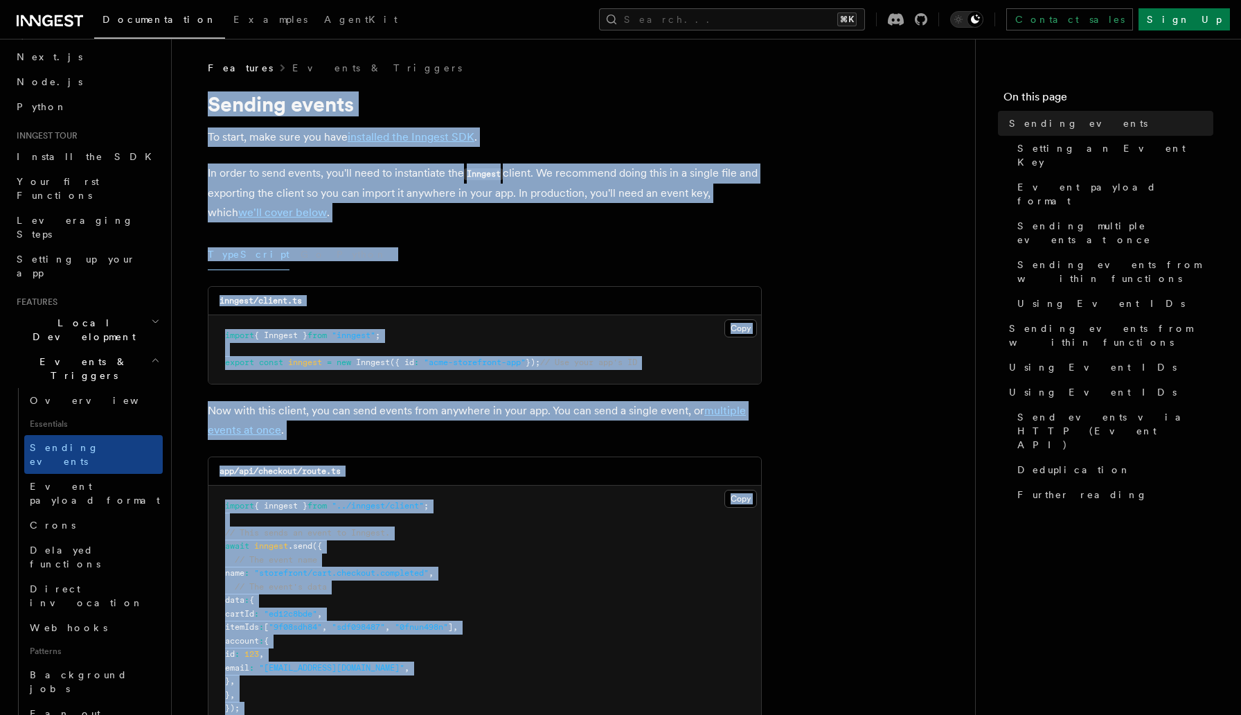
drag, startPoint x: 841, startPoint y: 404, endPoint x: 202, endPoint y: 100, distance: 708.1
copy article "Sending events To start, make sure you have installed the Inngest SDK . In orde…"
click at [351, 487] on pre "import { inngest } from "../inngest/client" ; // This sends an event to Inngest…" at bounding box center [484, 607] width 553 height 244
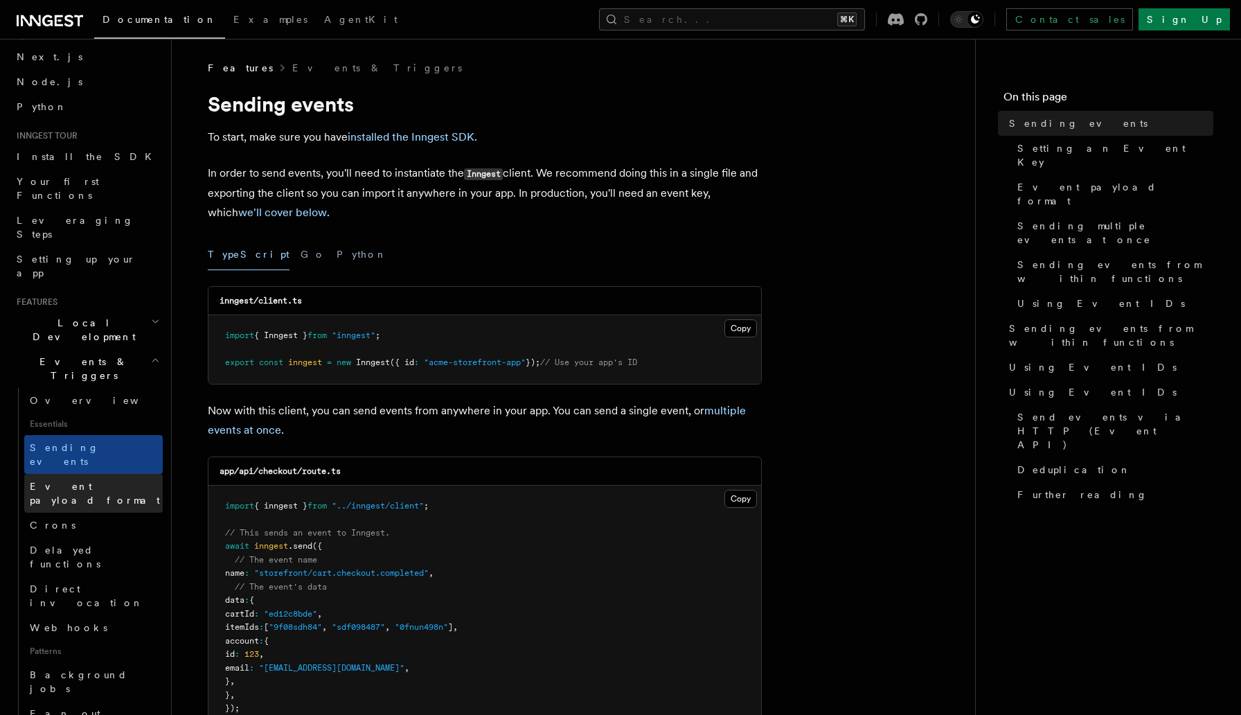
click at [60, 481] on span "Event payload format" at bounding box center [95, 493] width 130 height 25
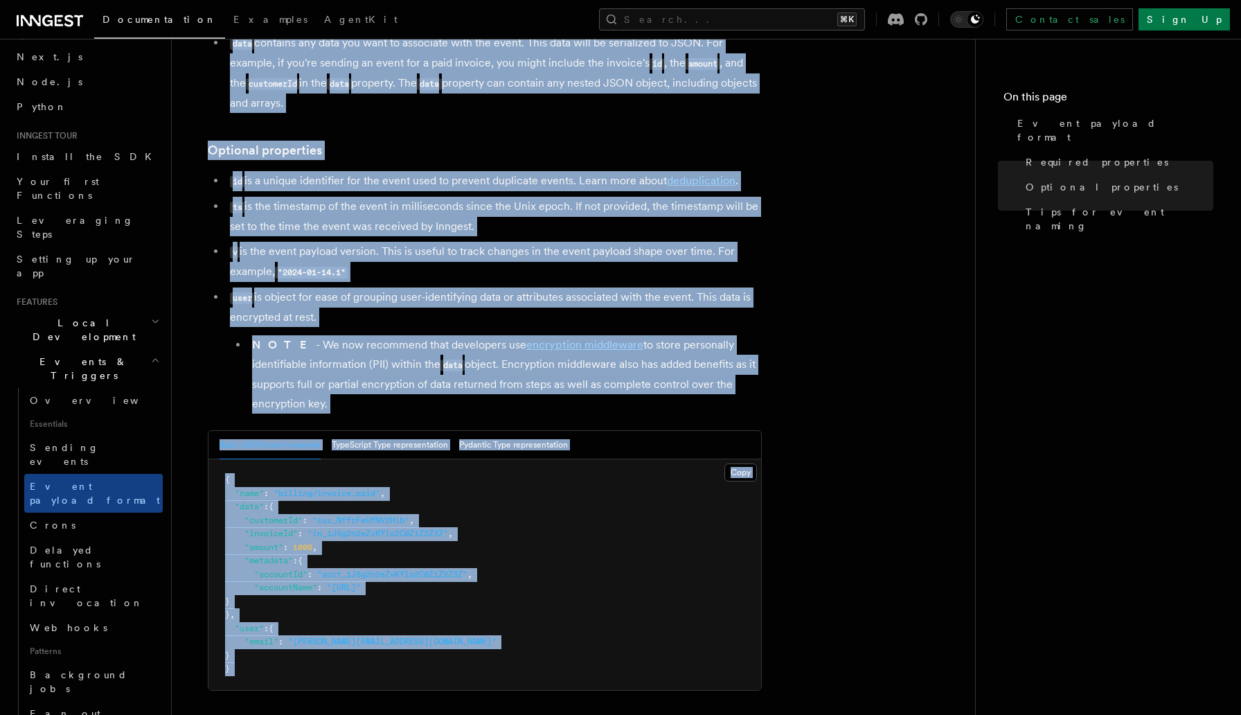
scroll to position [58, 0]
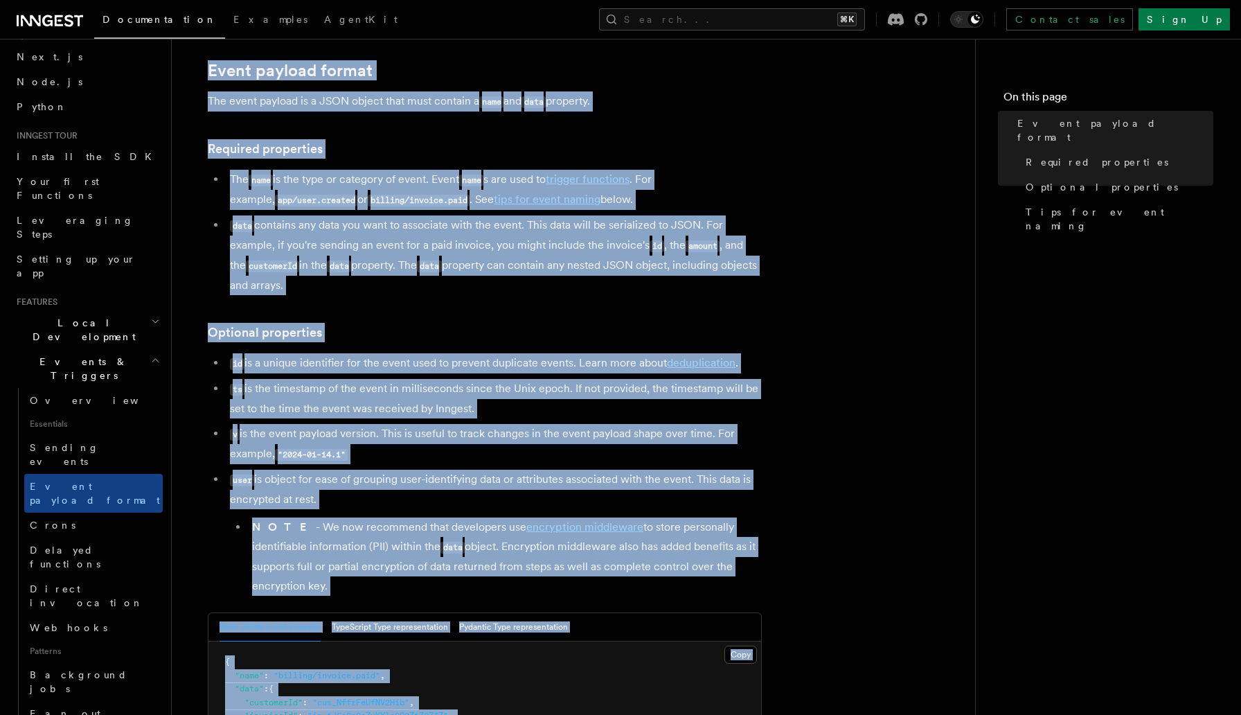
drag, startPoint x: 298, startPoint y: 648, endPoint x: 207, endPoint y: 46, distance: 608.7
copy article "Event payload format The event payload is a JSON object that must contain a nam…"
click at [186, 473] on div "Features Events & Triggers Event payload format The event payload is a JSON obj…" at bounding box center [596, 726] width 848 height 1569
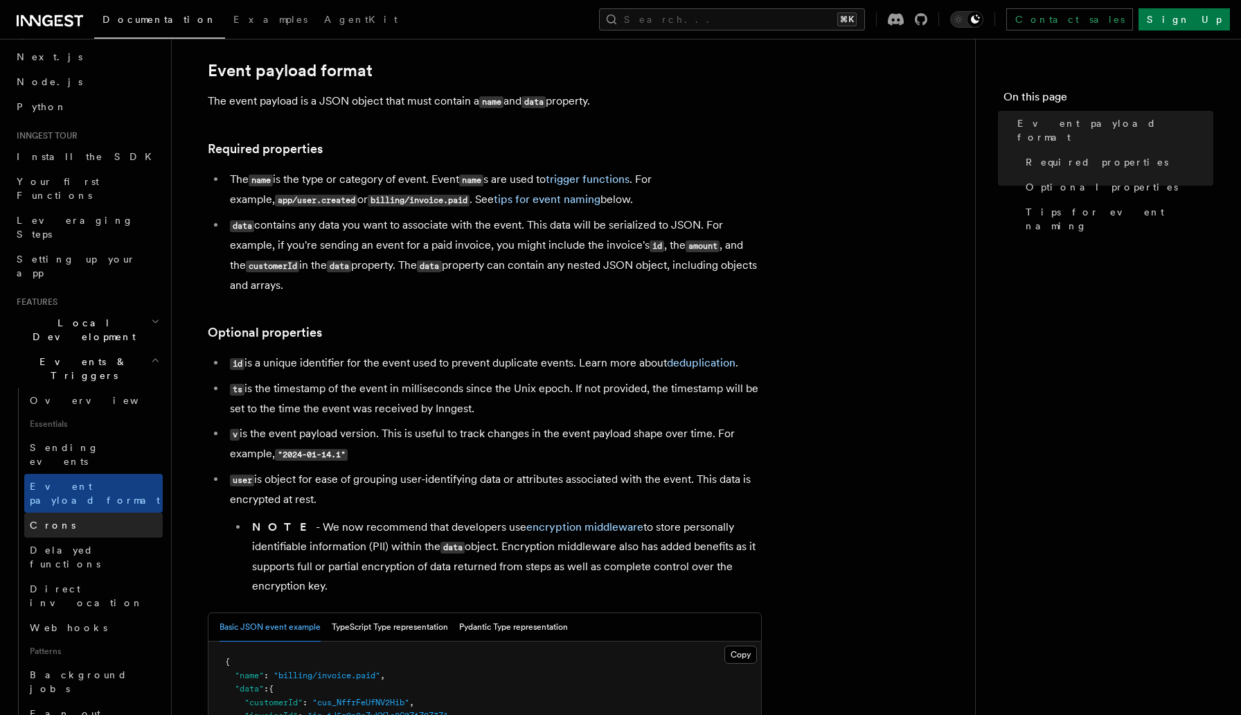
click at [34, 519] on span "Crons" at bounding box center [53, 524] width 46 height 11
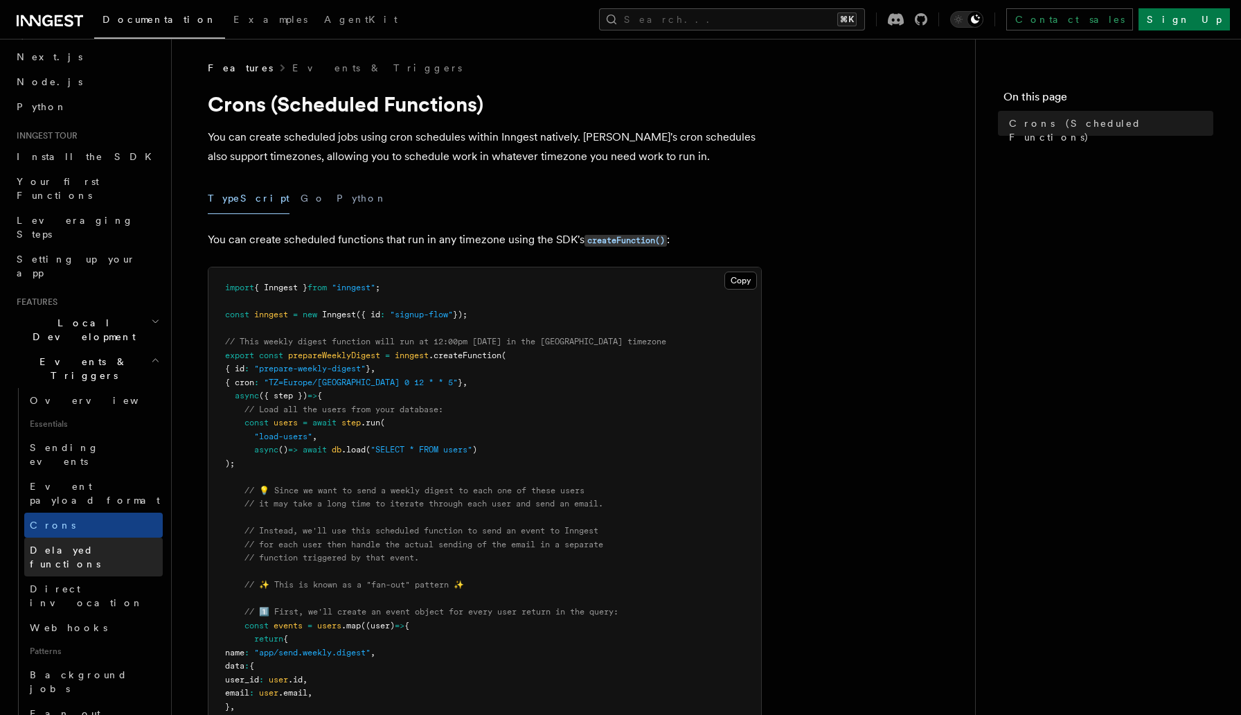
click at [65, 544] on span "Delayed functions" at bounding box center [65, 556] width 71 height 25
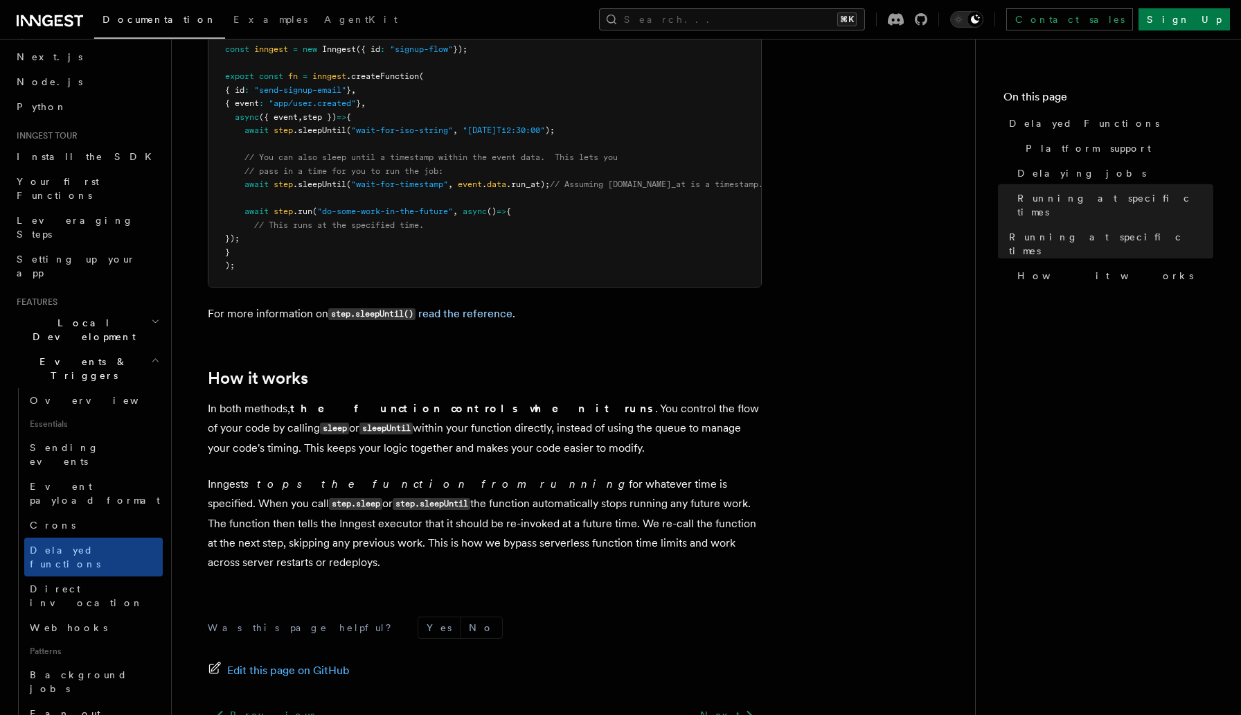
scroll to position [1103, 0]
